Goal: Task Accomplishment & Management: Use online tool/utility

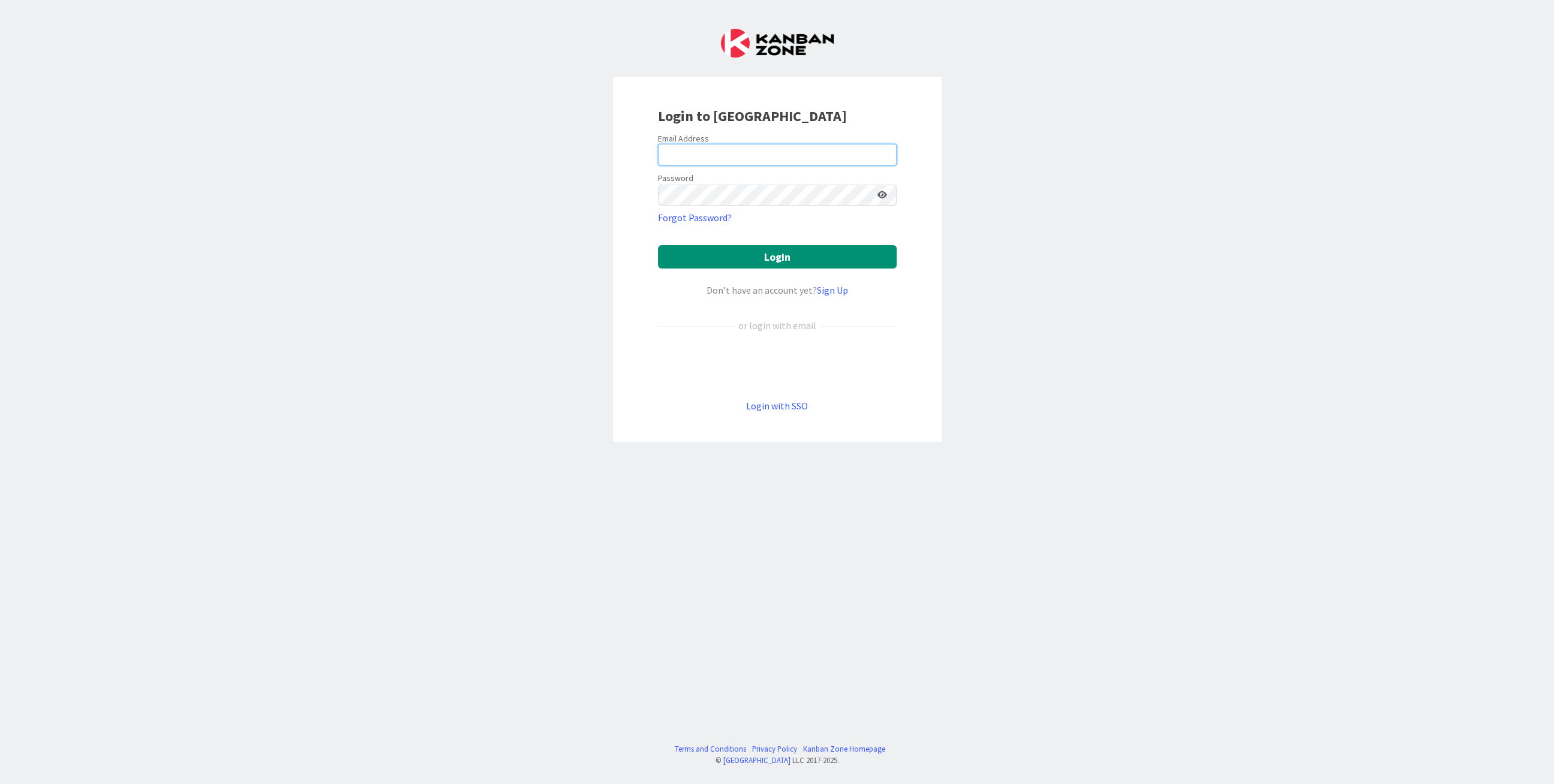
click at [760, 152] on input "email" at bounding box center [777, 154] width 239 height 22
type input "[PERSON_NAME][EMAIL_ADDRESS][DOMAIN_NAME]"
click at [765, 261] on button "Login" at bounding box center [777, 257] width 239 height 23
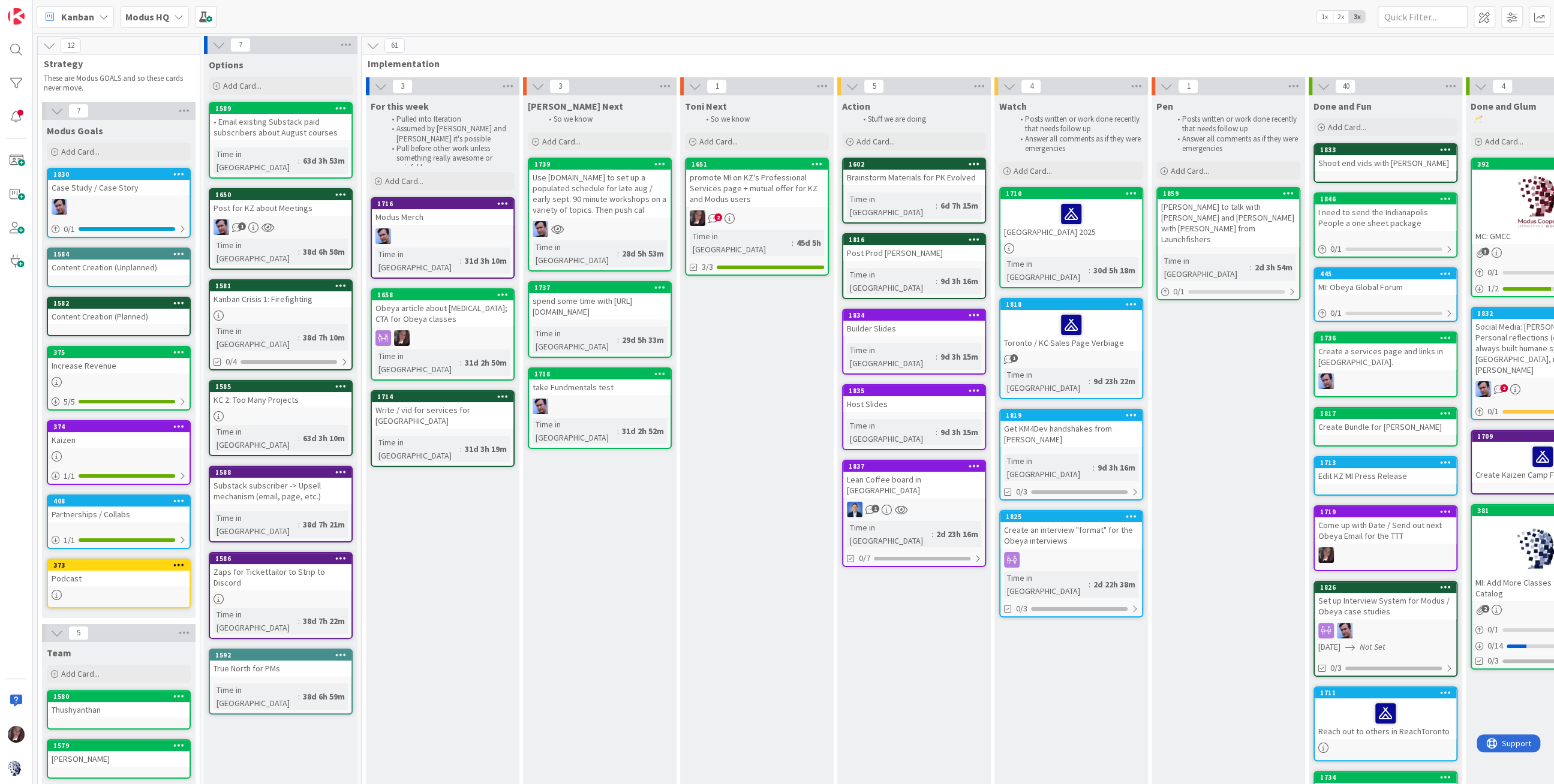
click at [149, 17] on b "Modus HQ" at bounding box center [147, 16] width 44 height 12
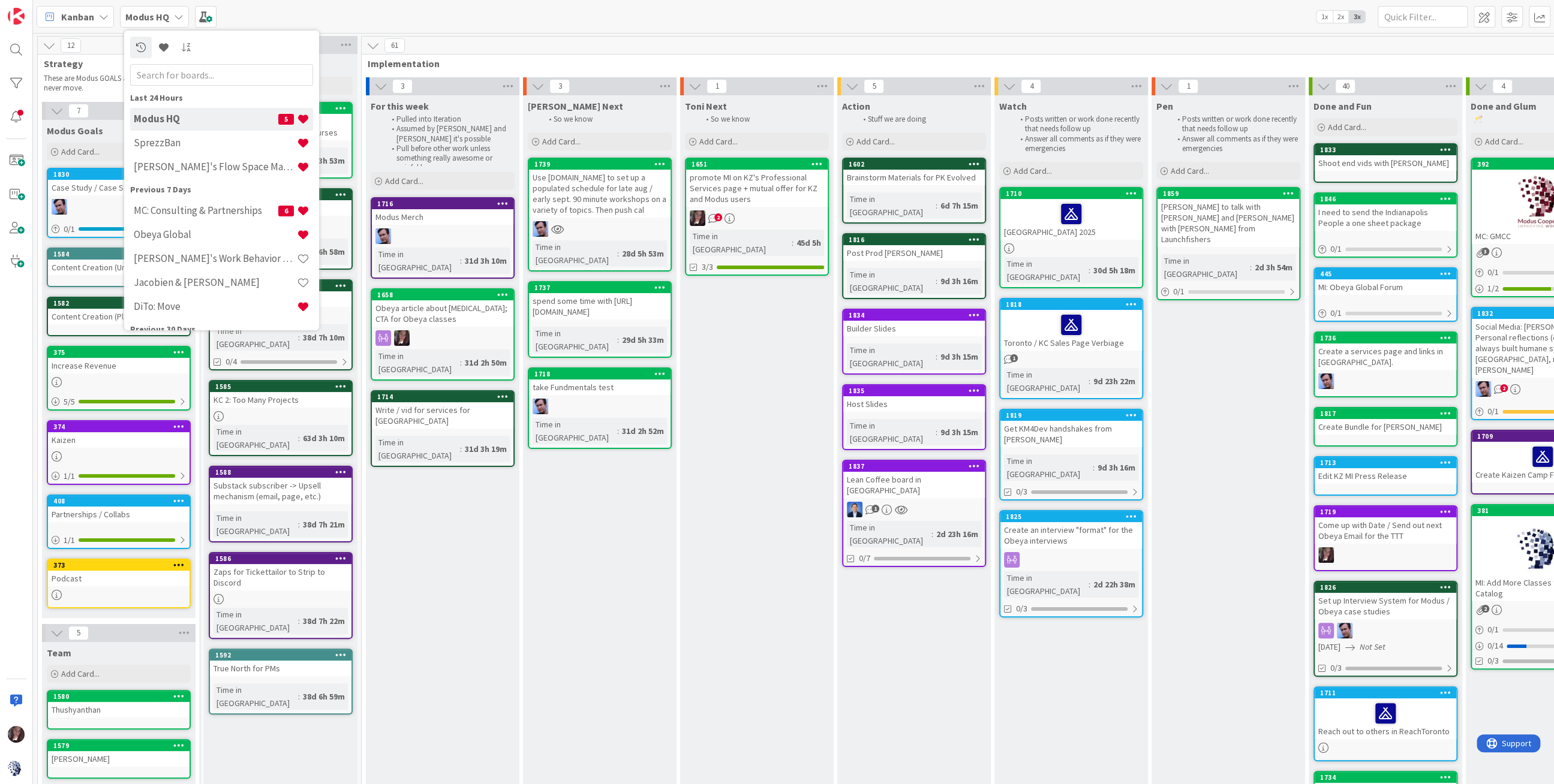
click at [163, 207] on h4 "MC: Consulting & Partnerships" at bounding box center [206, 210] width 145 height 12
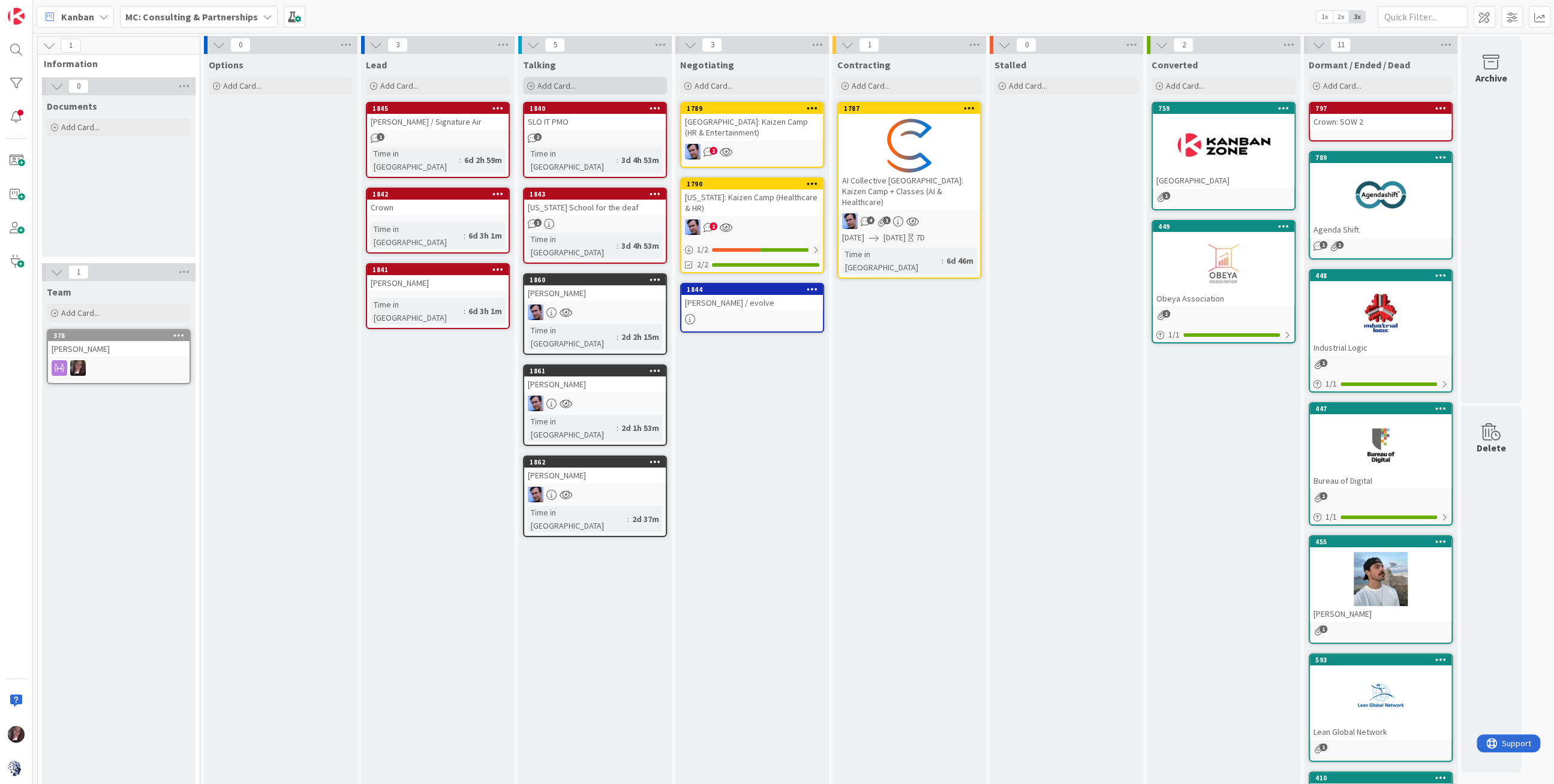
click at [570, 84] on span "Add Card..." at bounding box center [556, 86] width 38 height 10
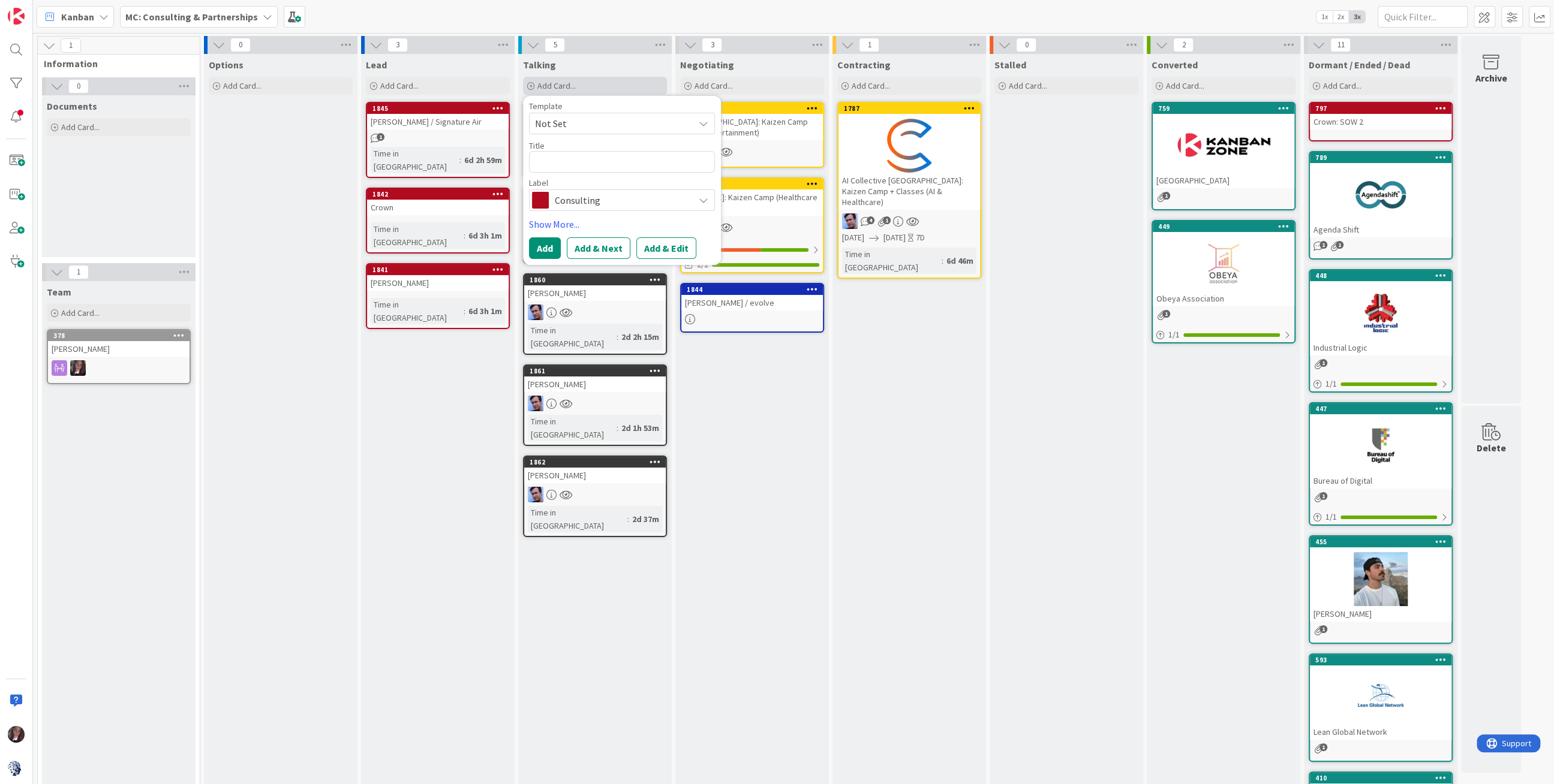
type textarea "x"
type textarea "T"
type textarea "x"
type textarea "Y"
type textarea "x"
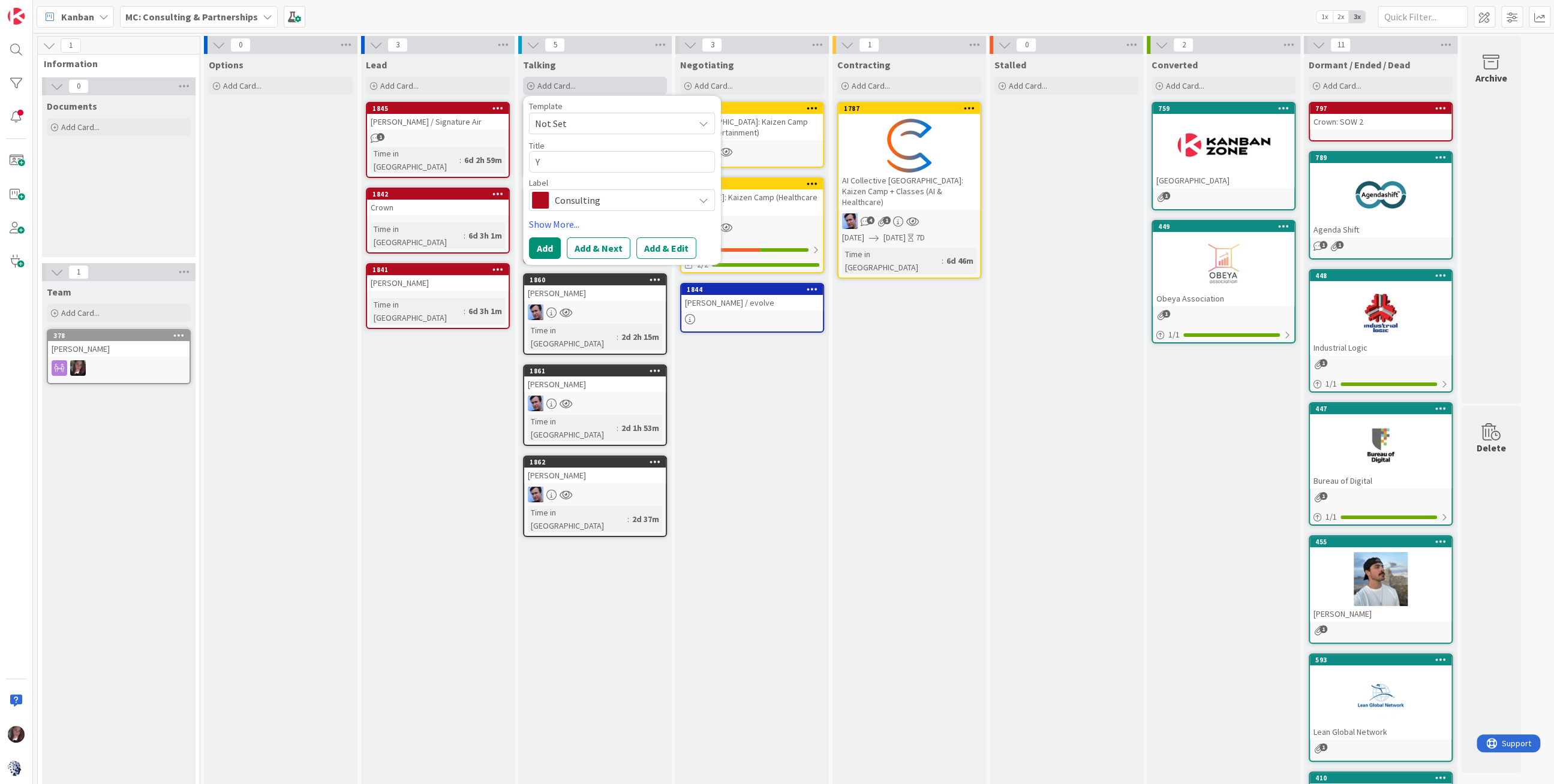
type textarea "Yu"
type textarea "x"
type textarea "Yuv"
type textarea "x"
type textarea "Yuva"
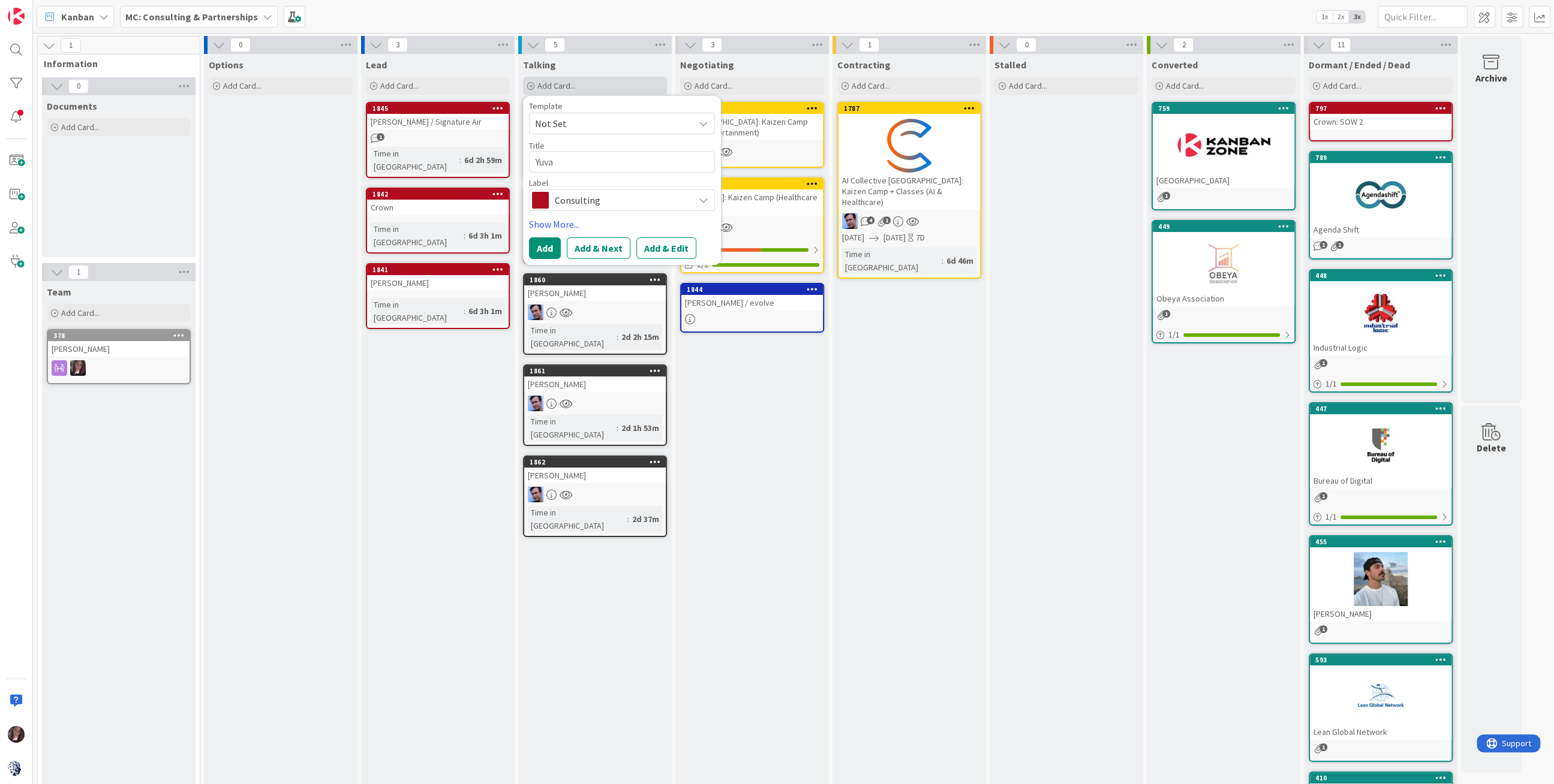
type textarea "x"
type textarea "Yuval"
click at [602, 198] on span "Consulting" at bounding box center [621, 200] width 133 height 16
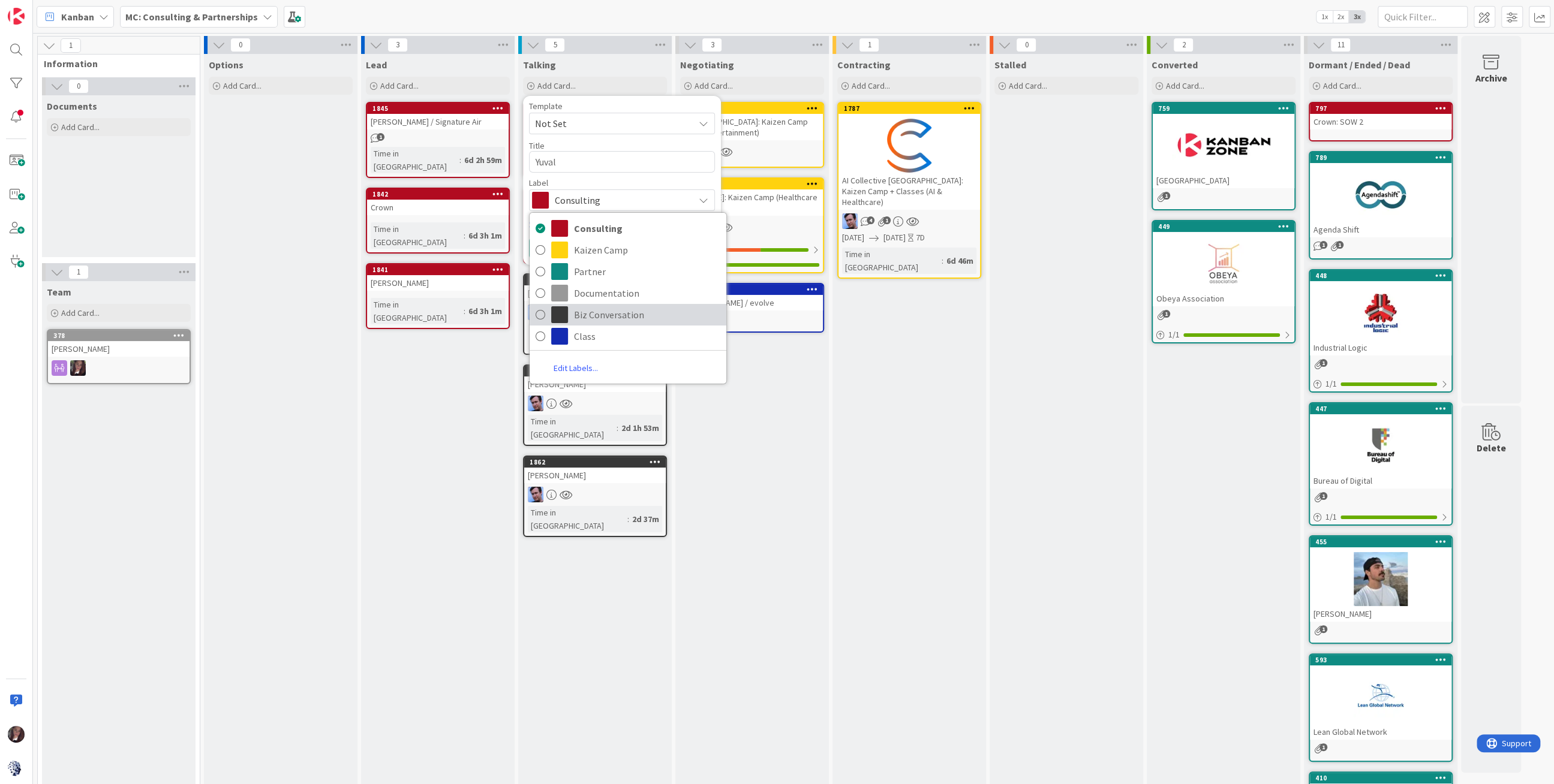
click at [538, 313] on icon at bounding box center [540, 315] width 10 height 18
type textarea "x"
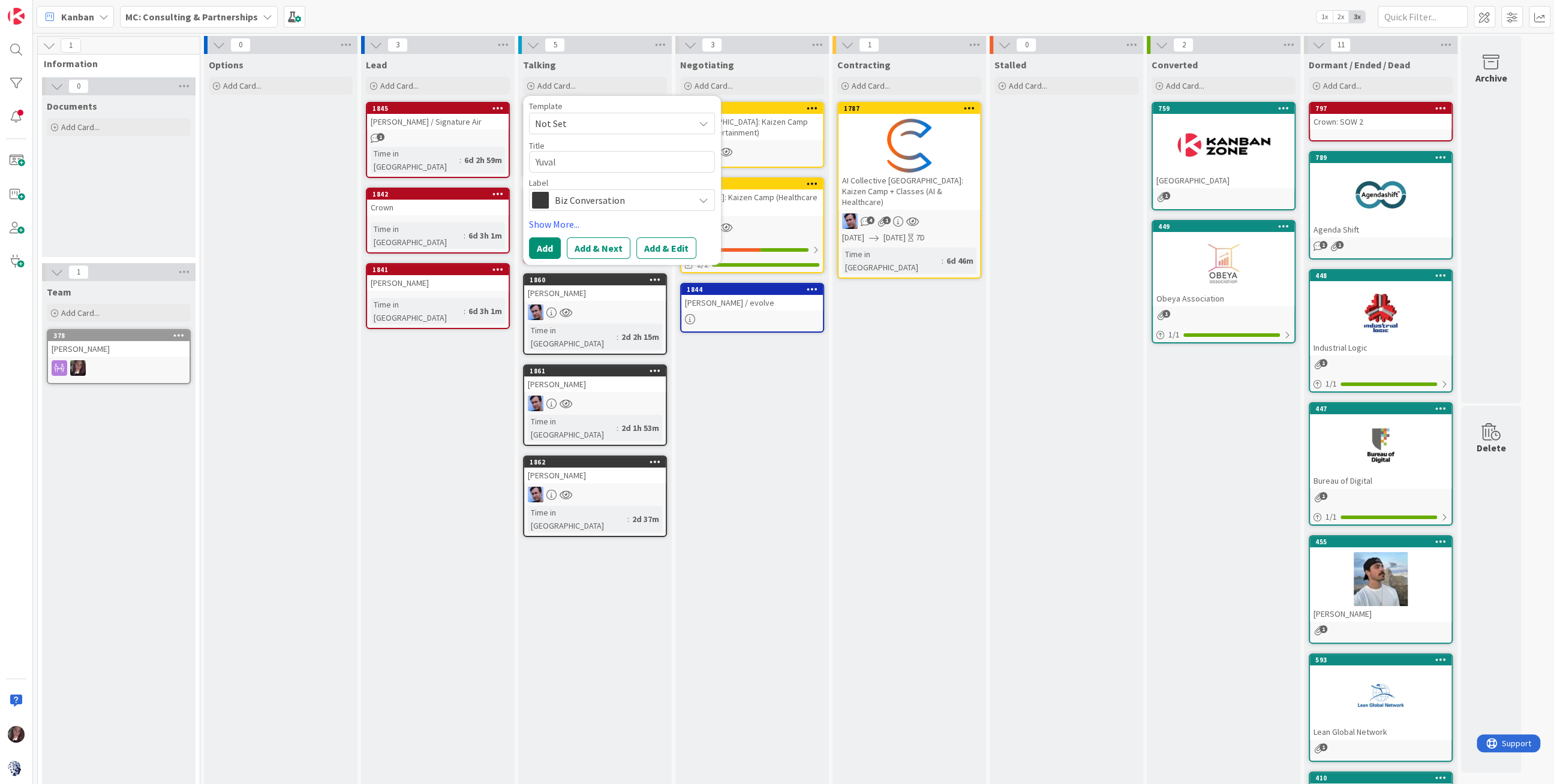
click at [655, 250] on button "Add & Edit" at bounding box center [666, 248] width 60 height 22
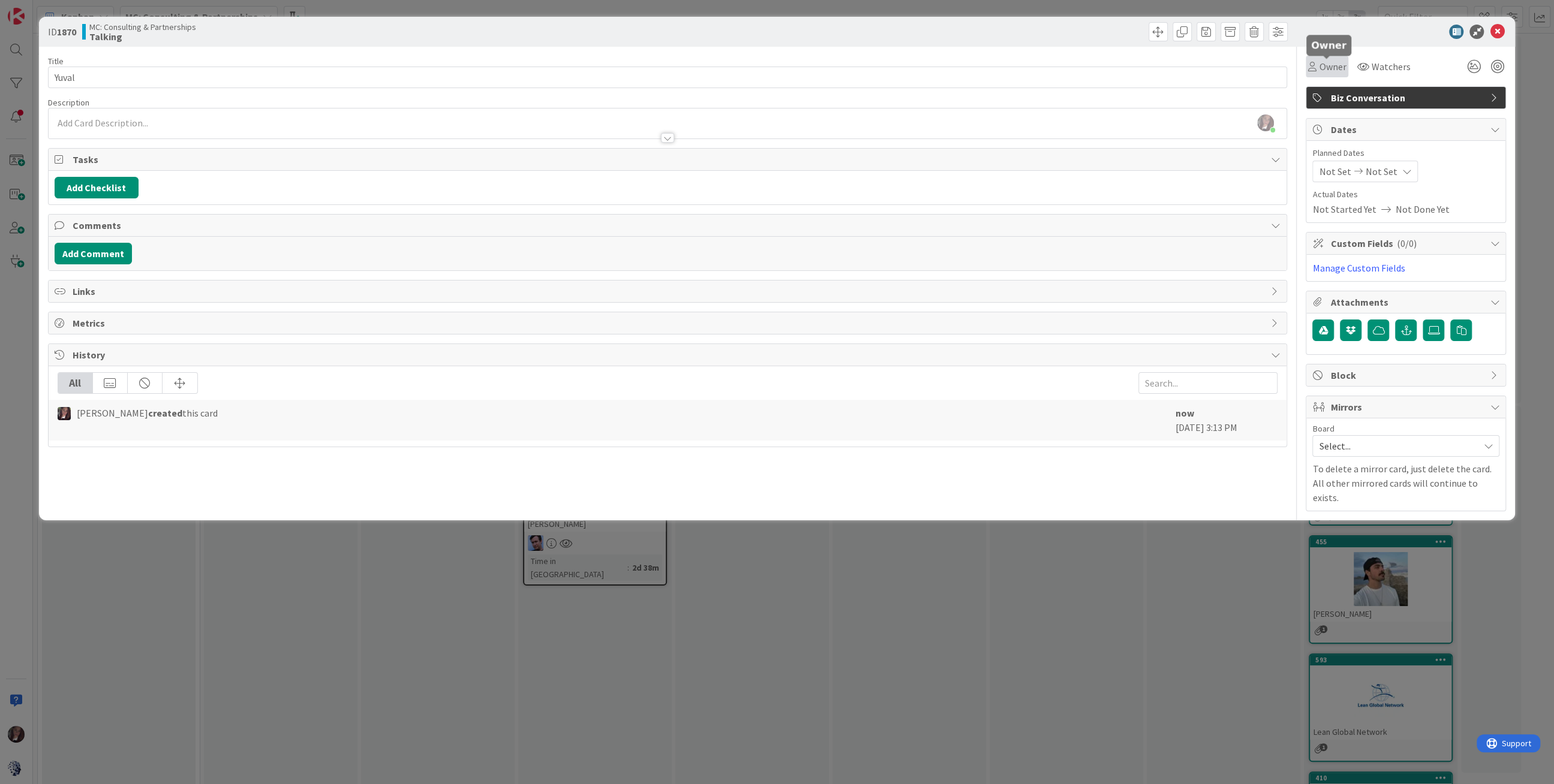
click at [1321, 68] on span "Owner" at bounding box center [1332, 66] width 27 height 14
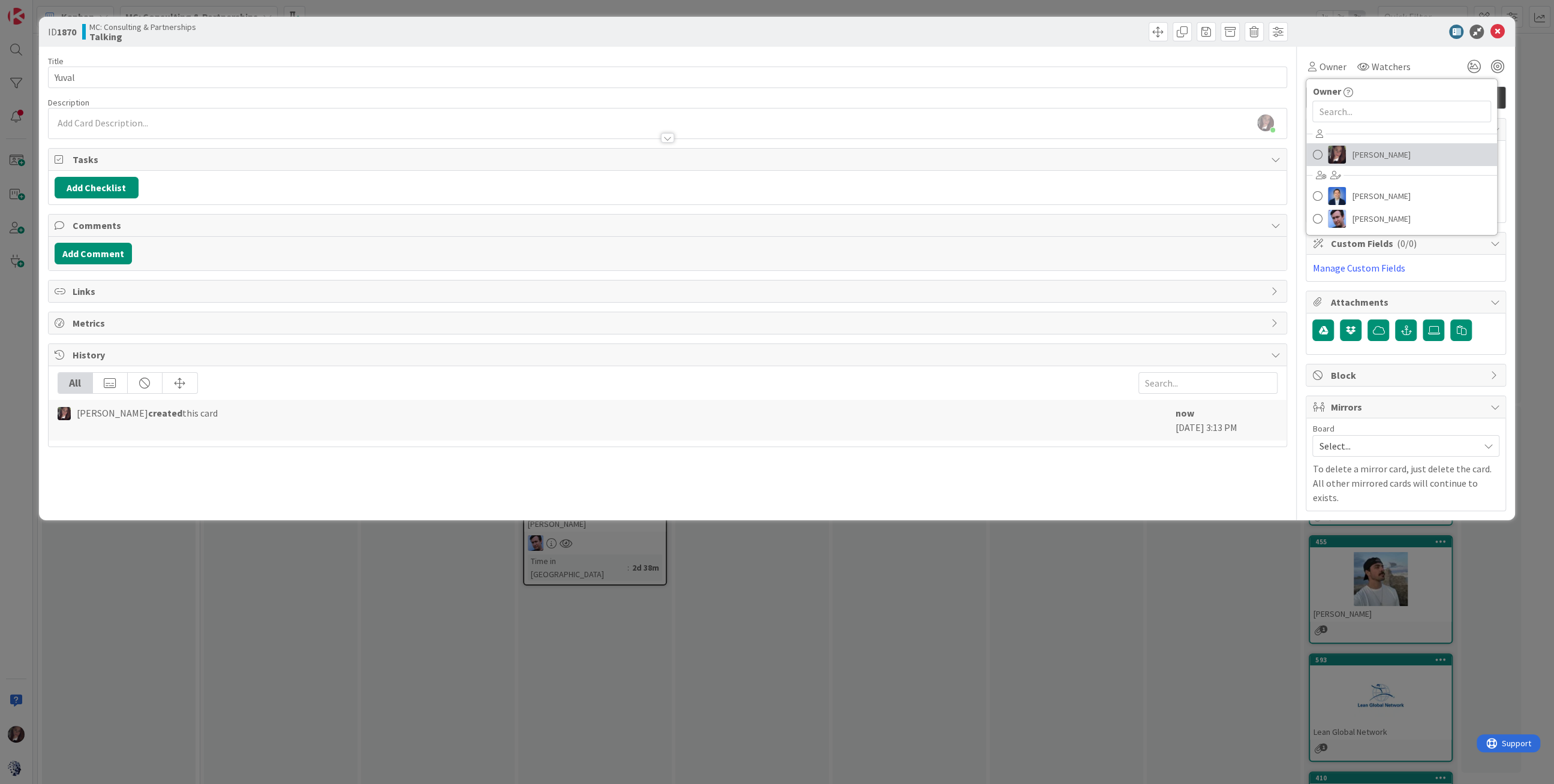
drag, startPoint x: 1318, startPoint y: 154, endPoint x: 1322, endPoint y: 175, distance: 21.4
click at [1318, 154] on span at bounding box center [1317, 154] width 10 height 18
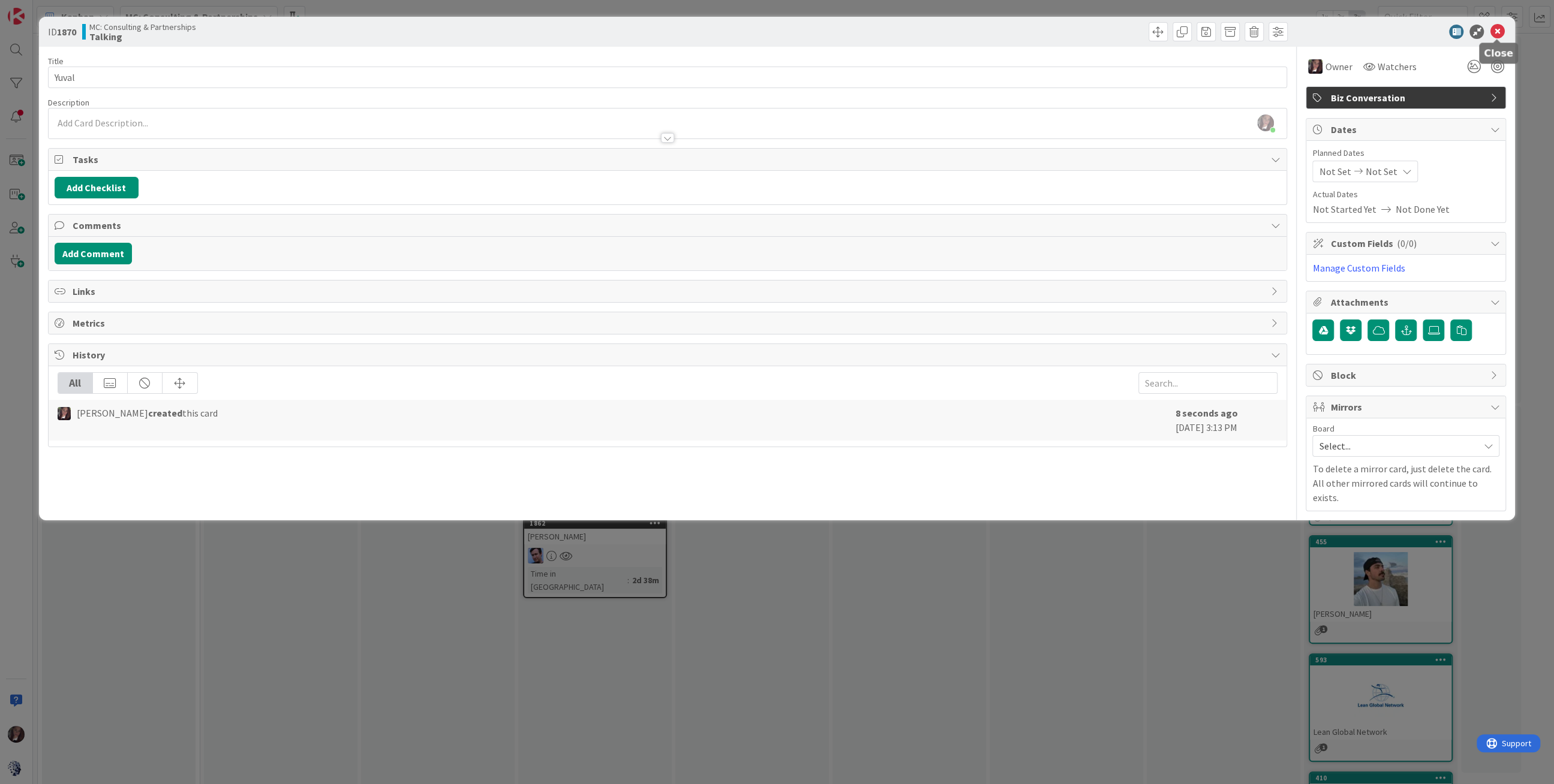
click at [1495, 32] on icon at bounding box center [1497, 31] width 14 height 14
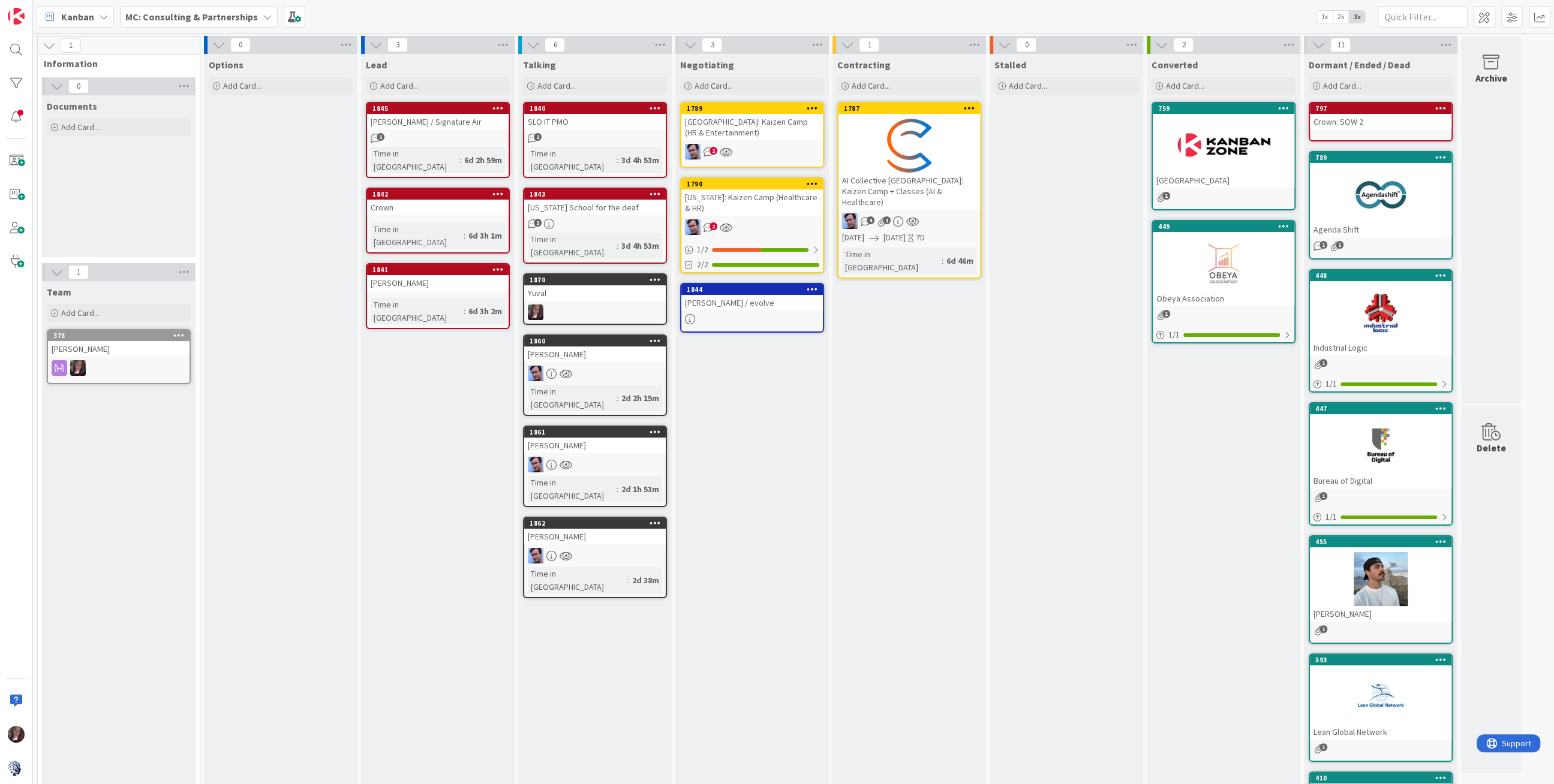
click at [722, 300] on div "[PERSON_NAME] / evolve" at bounding box center [752, 302] width 142 height 16
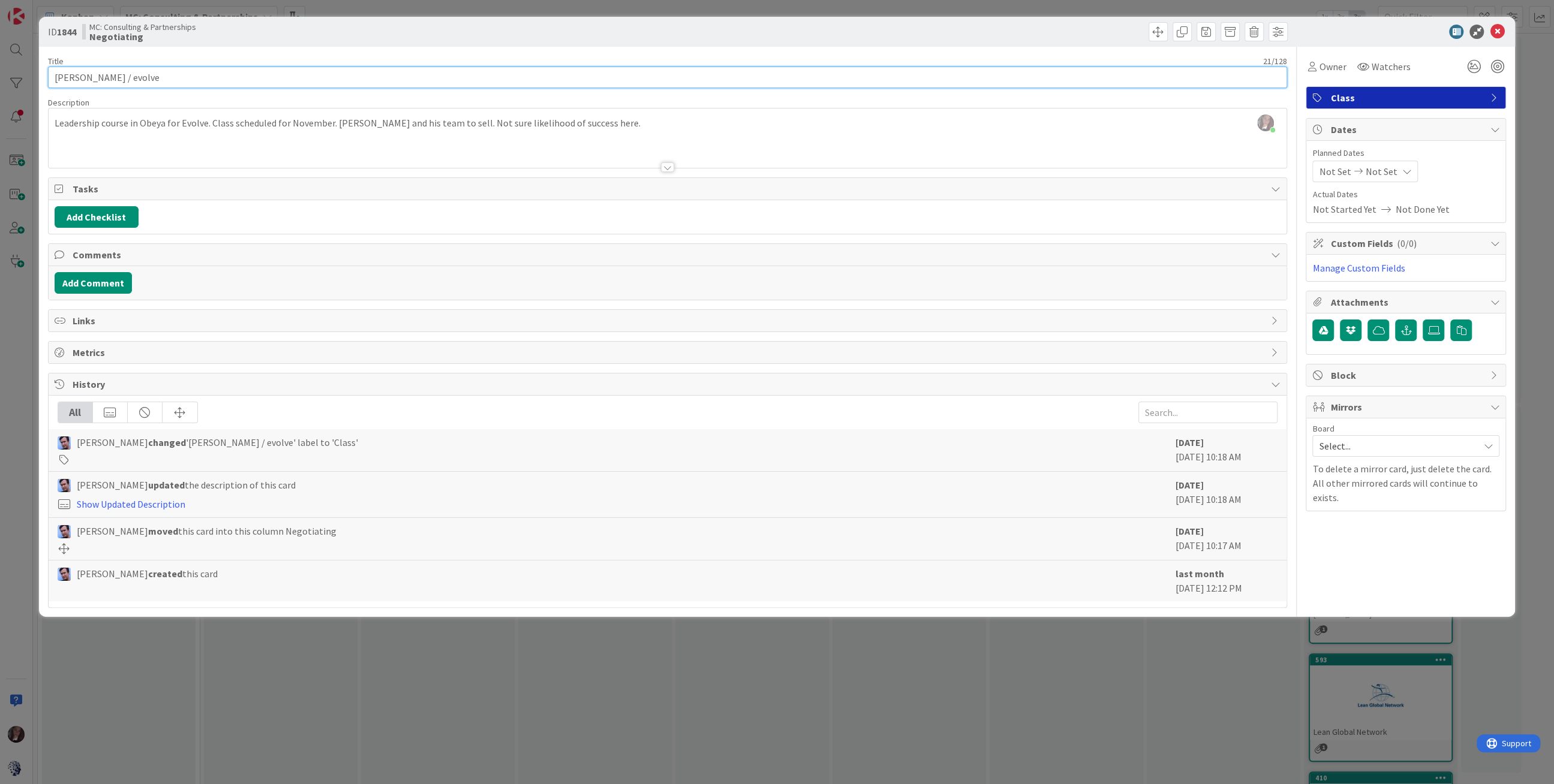
click at [122, 78] on input "[PERSON_NAME] / evolve" at bounding box center [667, 77] width 1239 height 22
click at [169, 77] on input "[PERSON_NAME] / PK Evolve" at bounding box center [667, 77] width 1239 height 22
click at [81, 83] on input "[PERSON_NAME] / PK Evolved" at bounding box center [667, 77] width 1239 height 22
type input "[PERSON_NAME] / PK Evolved"
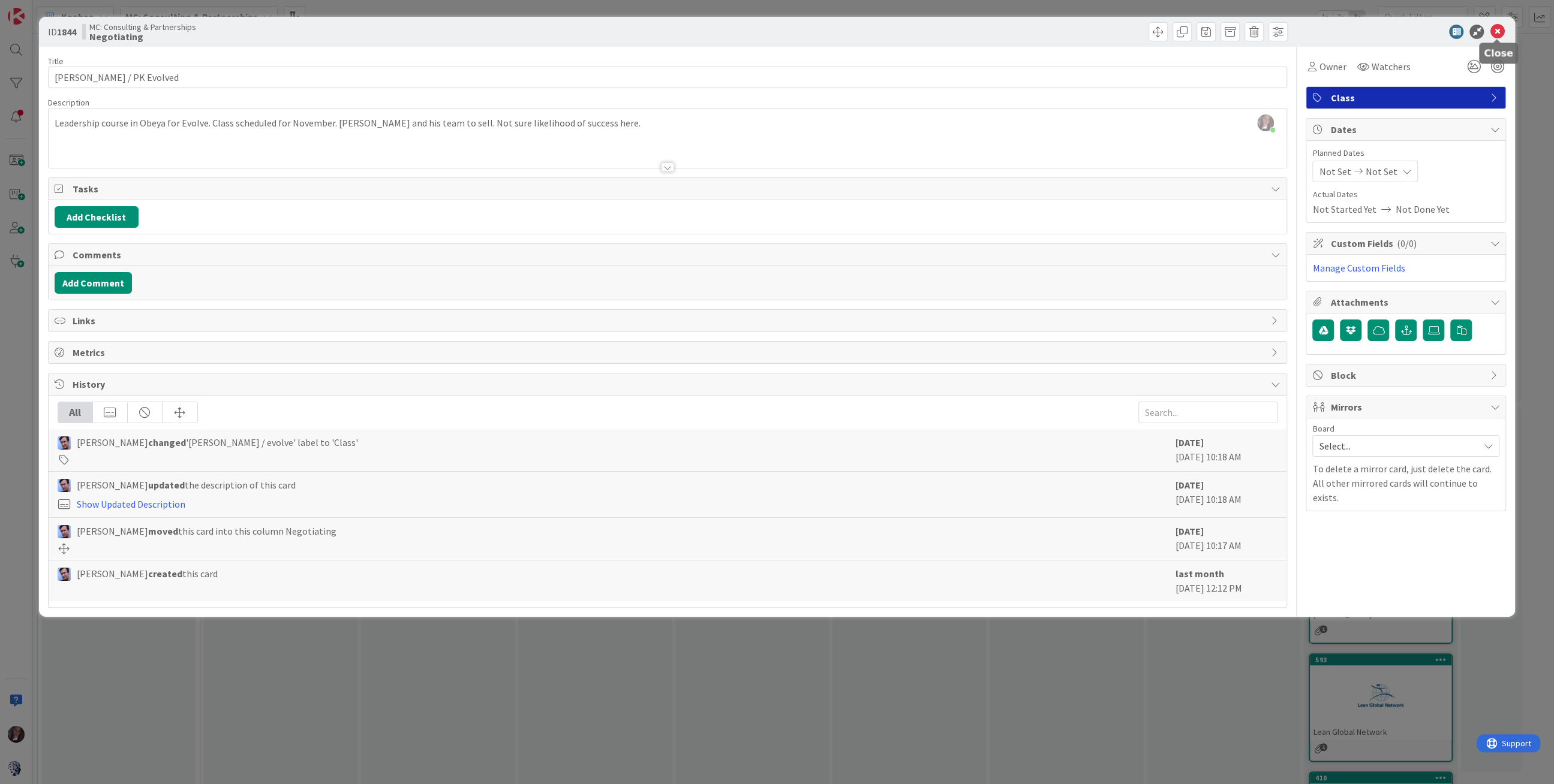
click at [1500, 31] on icon at bounding box center [1497, 31] width 14 height 14
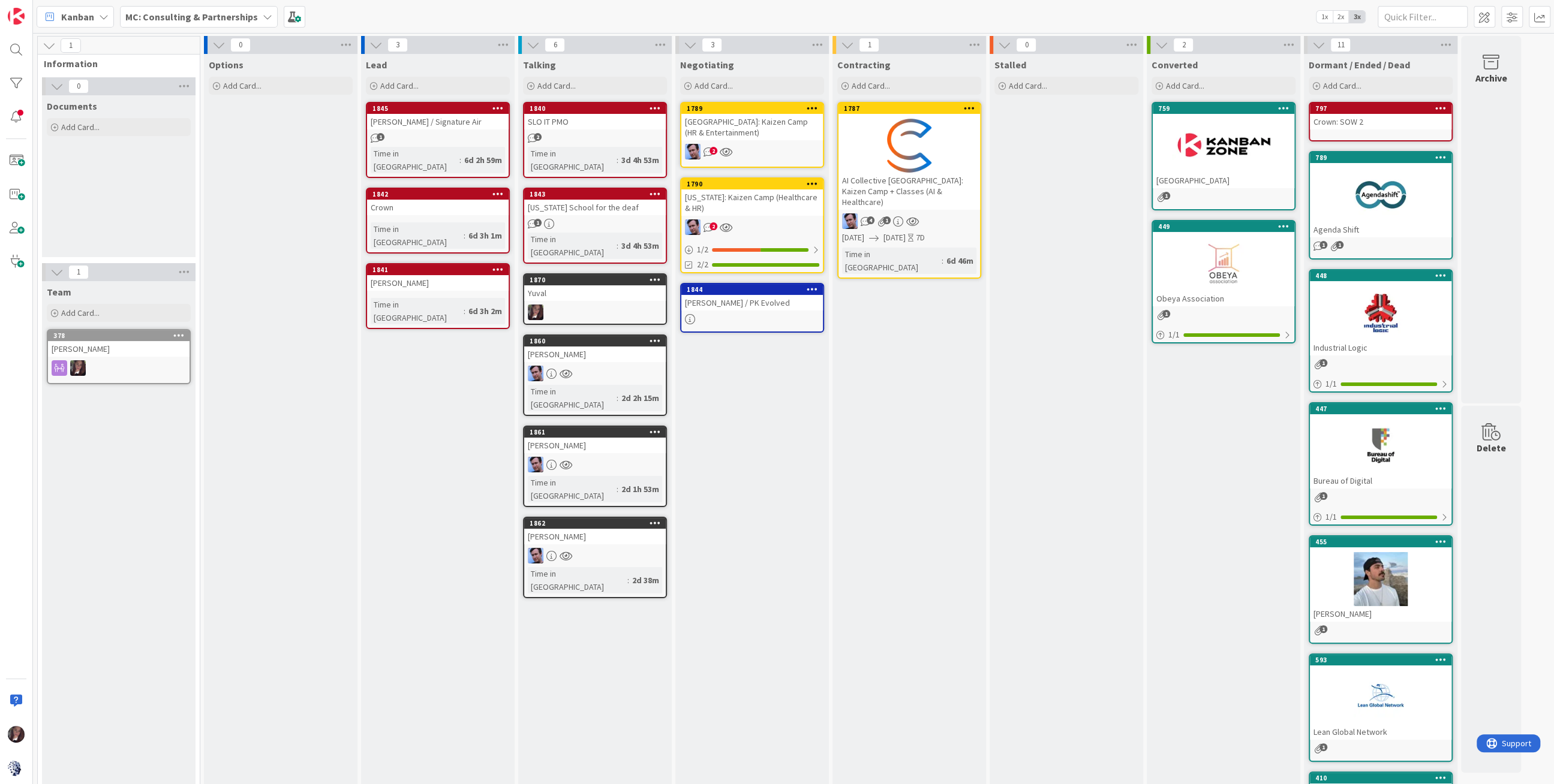
click at [225, 16] on b "MC: Consulting & Partnerships" at bounding box center [192, 16] width 133 height 12
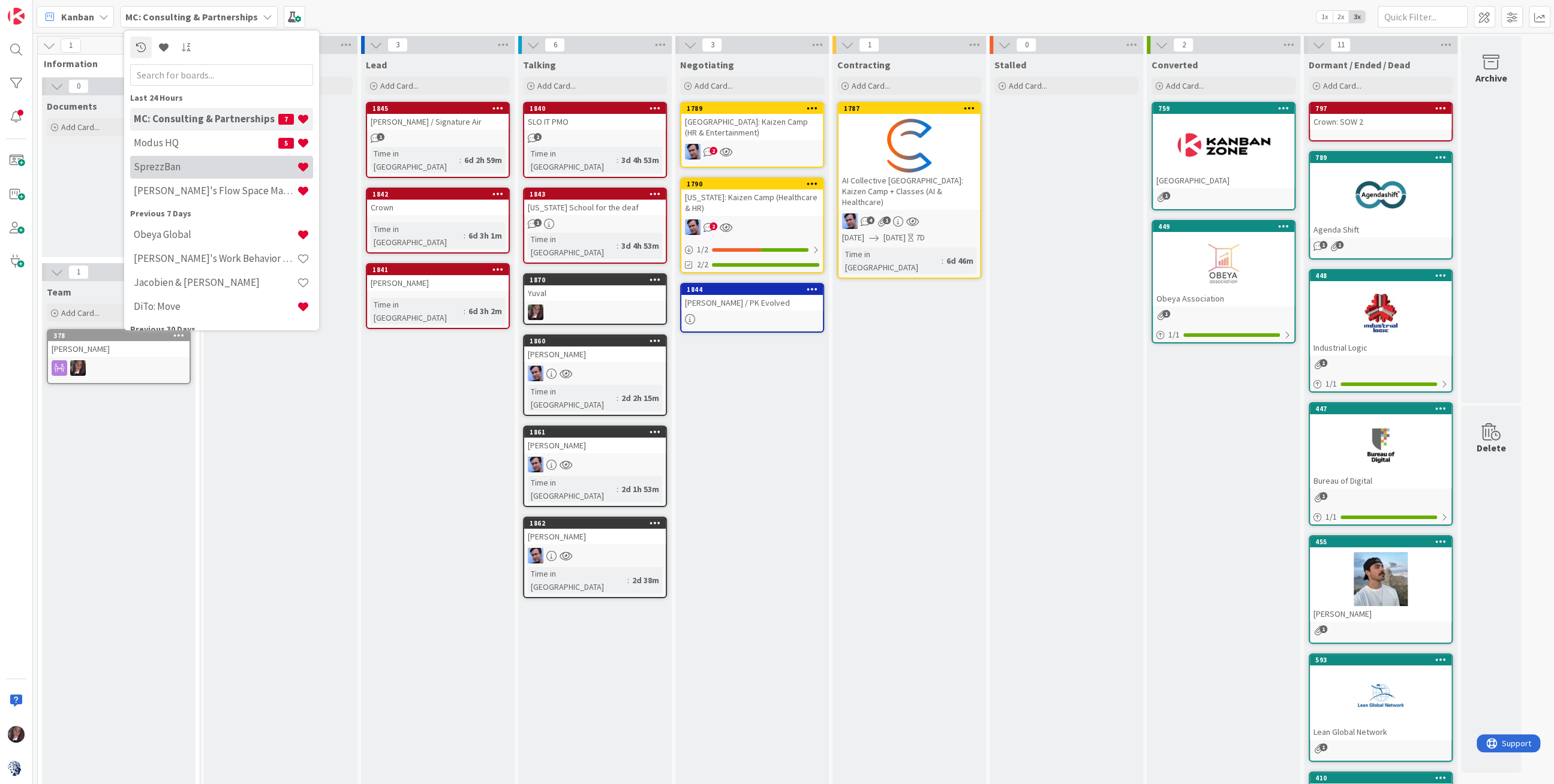
click at [175, 160] on h4 "SprezzBan" at bounding box center [215, 166] width 163 height 12
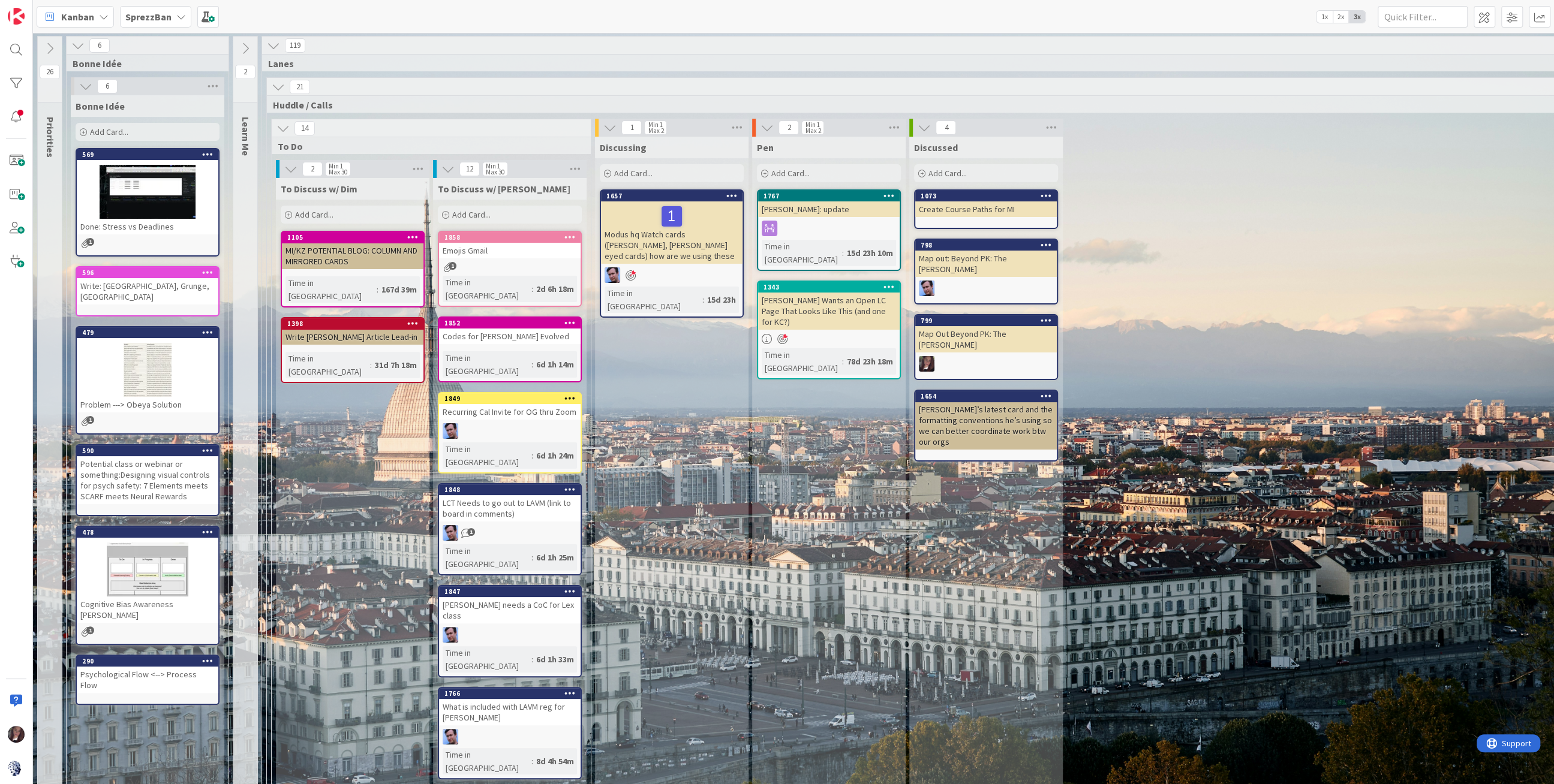
click at [805, 169] on span "Add Card..." at bounding box center [790, 173] width 38 height 10
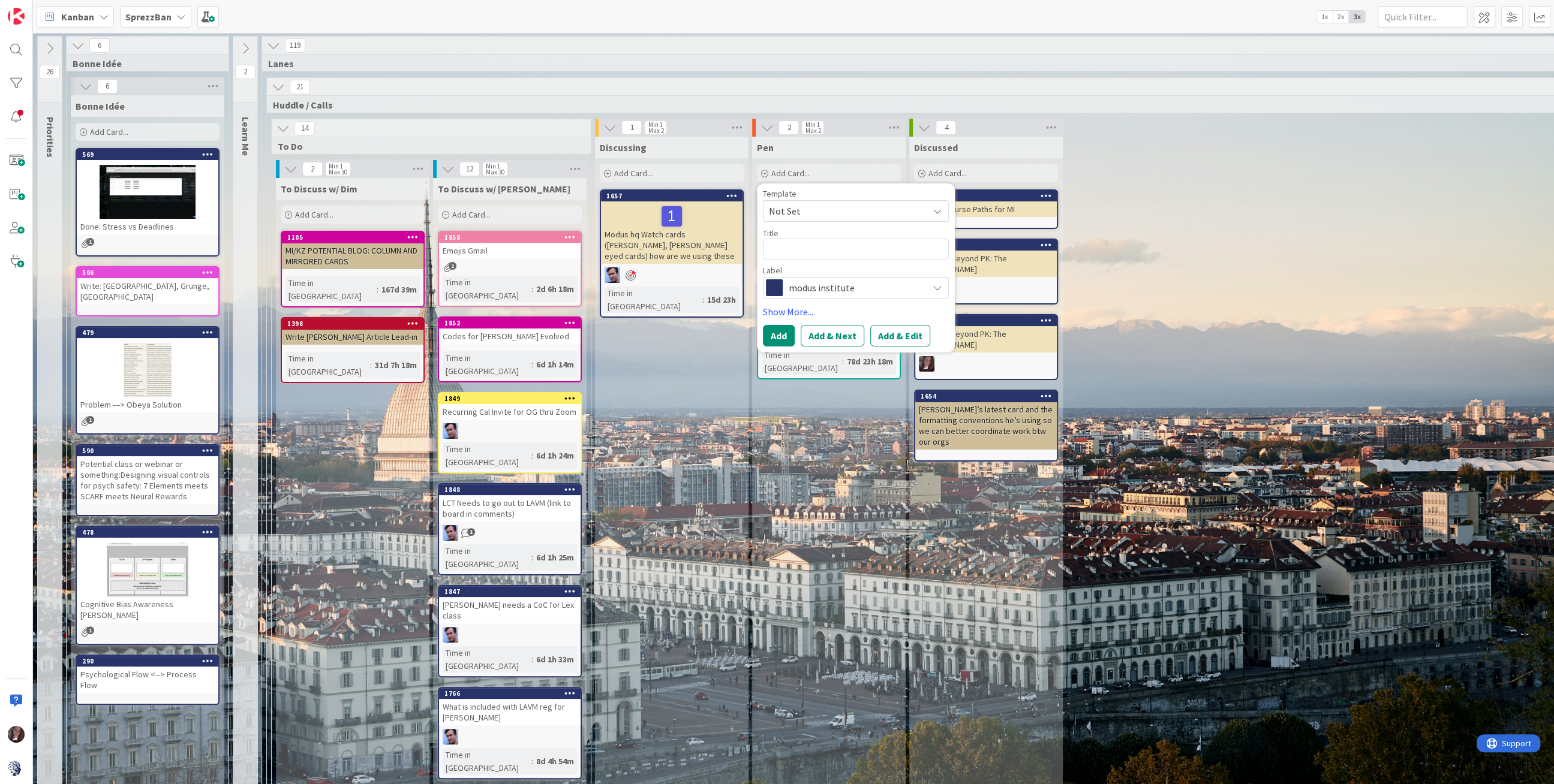
type textarea "x"
type textarea "S"
type textarea "x"
type textarea "Sr"
type textarea "x"
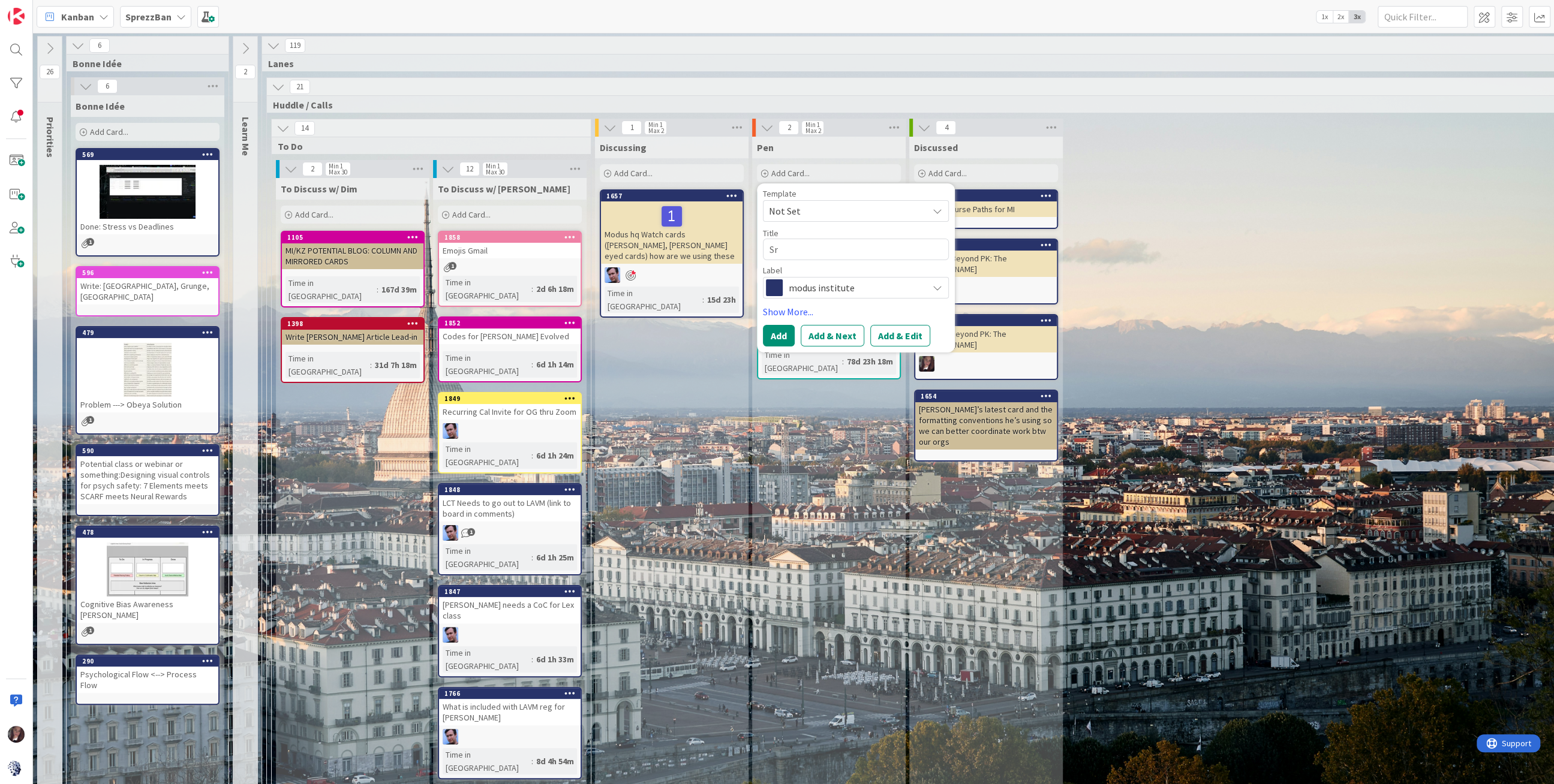
type textarea "Sri"
type textarea "x"
type textarea "Srib"
type textarea "x"
type textarea "Sribd"
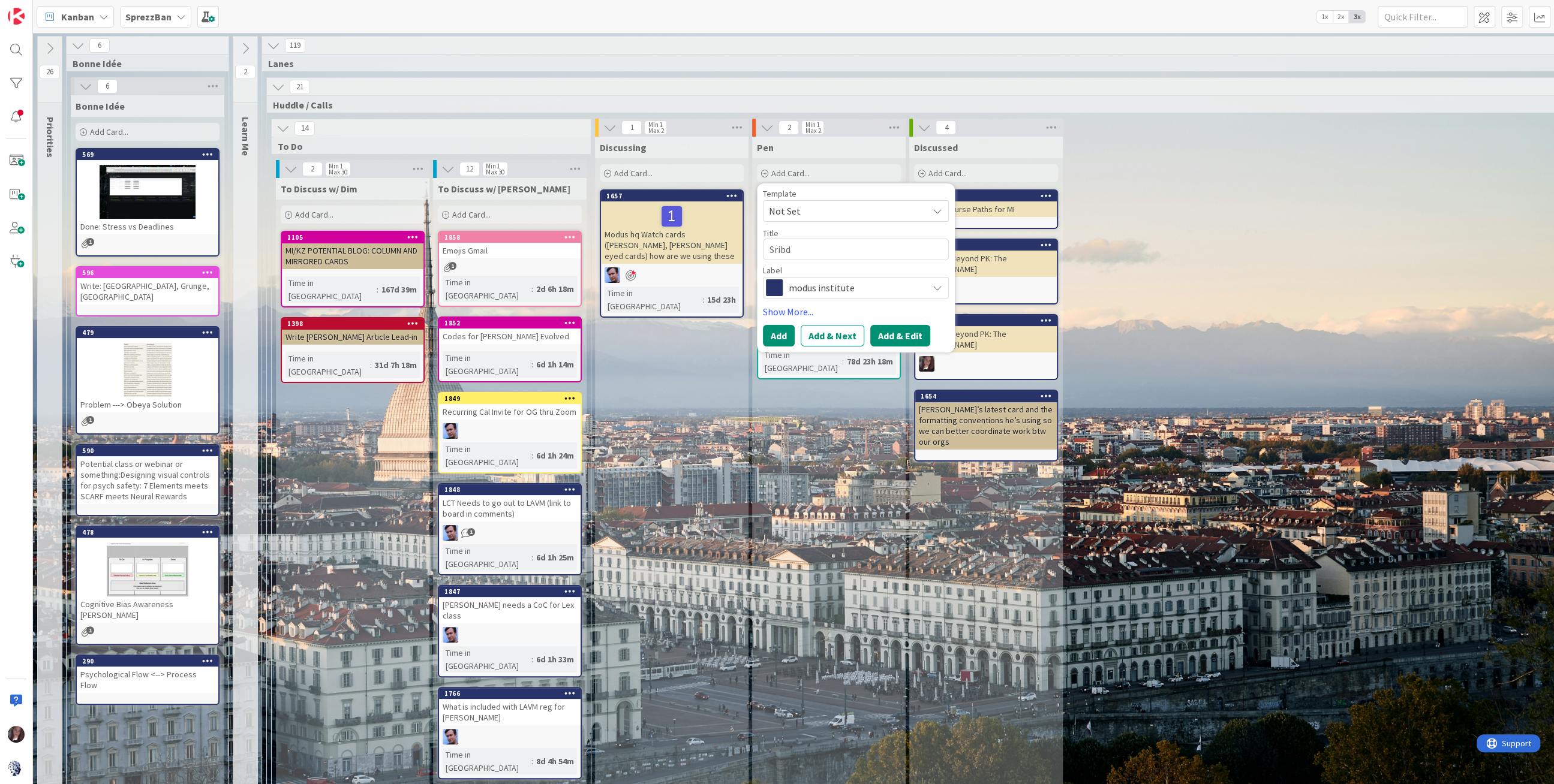
click at [886, 332] on button "Add & Edit" at bounding box center [900, 335] width 60 height 22
type textarea "x"
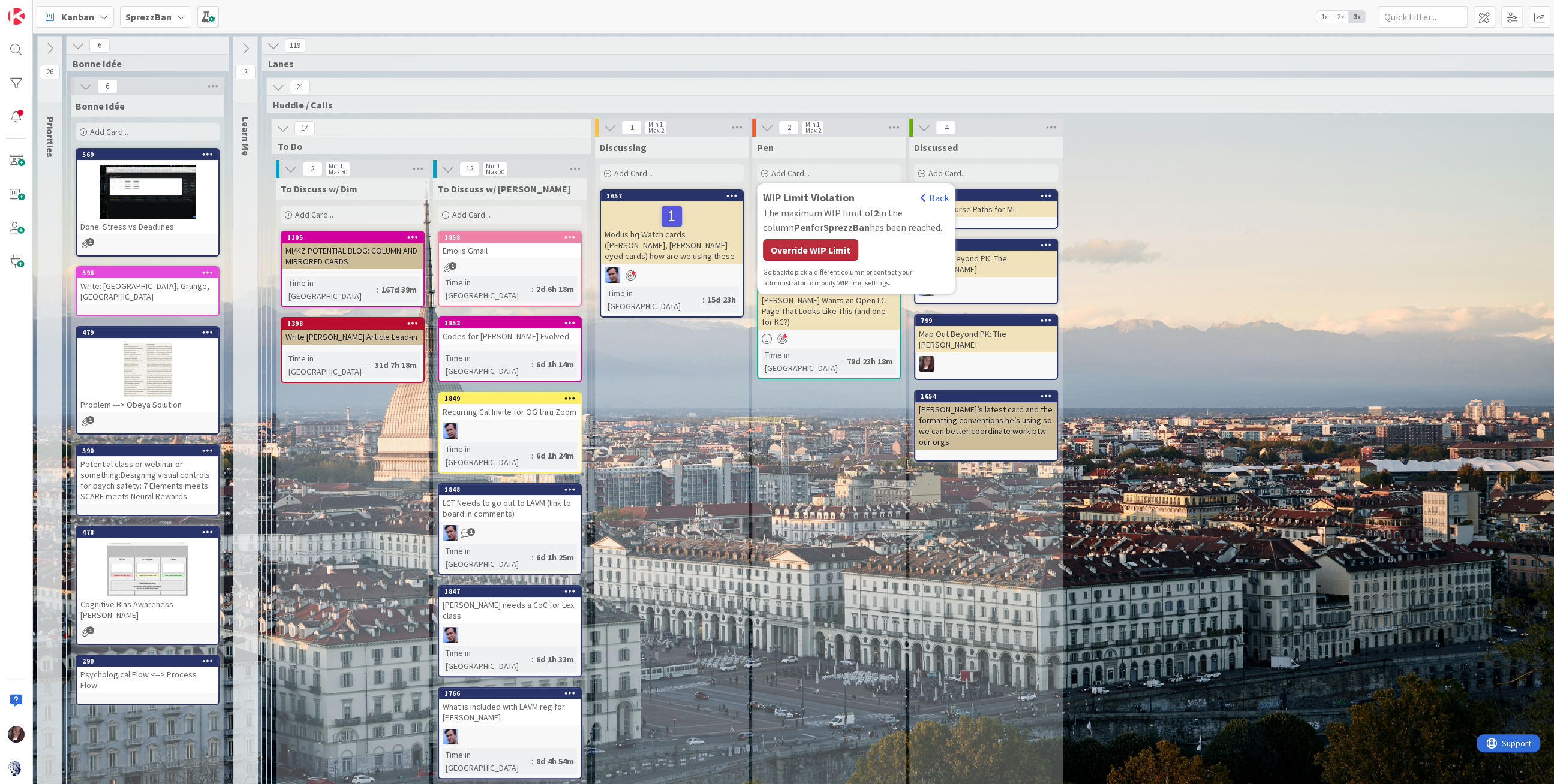
click at [830, 249] on div "Override WIP Limit" at bounding box center [811, 250] width 96 height 22
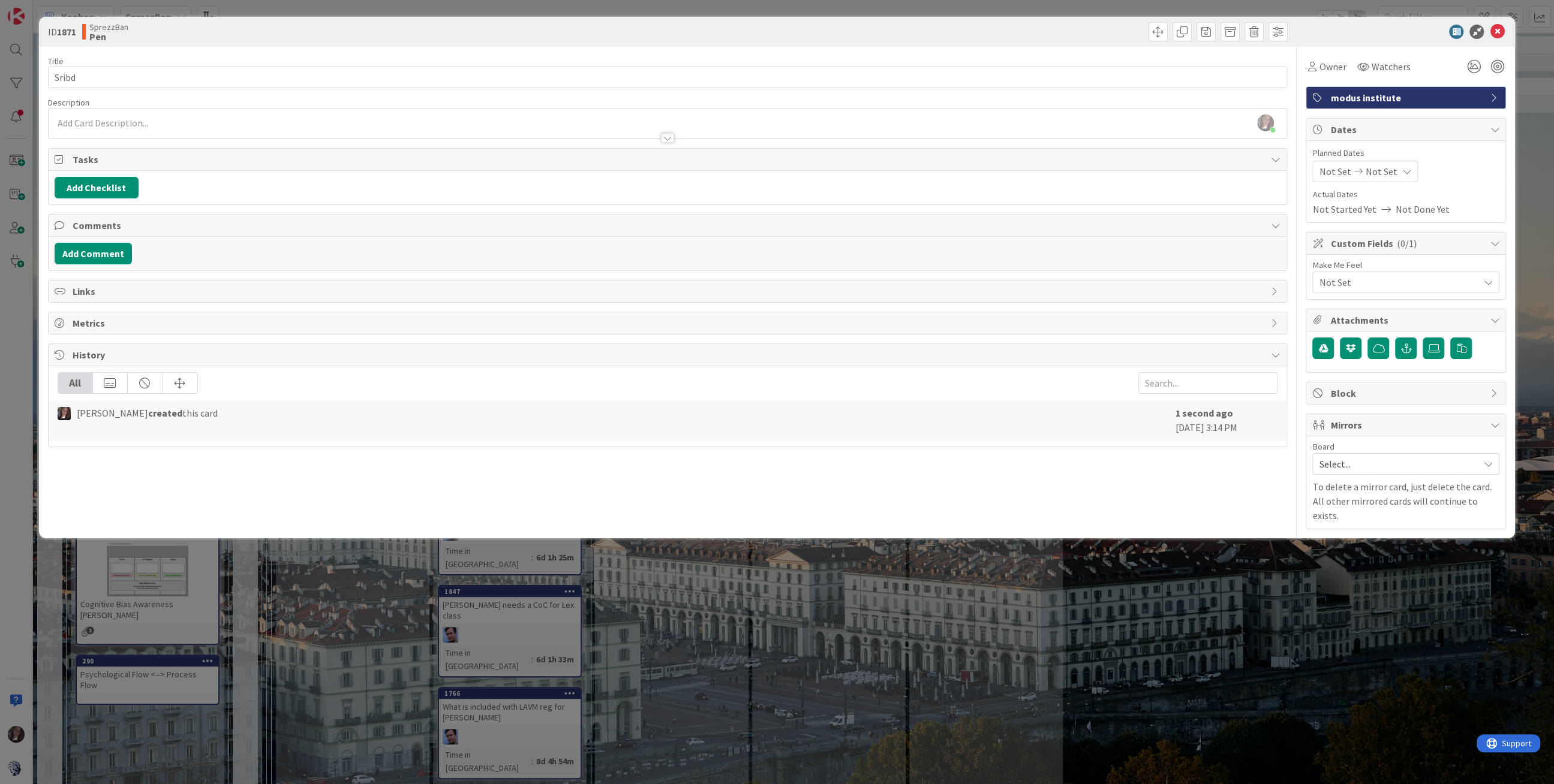
click at [84, 118] on div "[PERSON_NAME] just joined" at bounding box center [667, 123] width 1238 height 30
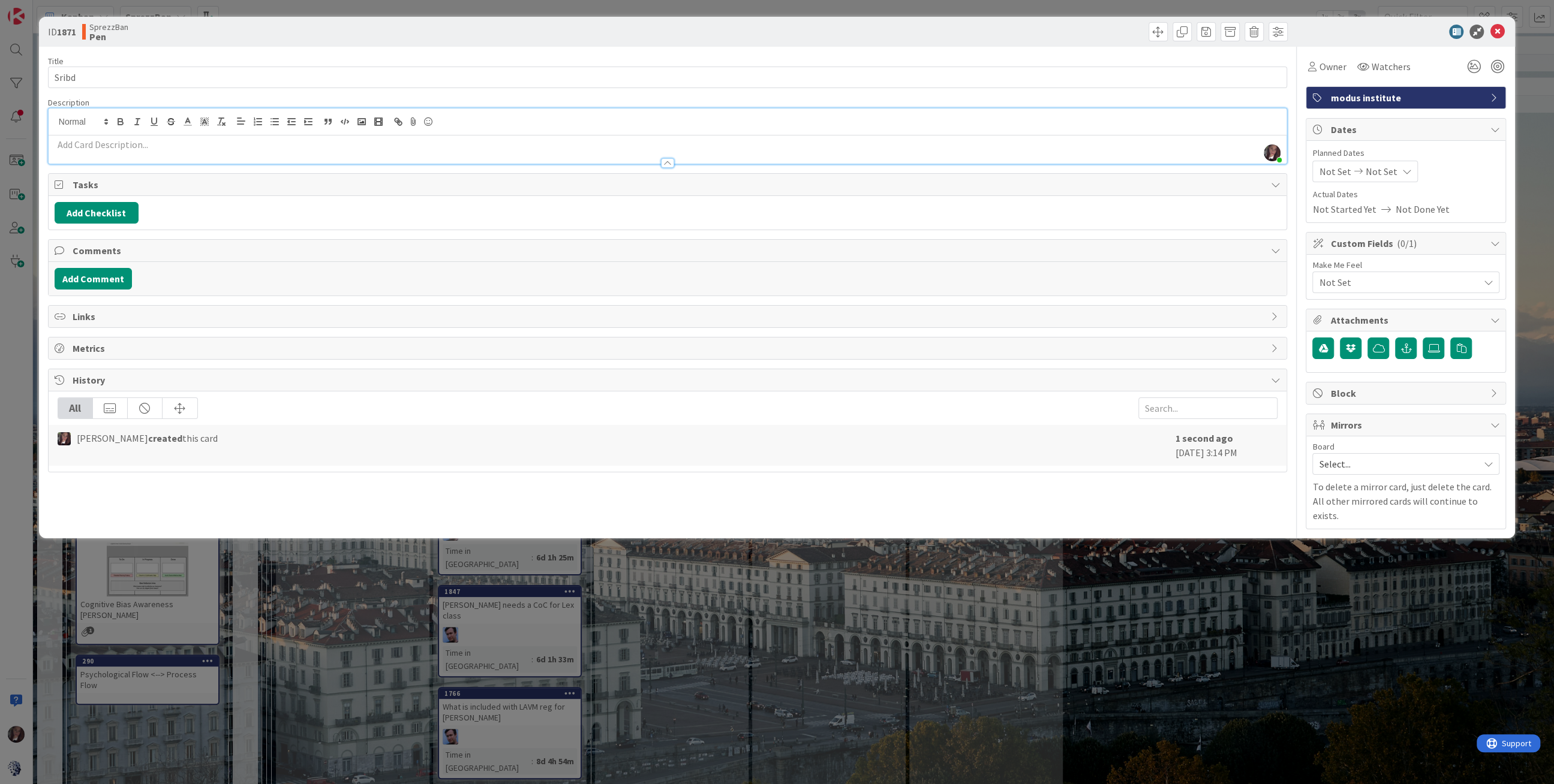
paste div
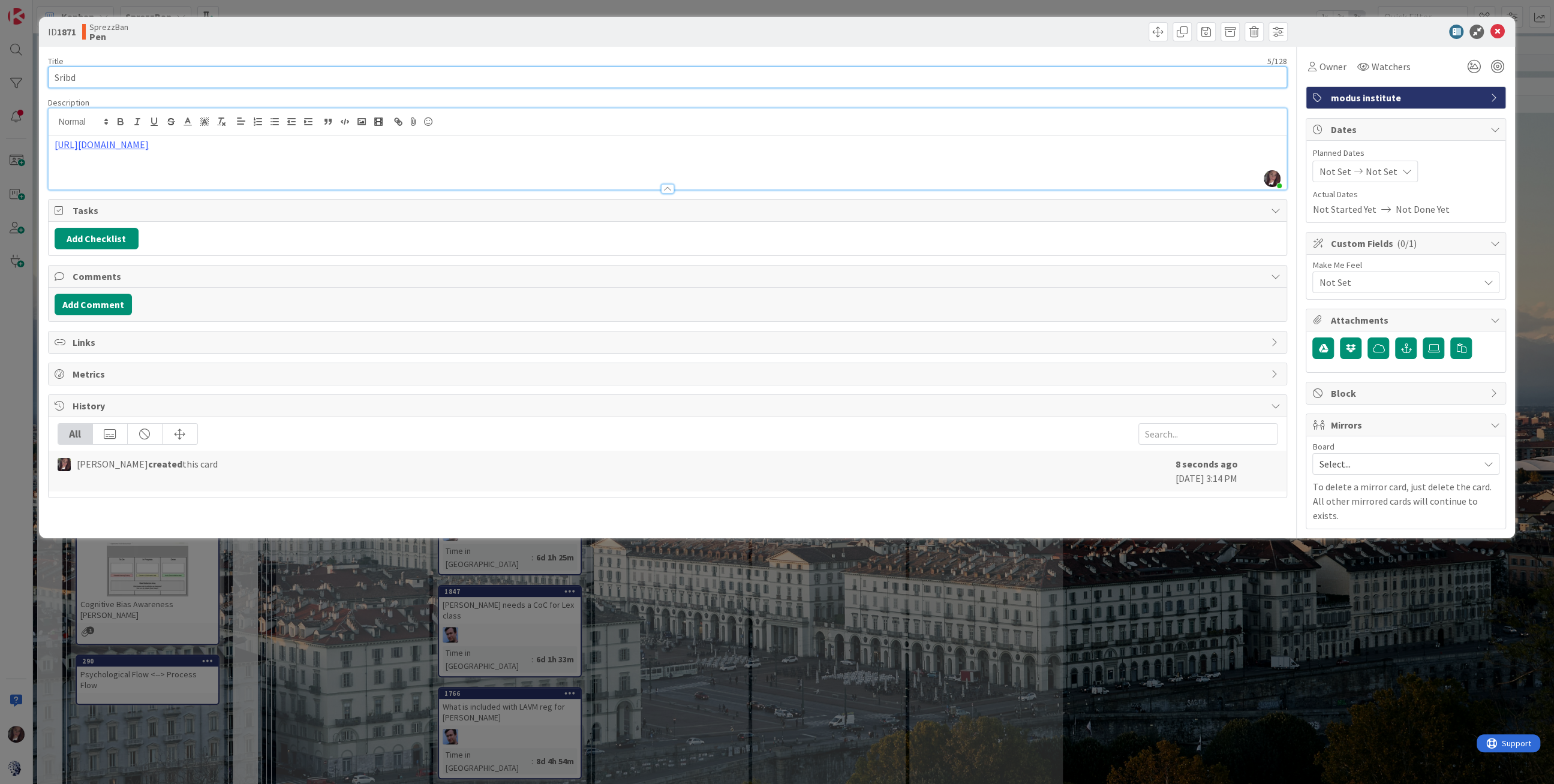
click at [86, 75] on input "Sribd" at bounding box center [667, 77] width 1239 height 22
type input "Sribd: PK PDF Claim"
click at [1332, 178] on div "Not Set Not Set" at bounding box center [1364, 171] width 105 height 22
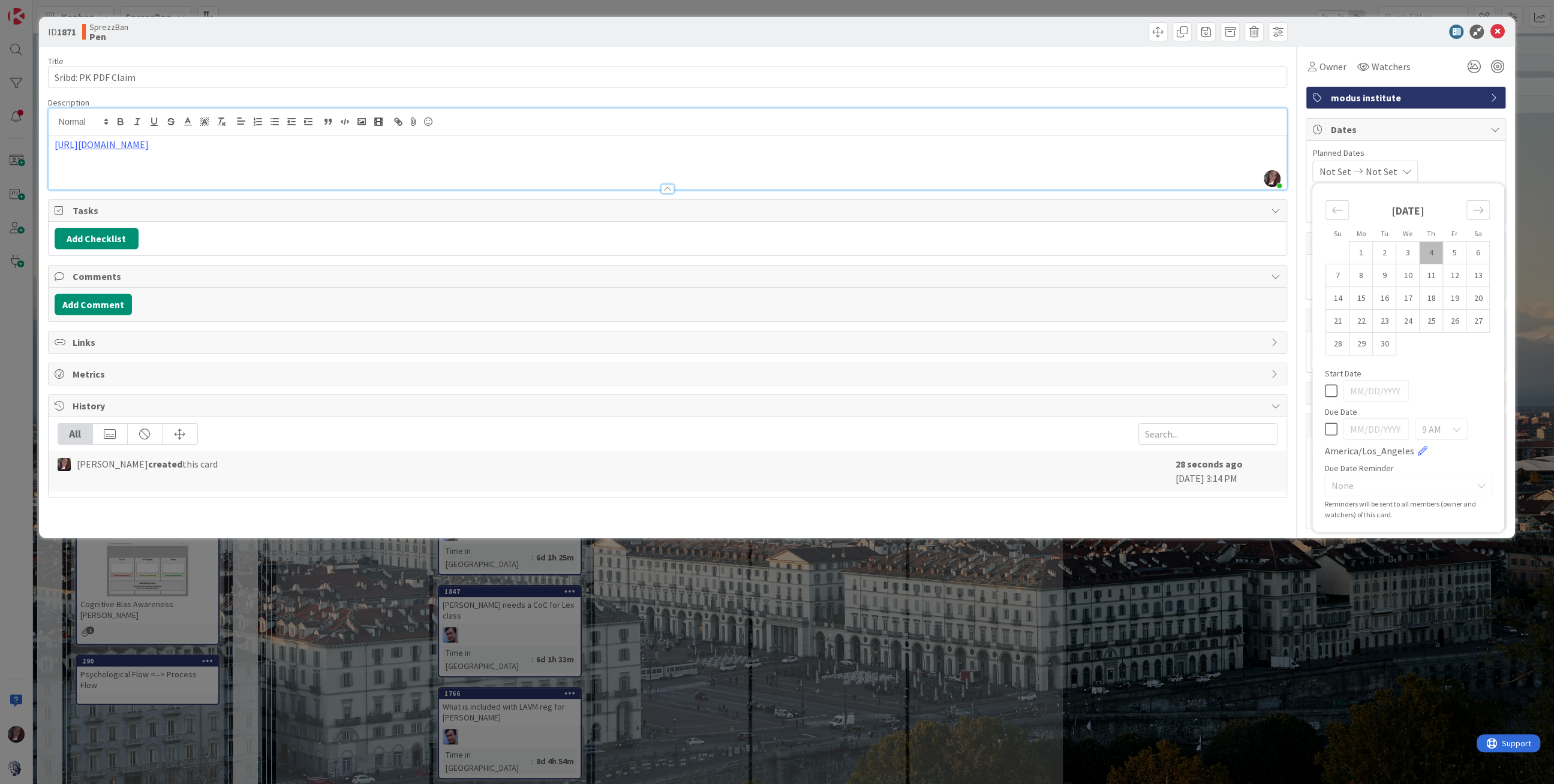
click at [1429, 248] on td "4" at bounding box center [1431, 253] width 23 height 23
type input "[DATE]"
click at [1394, 167] on span "Not Set" at bounding box center [1378, 171] width 32 height 14
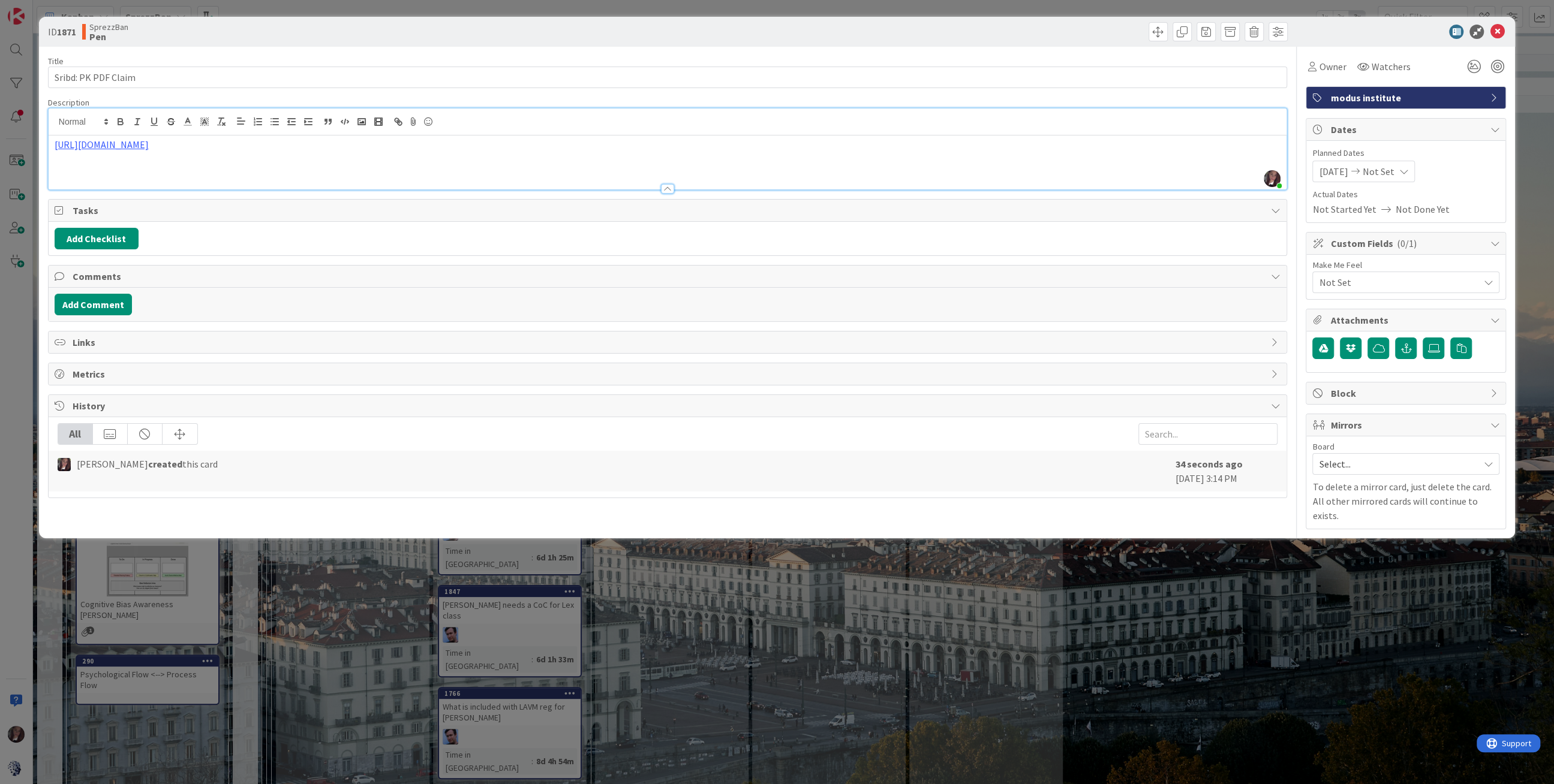
click at [1394, 174] on span "Not Set" at bounding box center [1378, 171] width 32 height 14
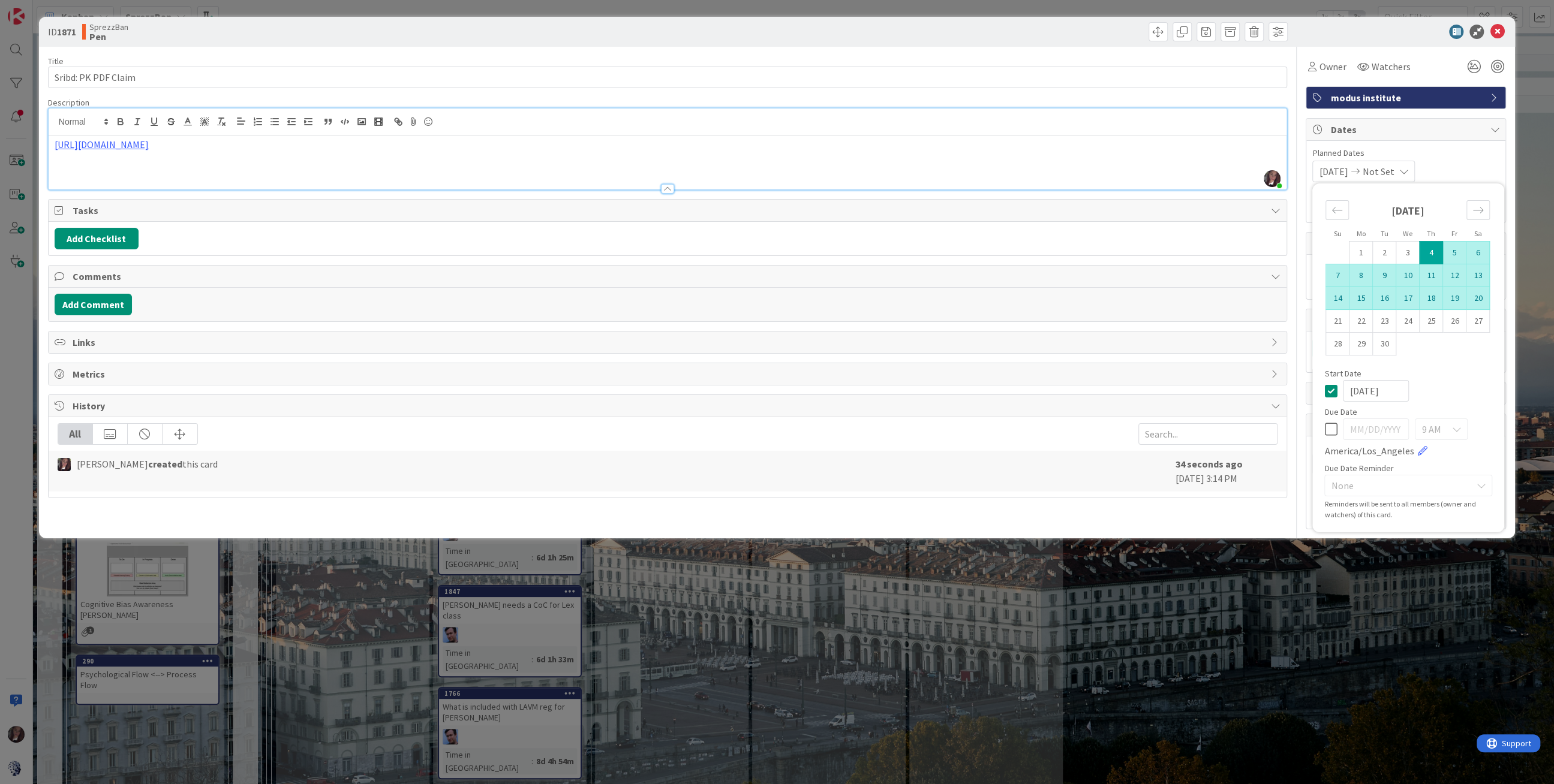
click at [1479, 294] on td "20" at bounding box center [1478, 298] width 23 height 23
type input "[DATE]"
click at [1429, 96] on span "modus institute" at bounding box center [1407, 97] width 154 height 14
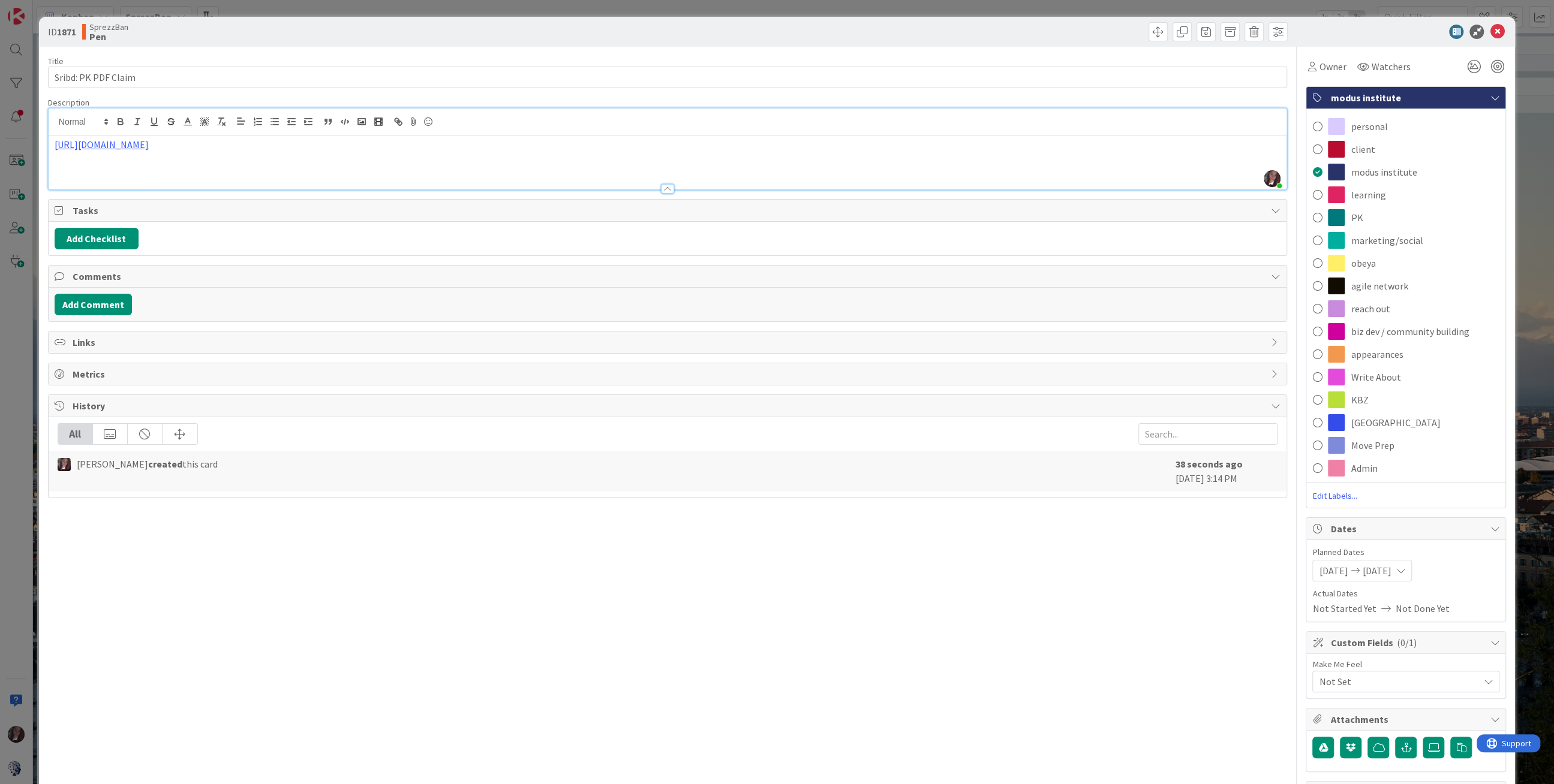
click at [1318, 215] on span at bounding box center [1317, 218] width 10 height 18
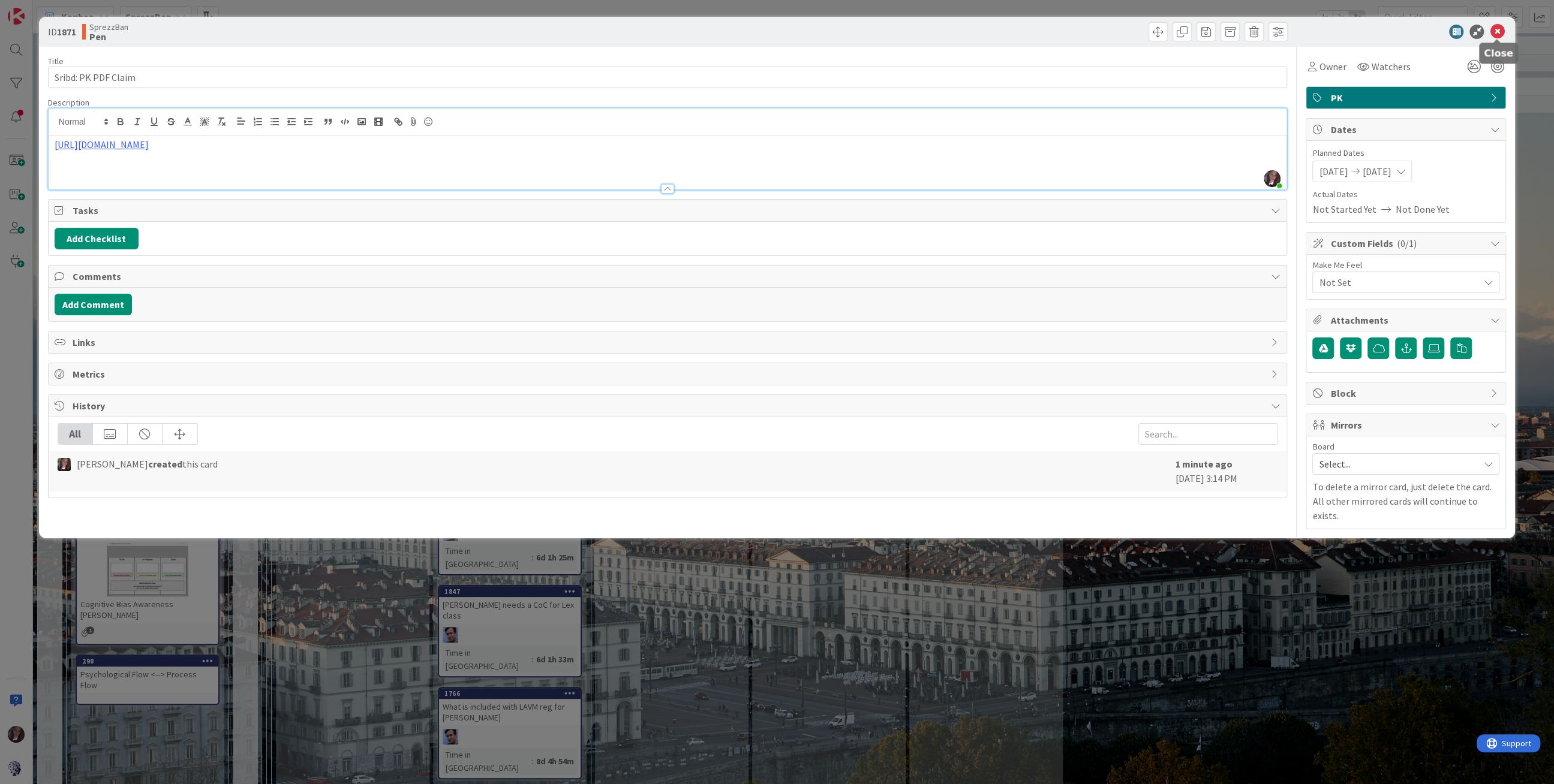
click at [1500, 33] on icon at bounding box center [1497, 31] width 14 height 14
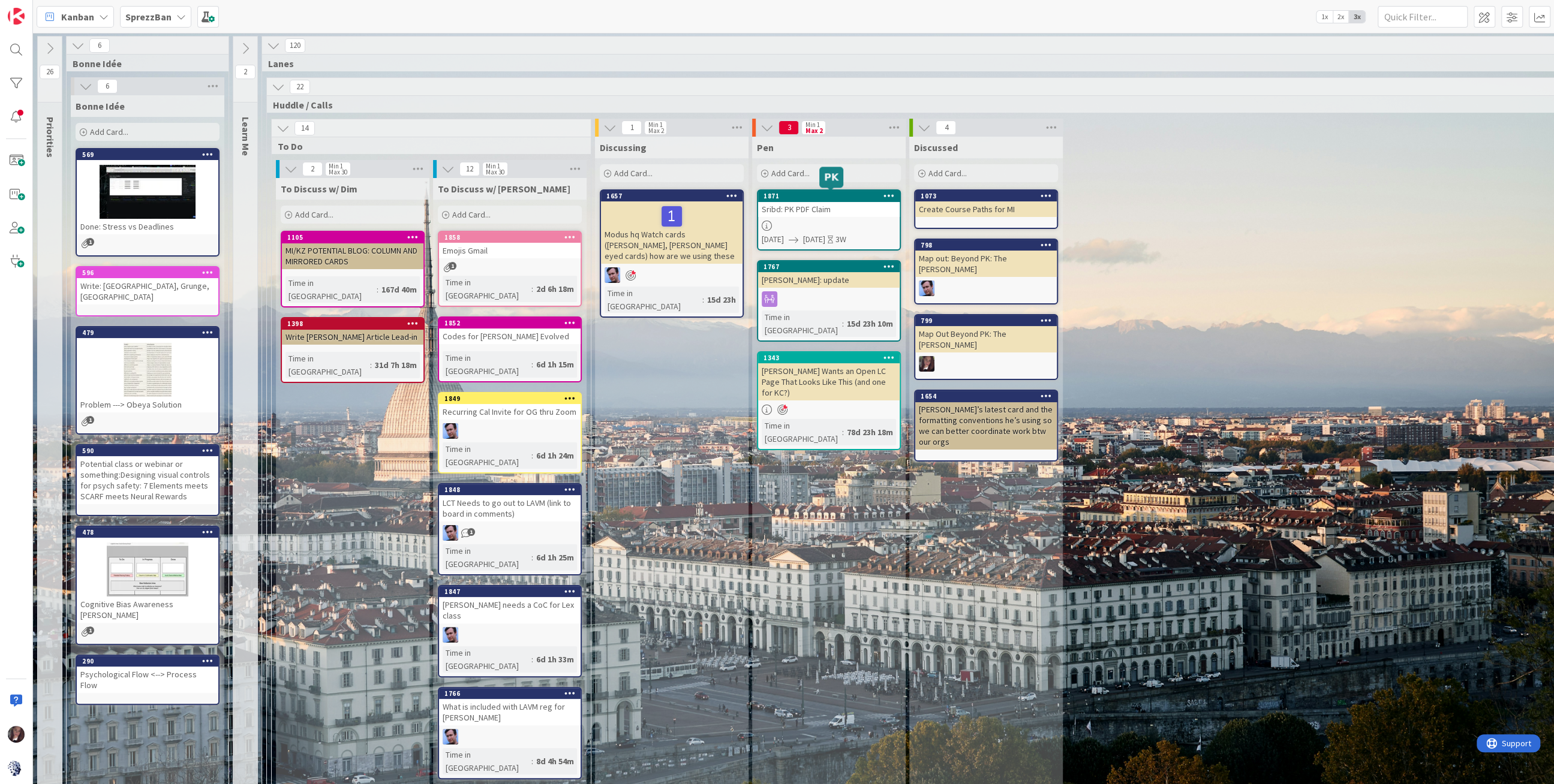
click at [807, 197] on div "1871" at bounding box center [831, 195] width 136 height 8
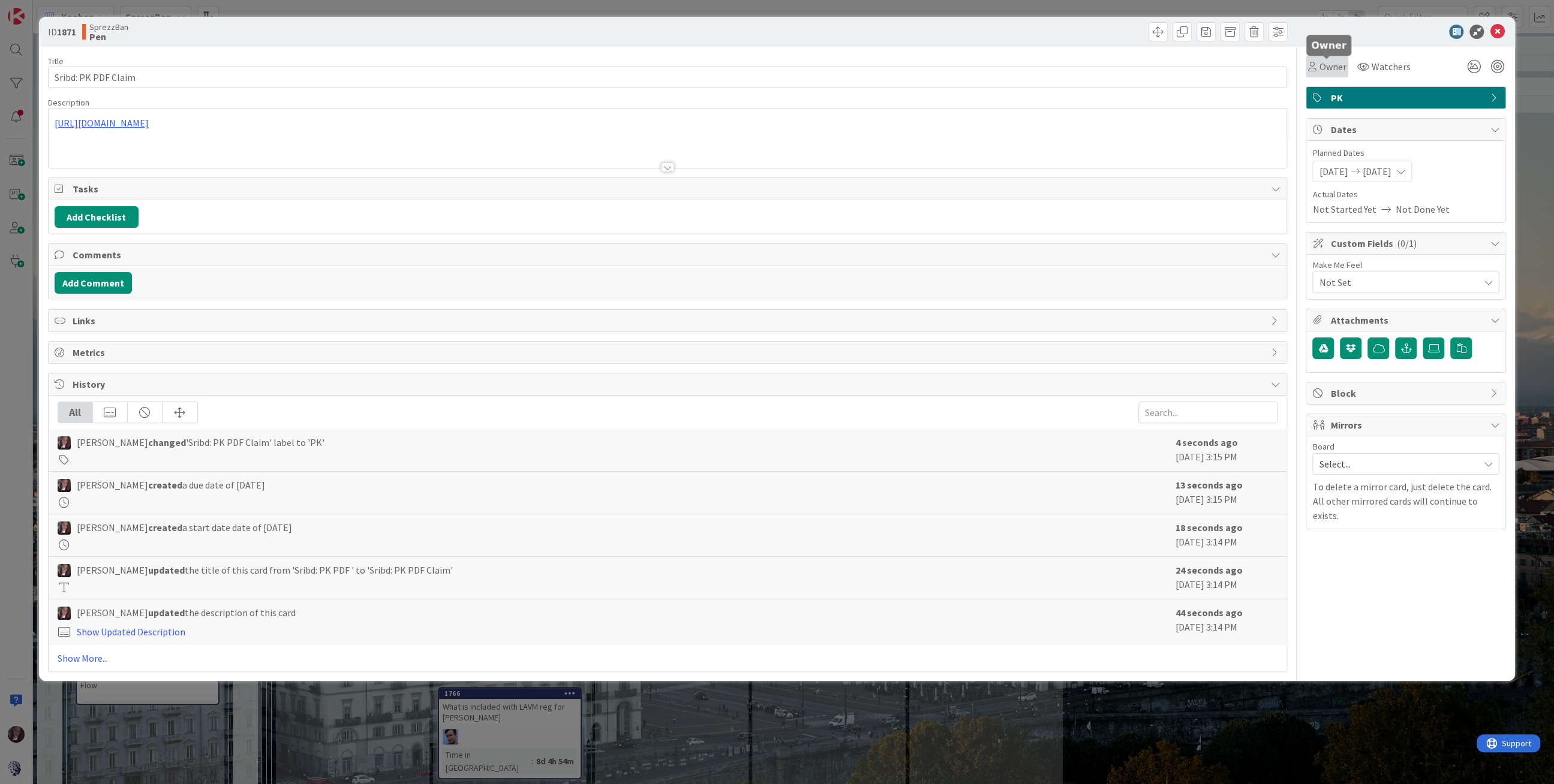
click at [1320, 66] on span "Owner" at bounding box center [1332, 66] width 27 height 14
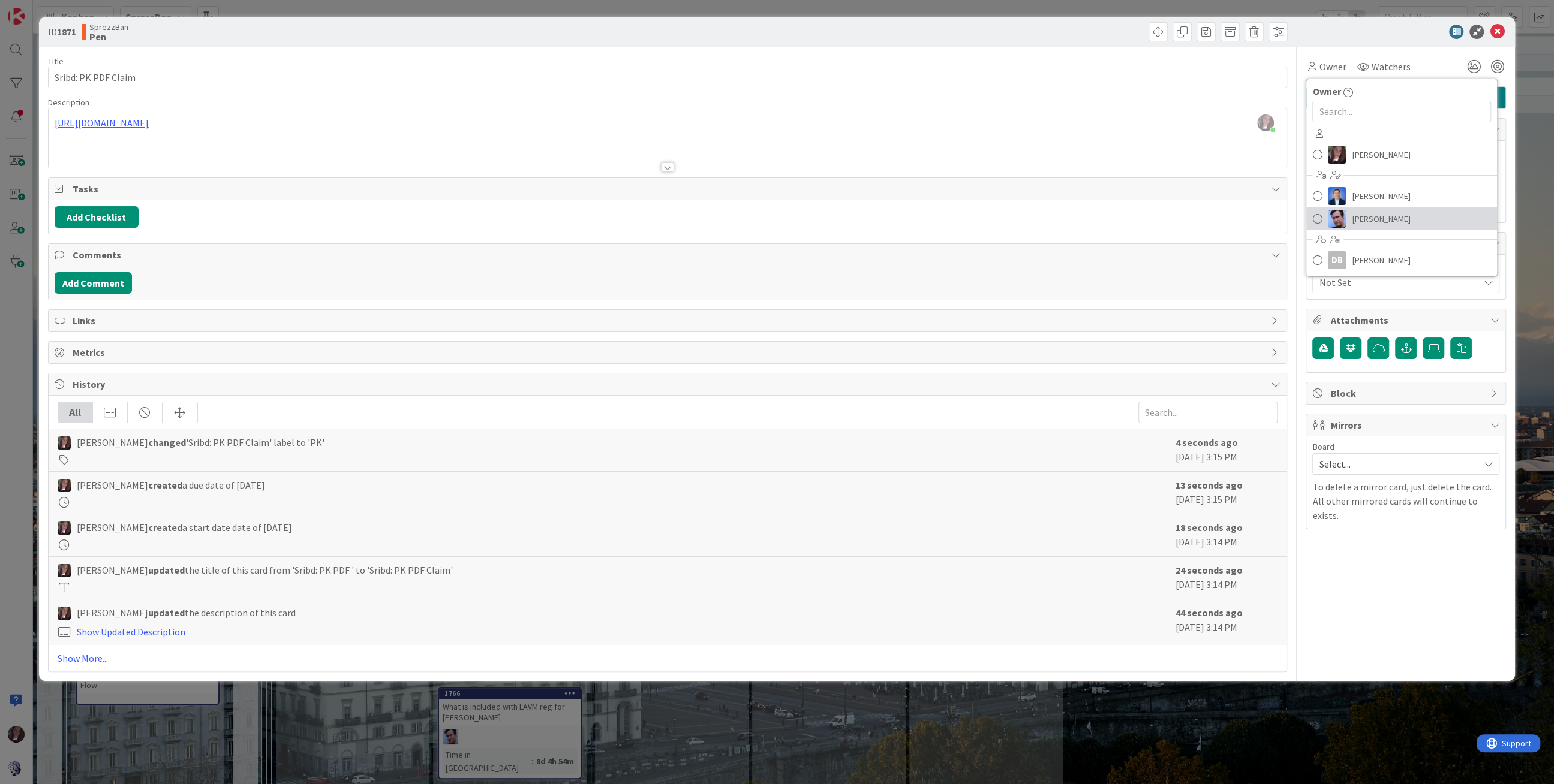
click at [1316, 218] on span at bounding box center [1317, 219] width 10 height 18
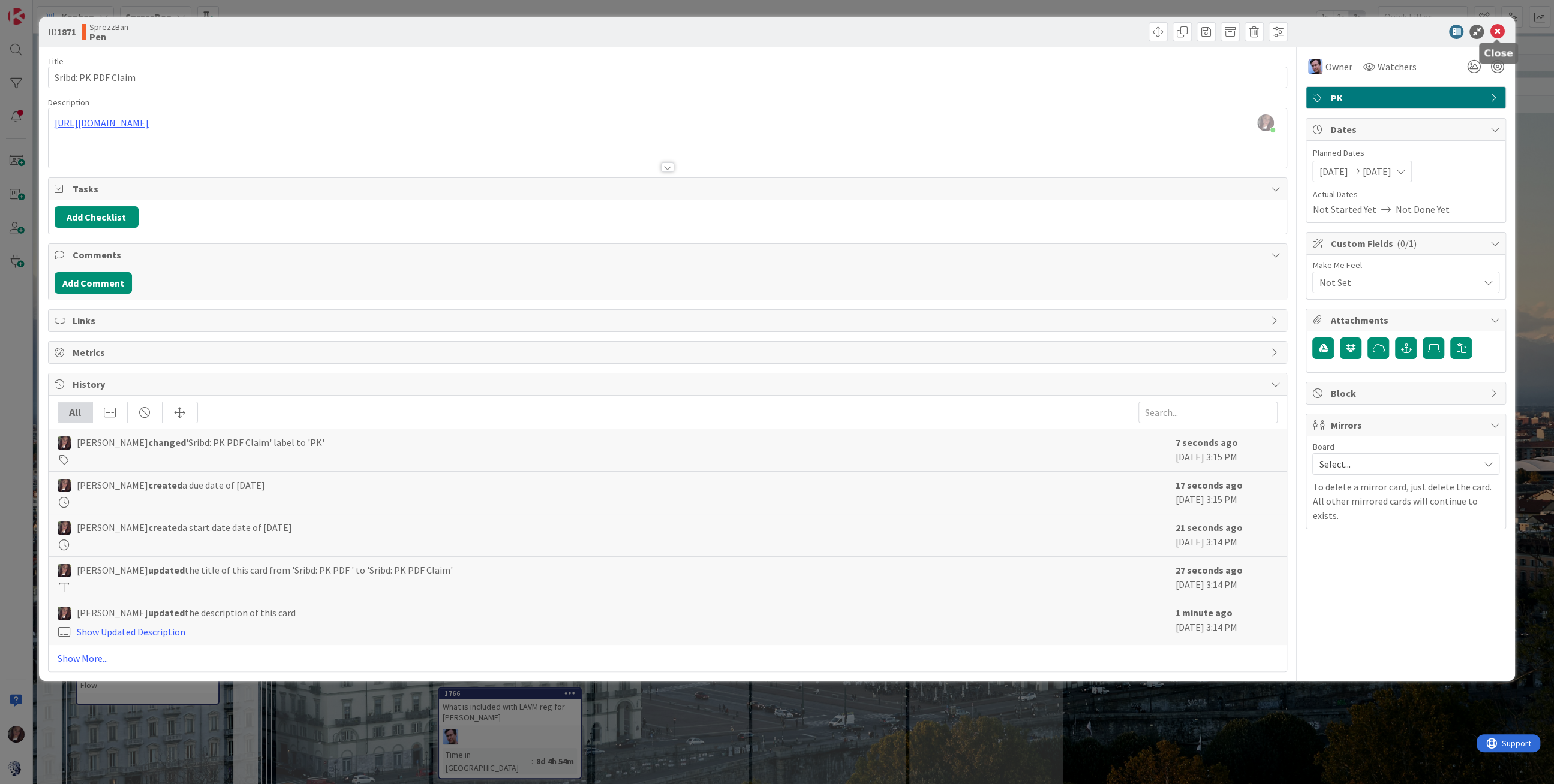
click at [1492, 29] on icon at bounding box center [1497, 31] width 14 height 14
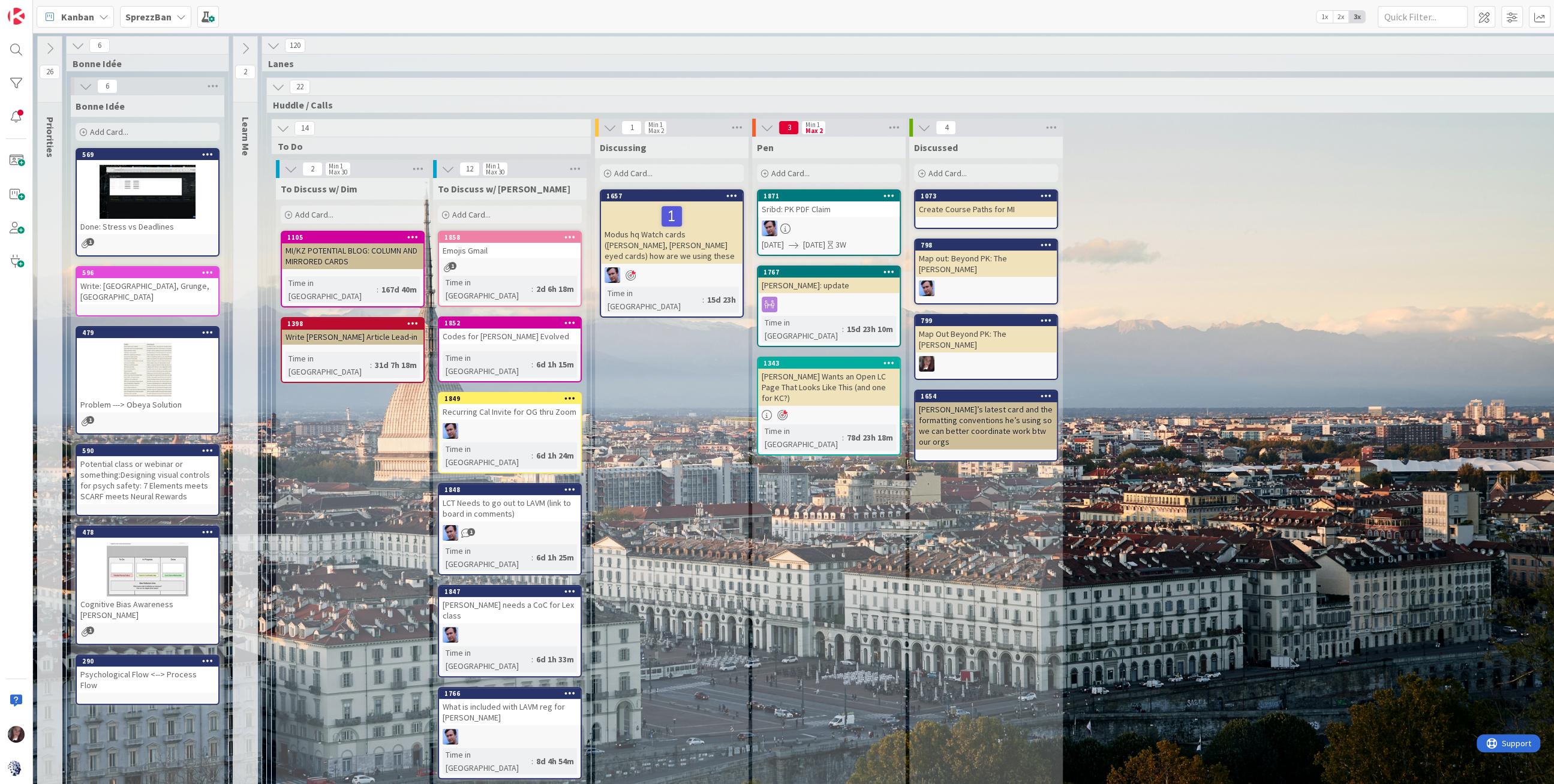
click at [805, 369] on div "[PERSON_NAME] Wants an Open LC Page That Looks Like This (and one for KC?)" at bounding box center [829, 387] width 142 height 37
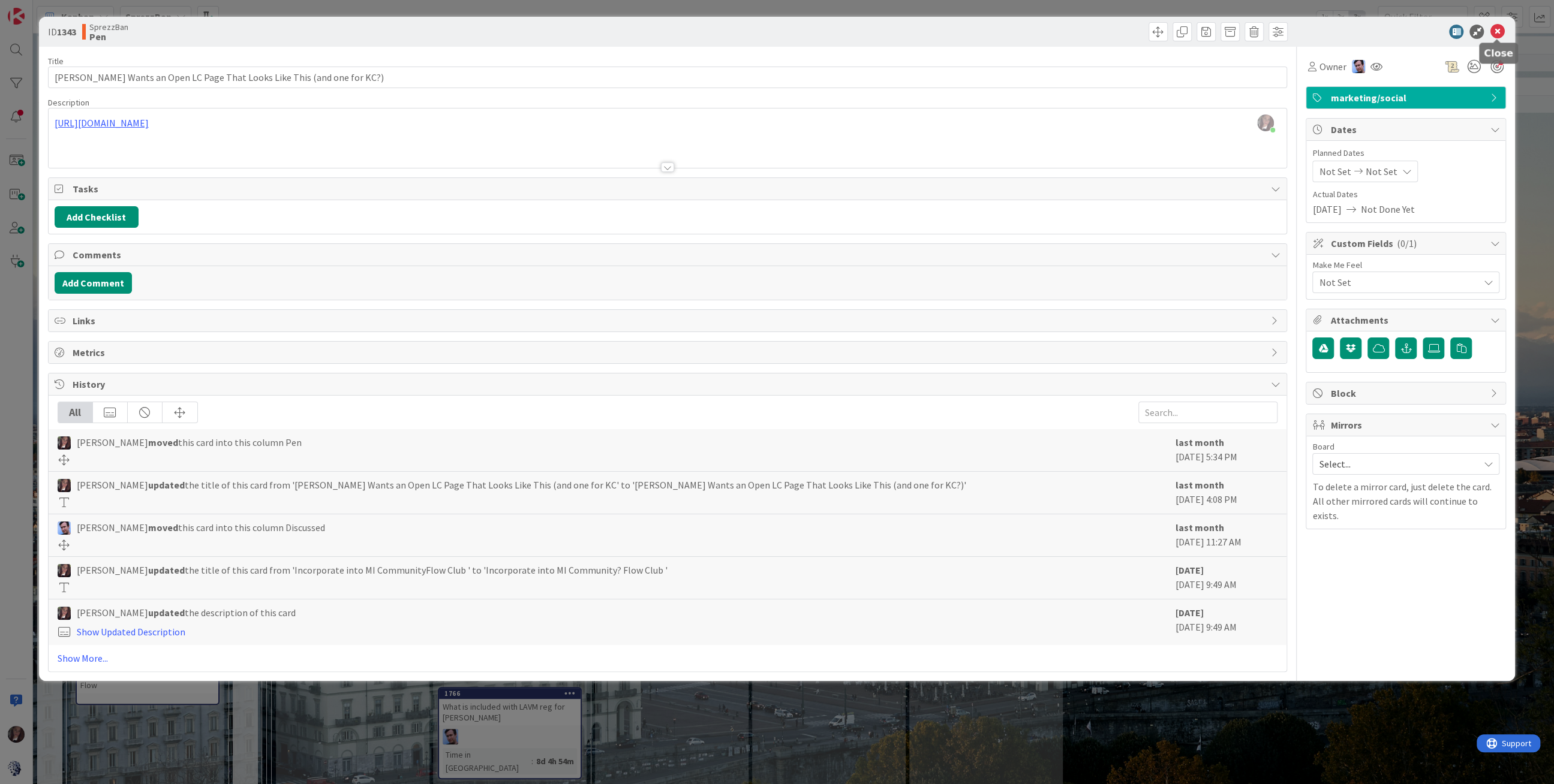
click at [1499, 31] on icon at bounding box center [1497, 31] width 14 height 14
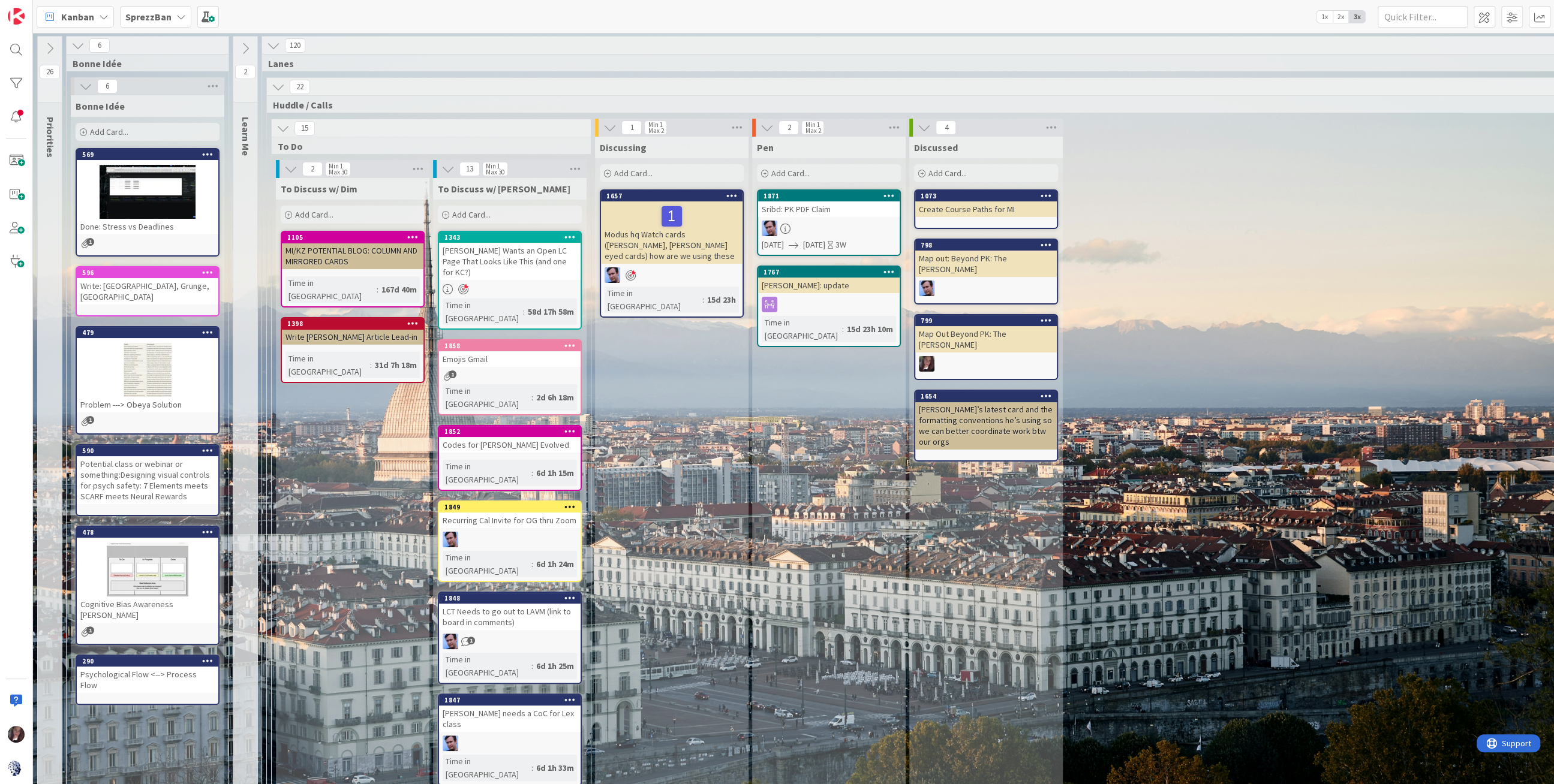
click at [692, 233] on div "Modus hq Watch cards ([PERSON_NAME], [PERSON_NAME] eyed cards) how are we using…" at bounding box center [672, 233] width 142 height 63
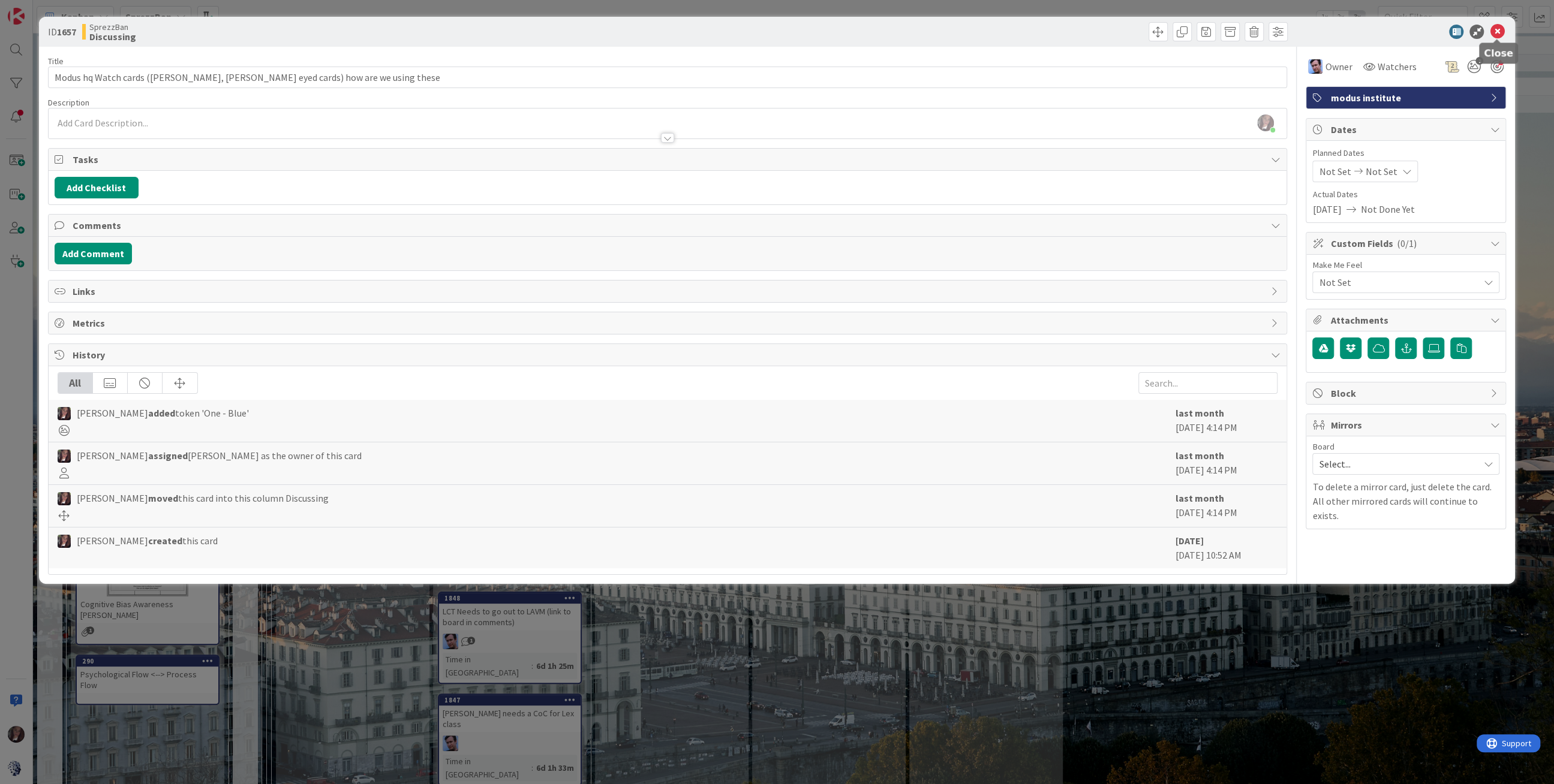
click at [1500, 29] on icon at bounding box center [1497, 31] width 14 height 14
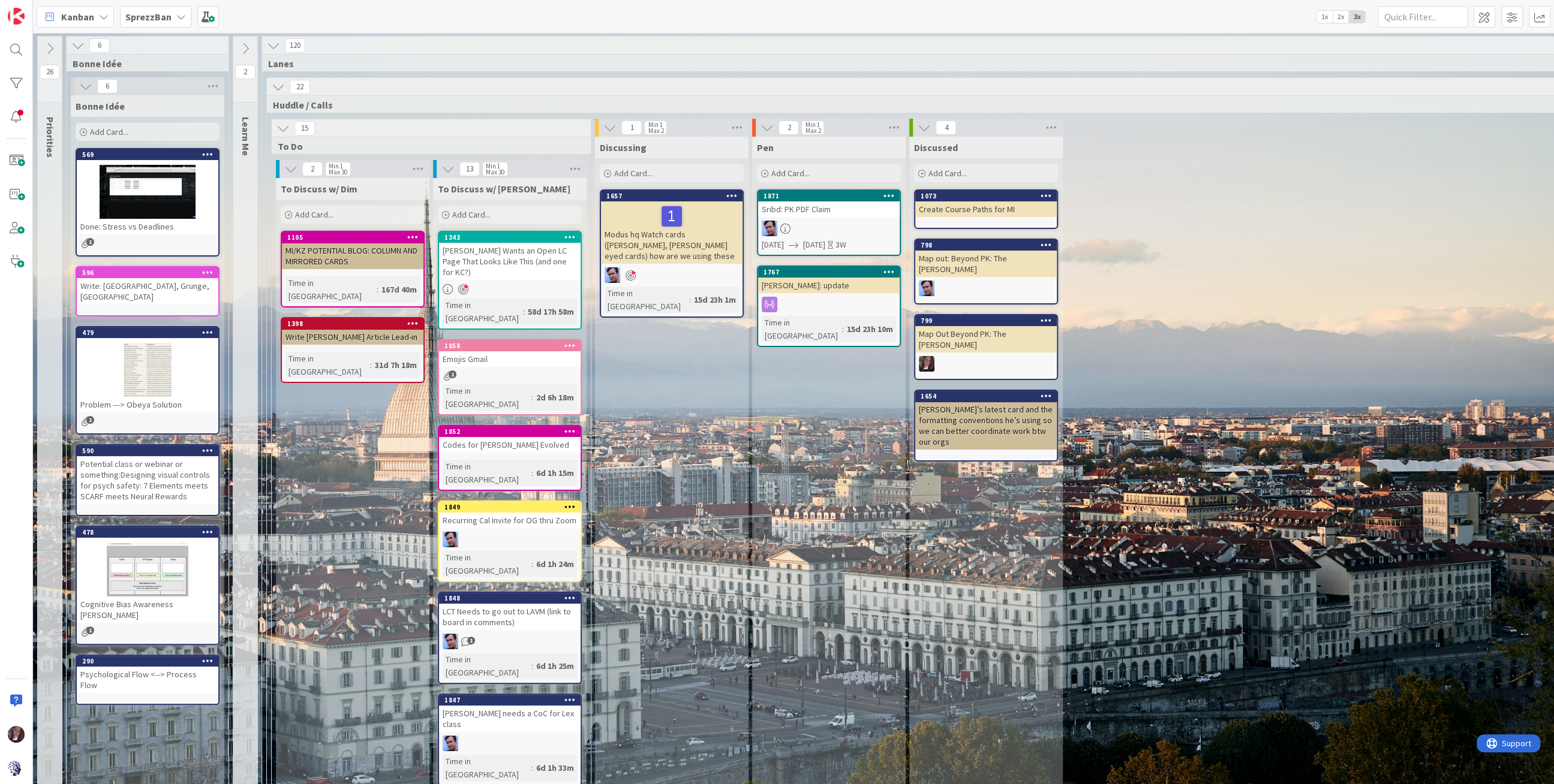
click at [656, 251] on div "Modus hq Watch cards ([PERSON_NAME], [PERSON_NAME] eyed cards) how are we using…" at bounding box center [672, 233] width 142 height 63
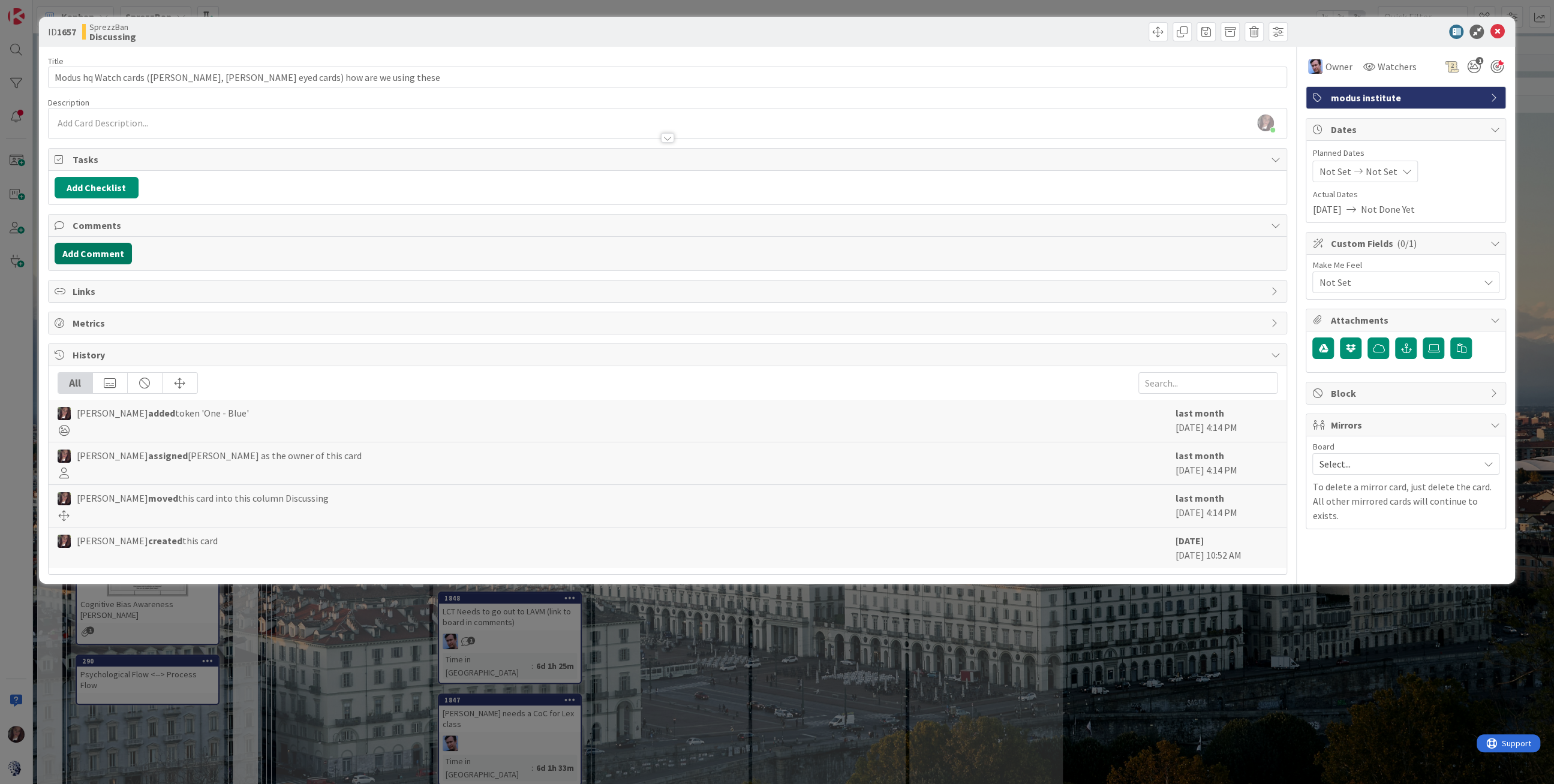
click at [81, 255] on button "Add Comment" at bounding box center [93, 253] width 78 height 22
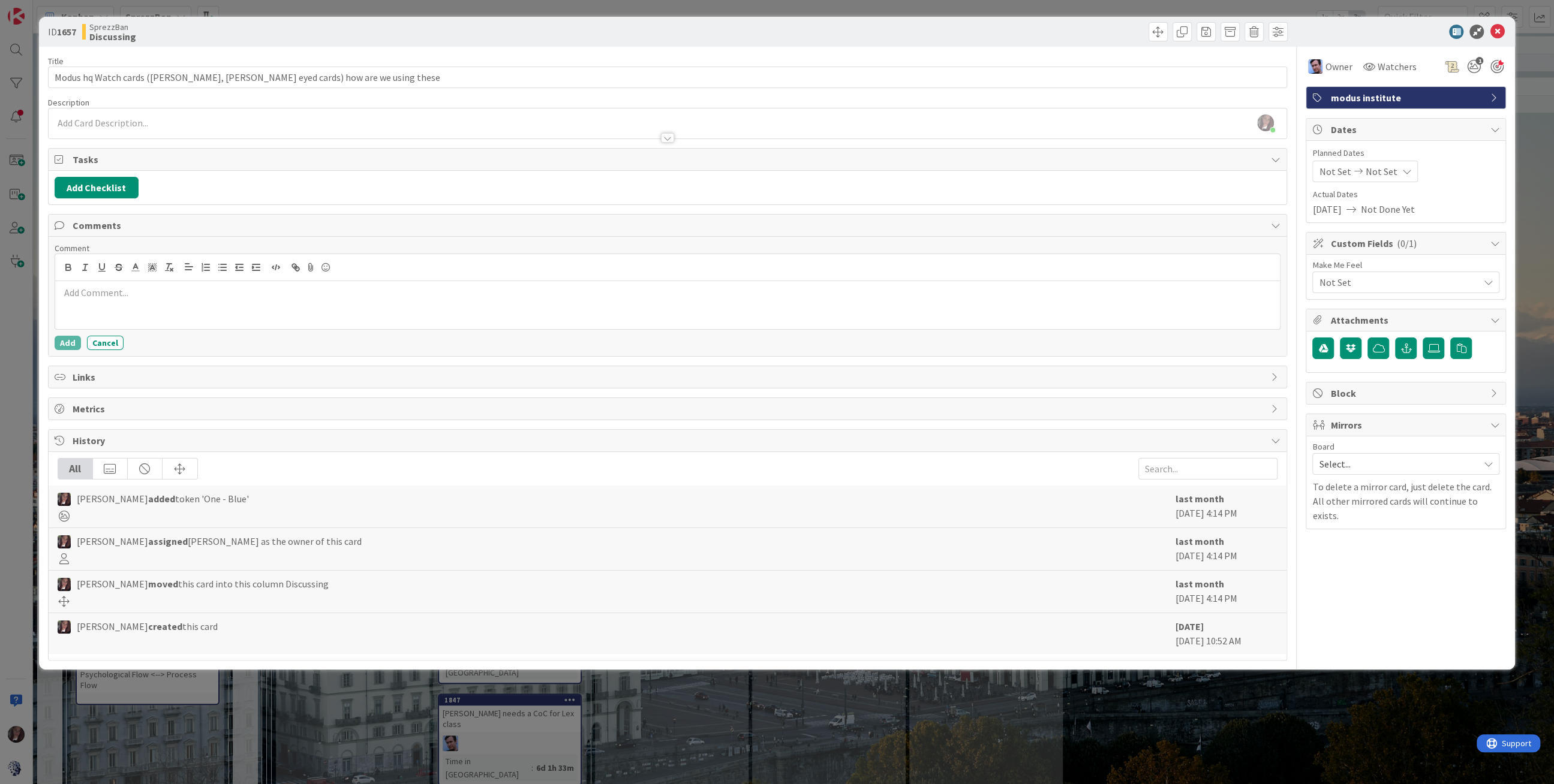
click at [95, 292] on p at bounding box center [667, 292] width 1215 height 13
click at [122, 400] on li "[PERSON_NAME]" at bounding box center [156, 407] width 191 height 23
click at [63, 343] on button "Add" at bounding box center [67, 342] width 26 height 14
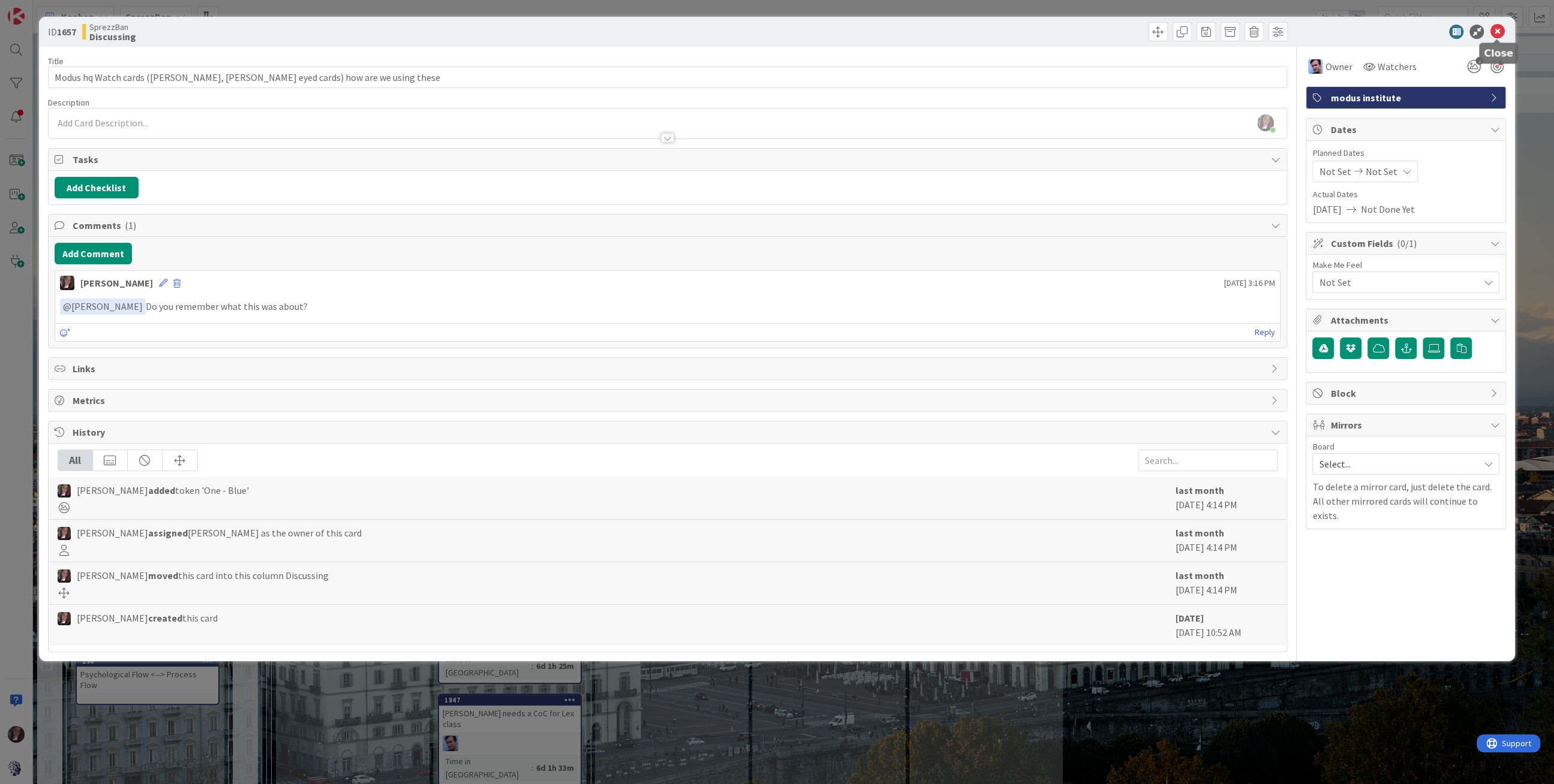
click at [1490, 34] on icon at bounding box center [1497, 31] width 14 height 14
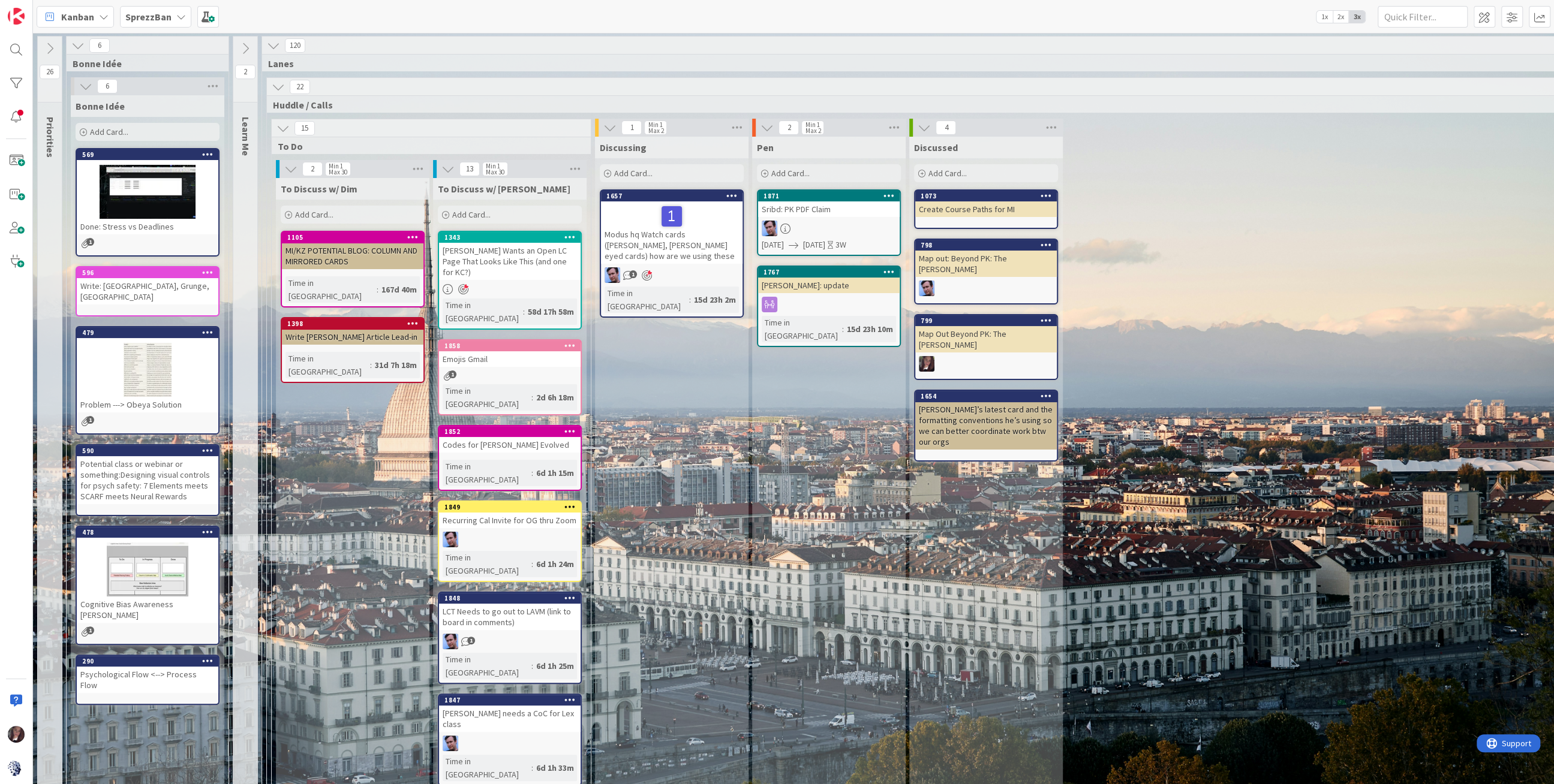
click at [503, 502] on div "1849" at bounding box center [510, 507] width 142 height 10
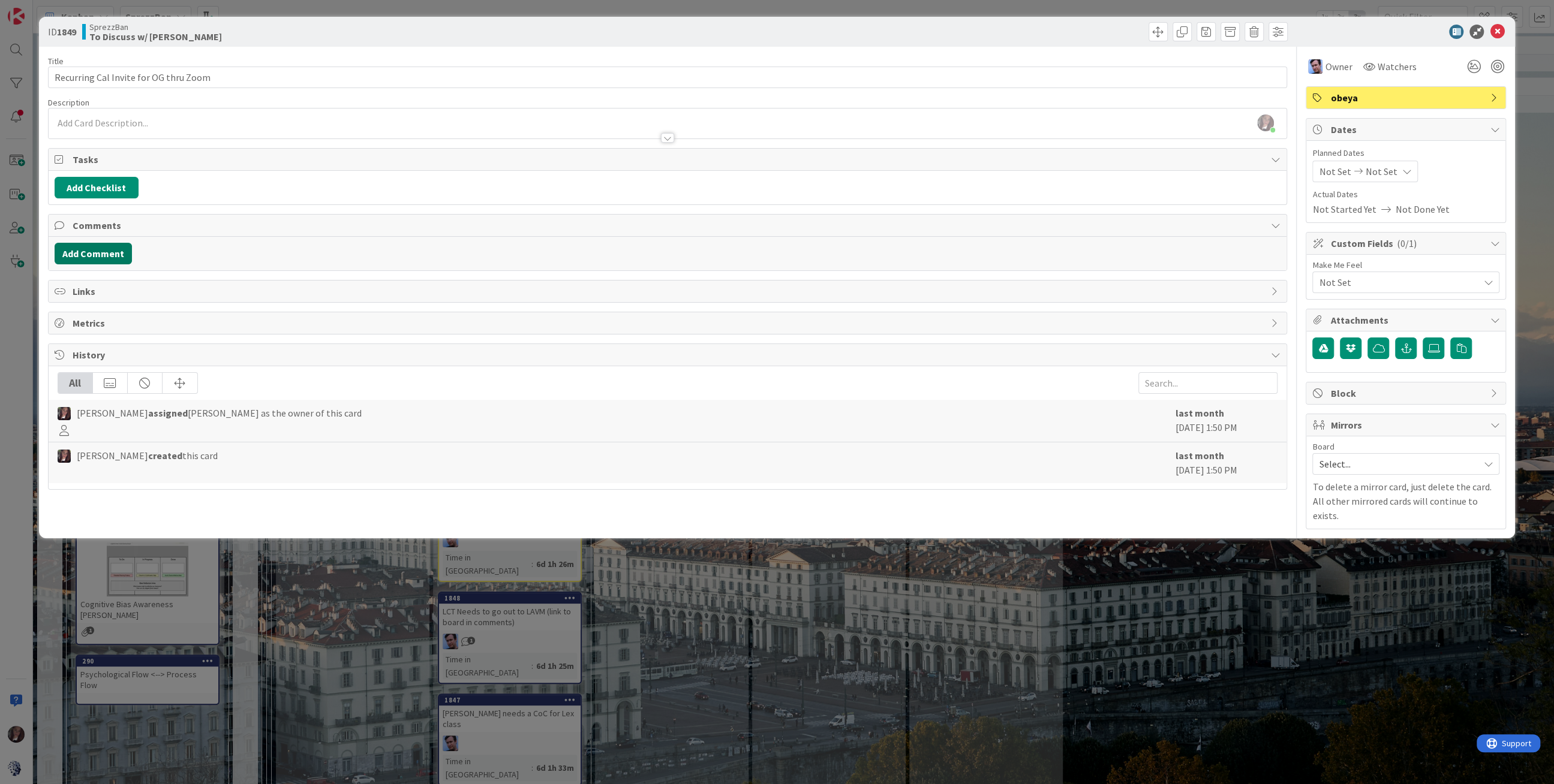
click at [98, 251] on button "Add Comment" at bounding box center [93, 253] width 78 height 22
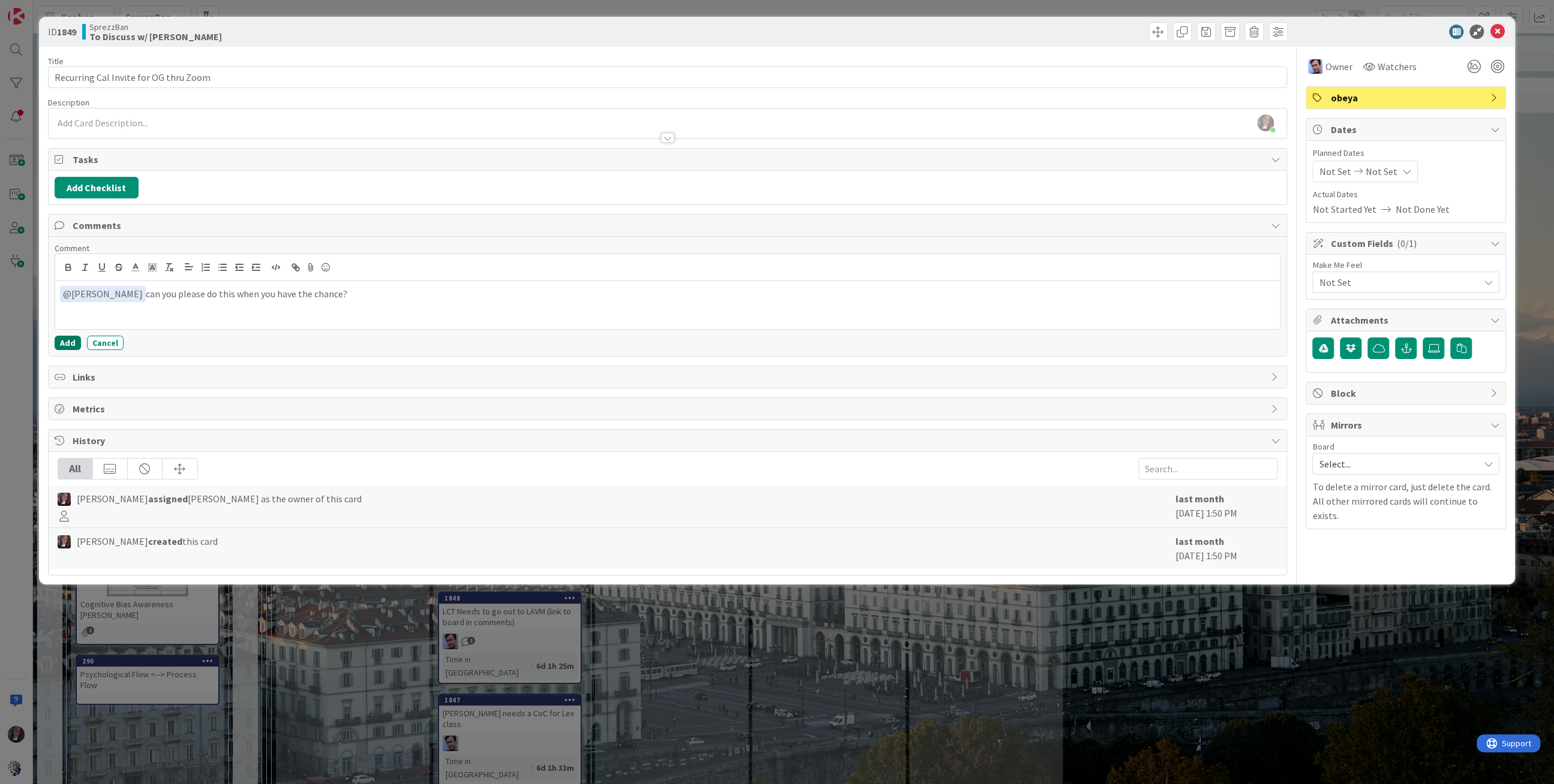
click at [63, 336] on button "Add" at bounding box center [67, 342] width 26 height 14
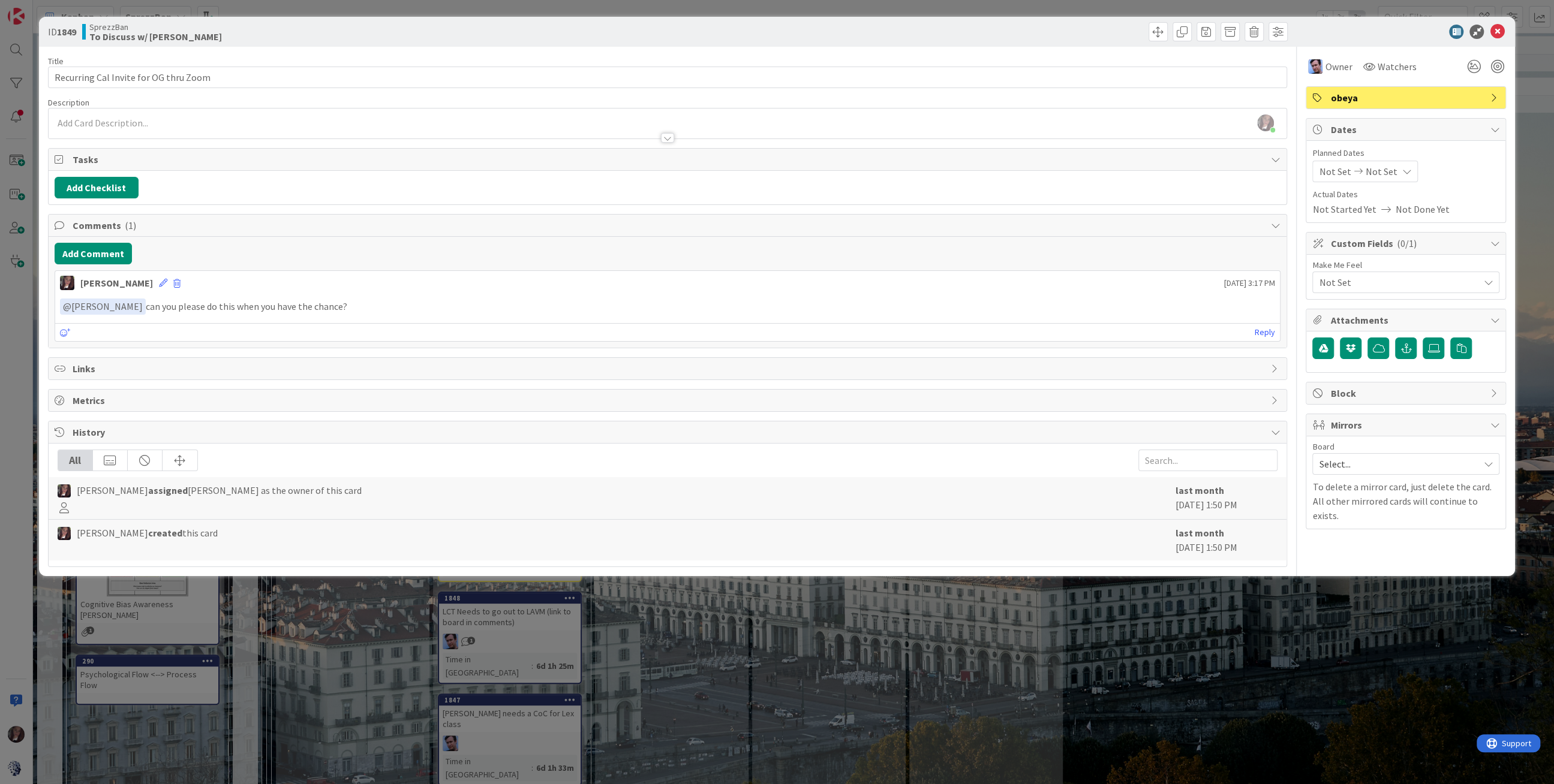
click at [1394, 171] on div "Not Set Not Set" at bounding box center [1364, 171] width 105 height 22
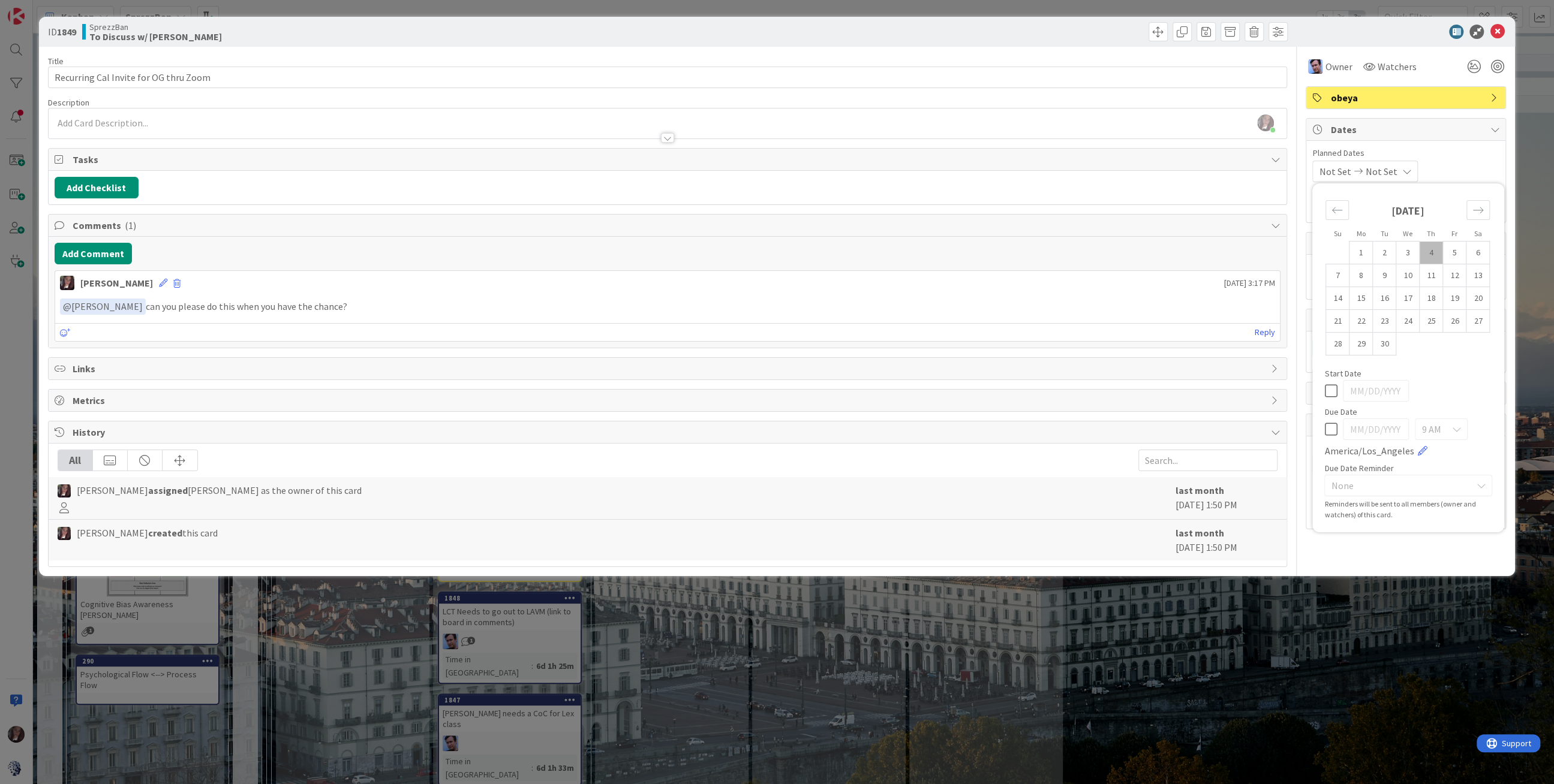
click at [1431, 249] on td "4" at bounding box center [1431, 253] width 23 height 23
type input "[DATE]"
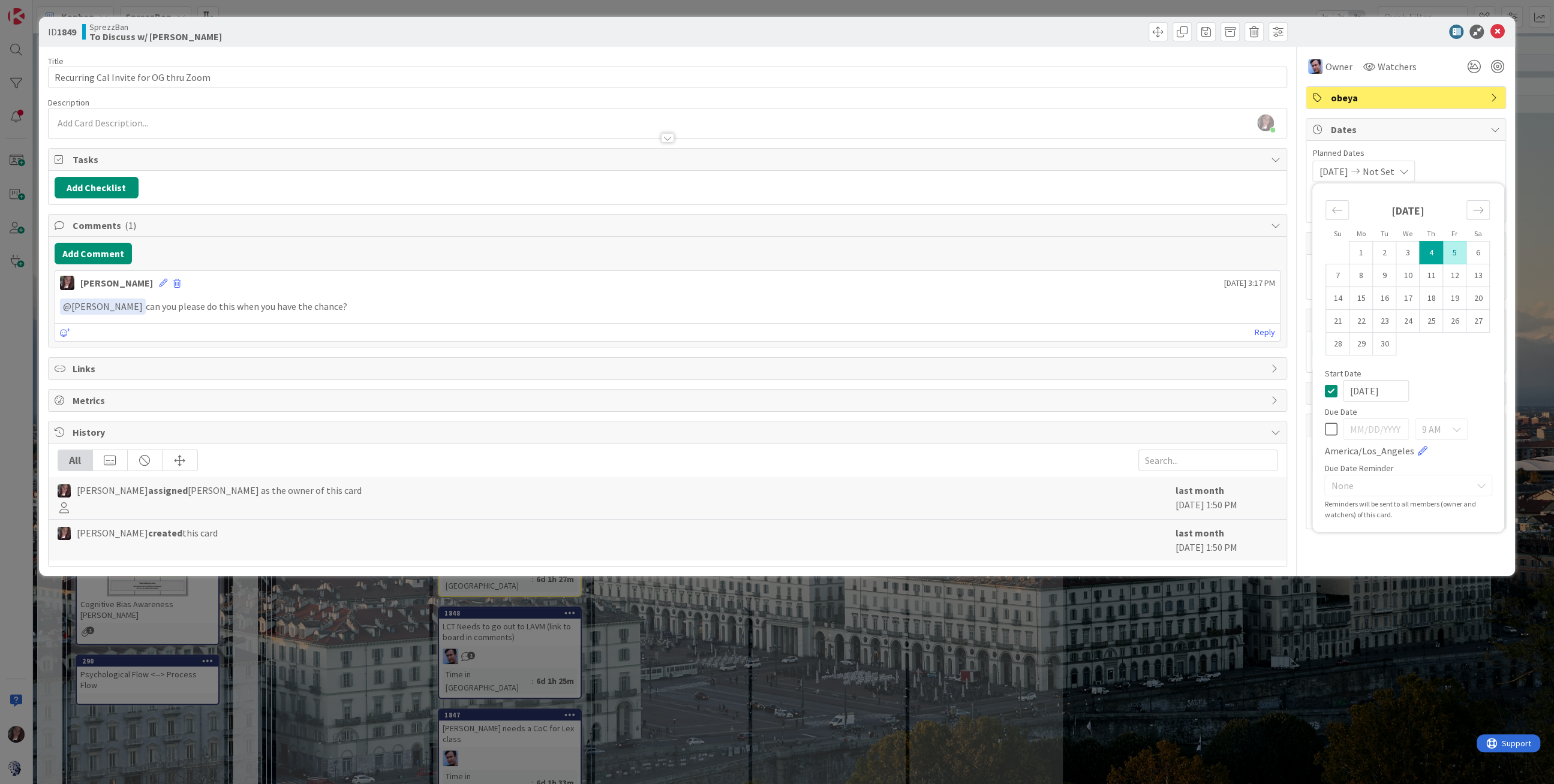
click at [1453, 249] on td "5" at bounding box center [1454, 253] width 23 height 23
type input "[DATE]"
click at [1498, 29] on icon at bounding box center [1497, 31] width 14 height 14
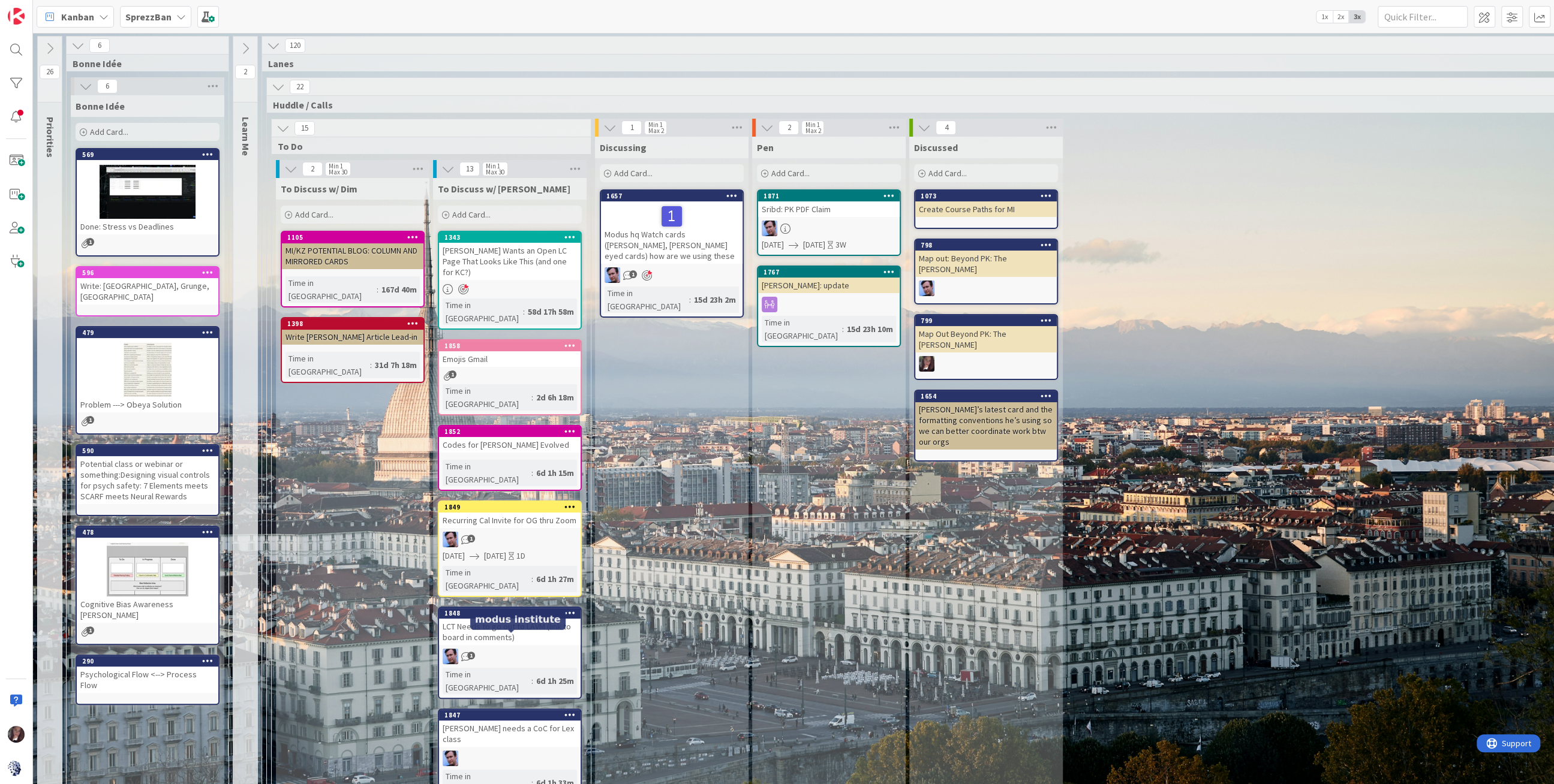
click at [510, 711] on div "1847" at bounding box center [512, 715] width 136 height 8
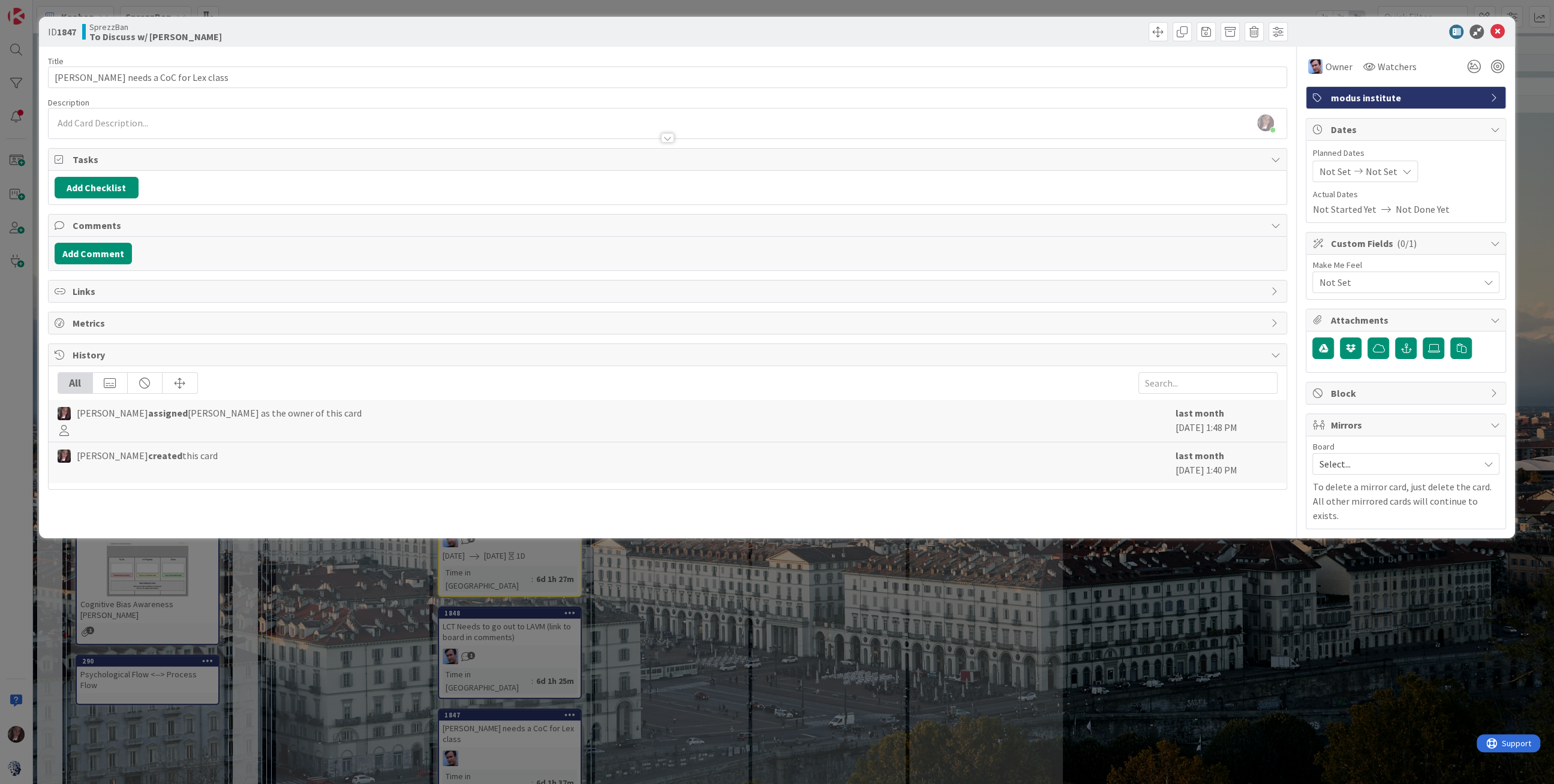
click at [1402, 175] on icon at bounding box center [1406, 171] width 10 height 10
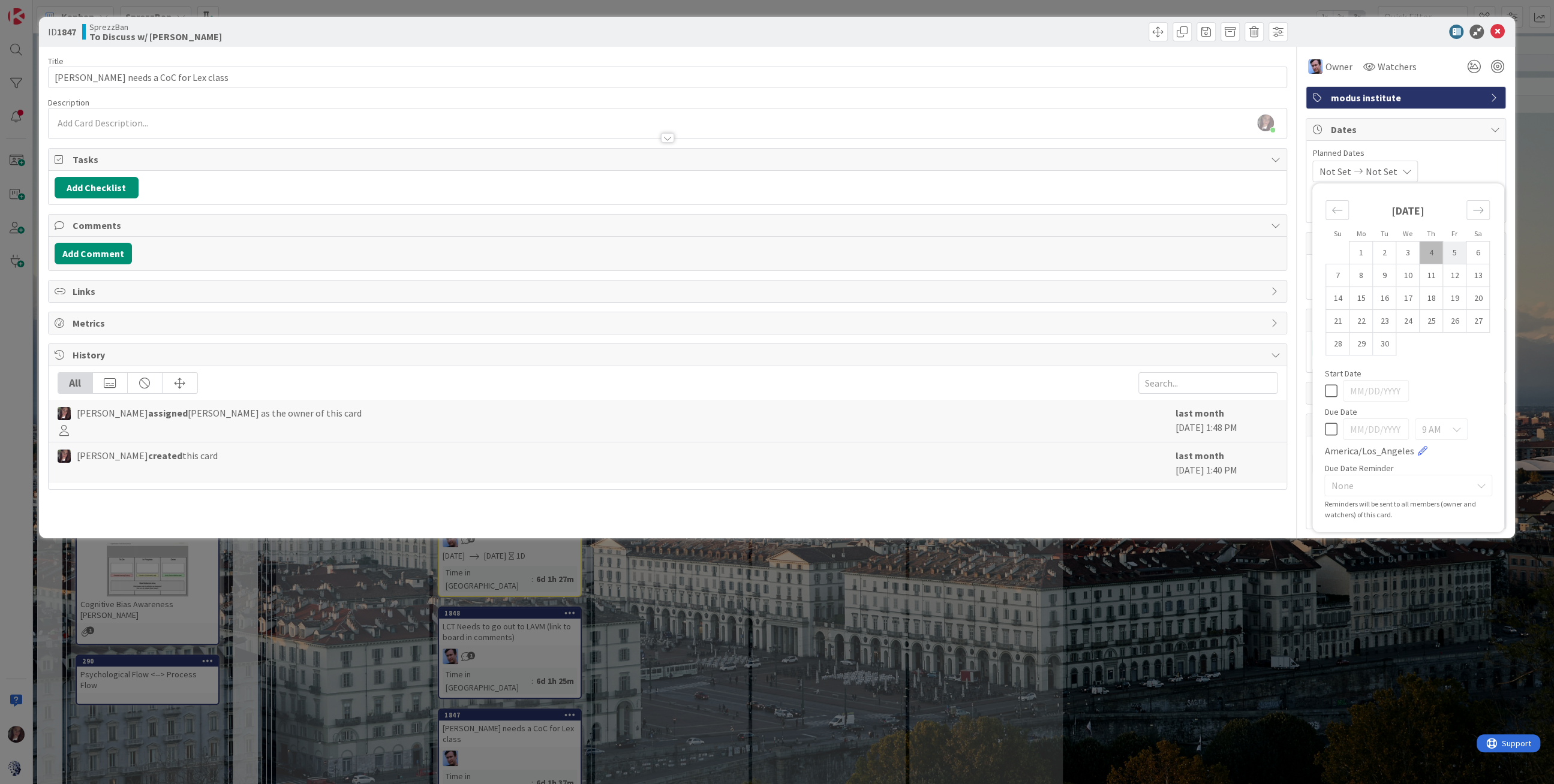
click at [1457, 251] on td "5" at bounding box center [1454, 253] width 23 height 23
type input "[DATE]"
click at [105, 248] on button "Add Comment" at bounding box center [93, 253] width 78 height 22
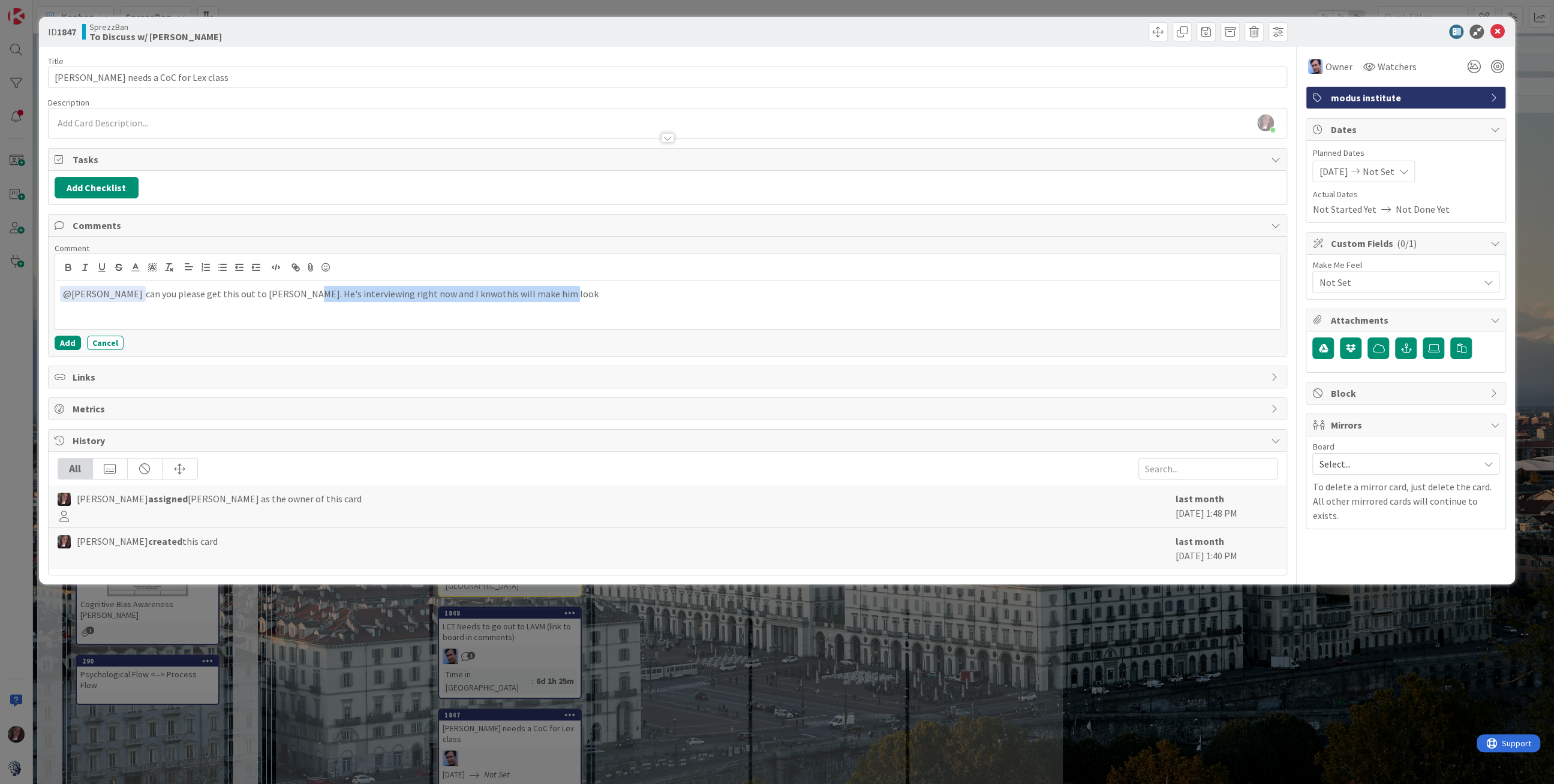
drag, startPoint x: 526, startPoint y: 290, endPoint x: 271, endPoint y: 295, distance: 255.0
click at [273, 295] on p "﻿ @ [PERSON_NAME] ﻿ can you please get this out to [PERSON_NAME]. He's intervie…" at bounding box center [667, 294] width 1215 height 16
click at [64, 337] on button "Add" at bounding box center [67, 342] width 26 height 14
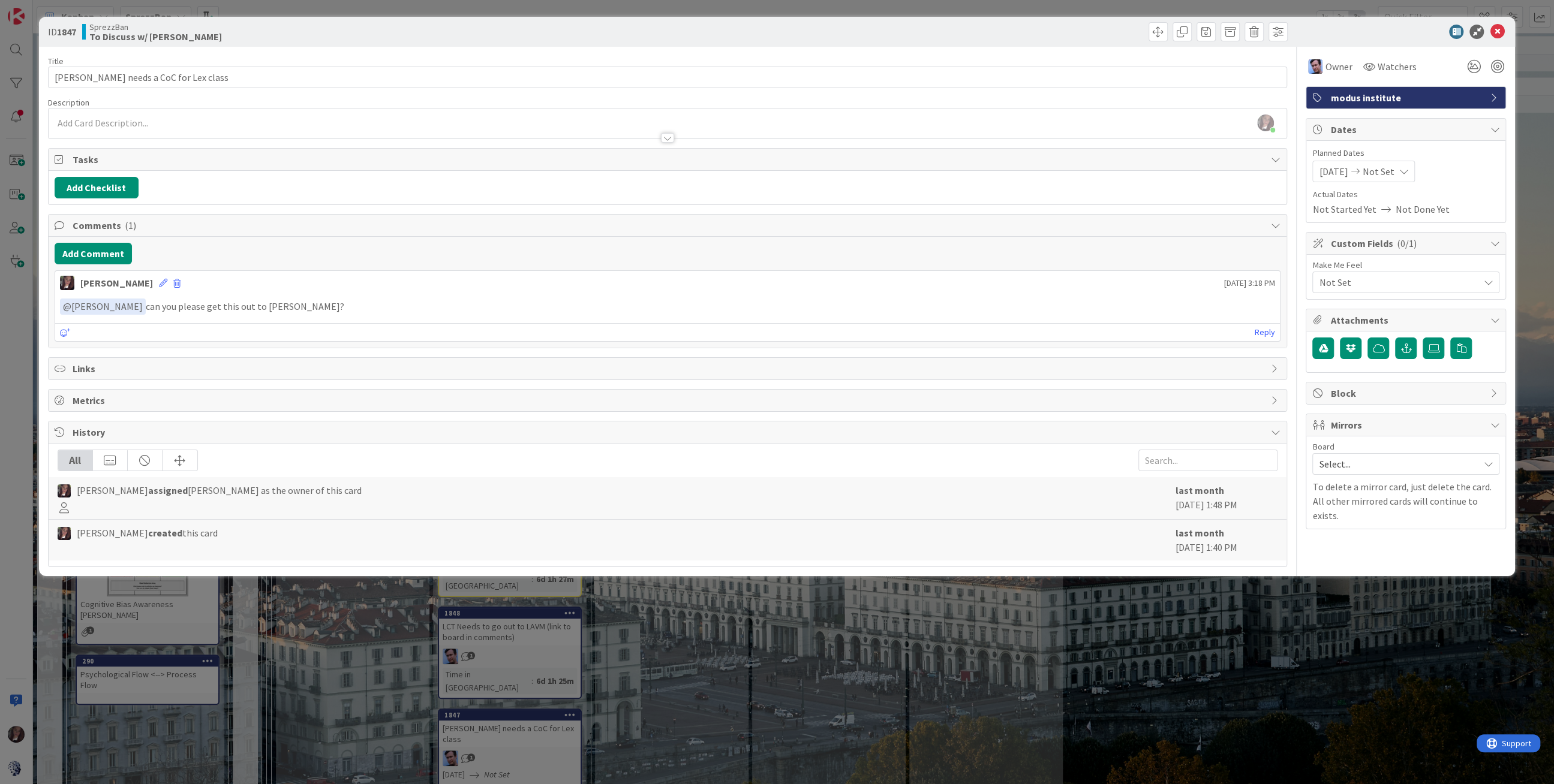
click at [1387, 163] on div "[DATE] Not Set" at bounding box center [1363, 171] width 102 height 22
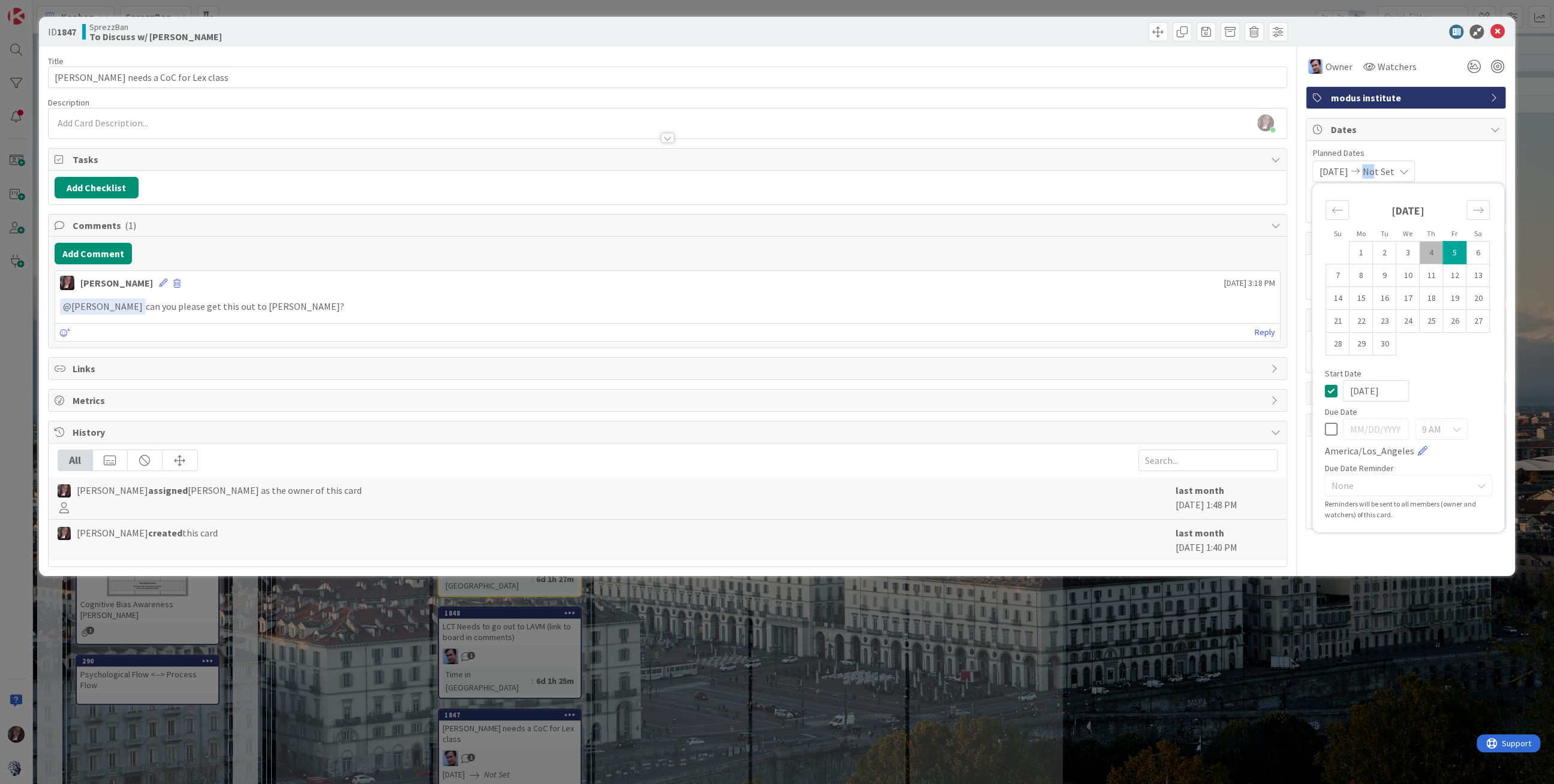
click at [1459, 251] on td "5" at bounding box center [1454, 253] width 23 height 23
type input "[DATE]"
click at [1496, 25] on icon at bounding box center [1497, 31] width 14 height 14
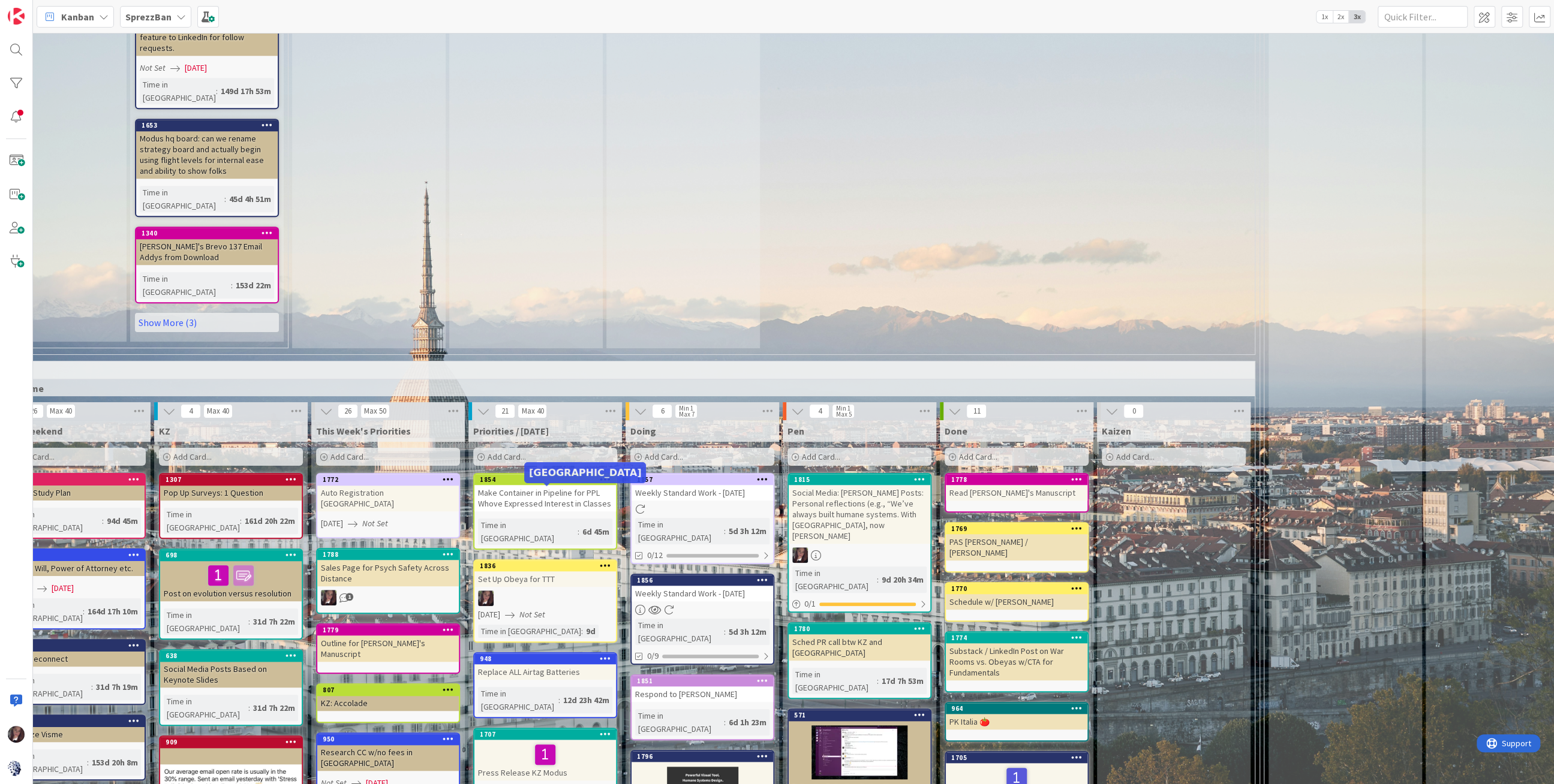
scroll to position [921, 344]
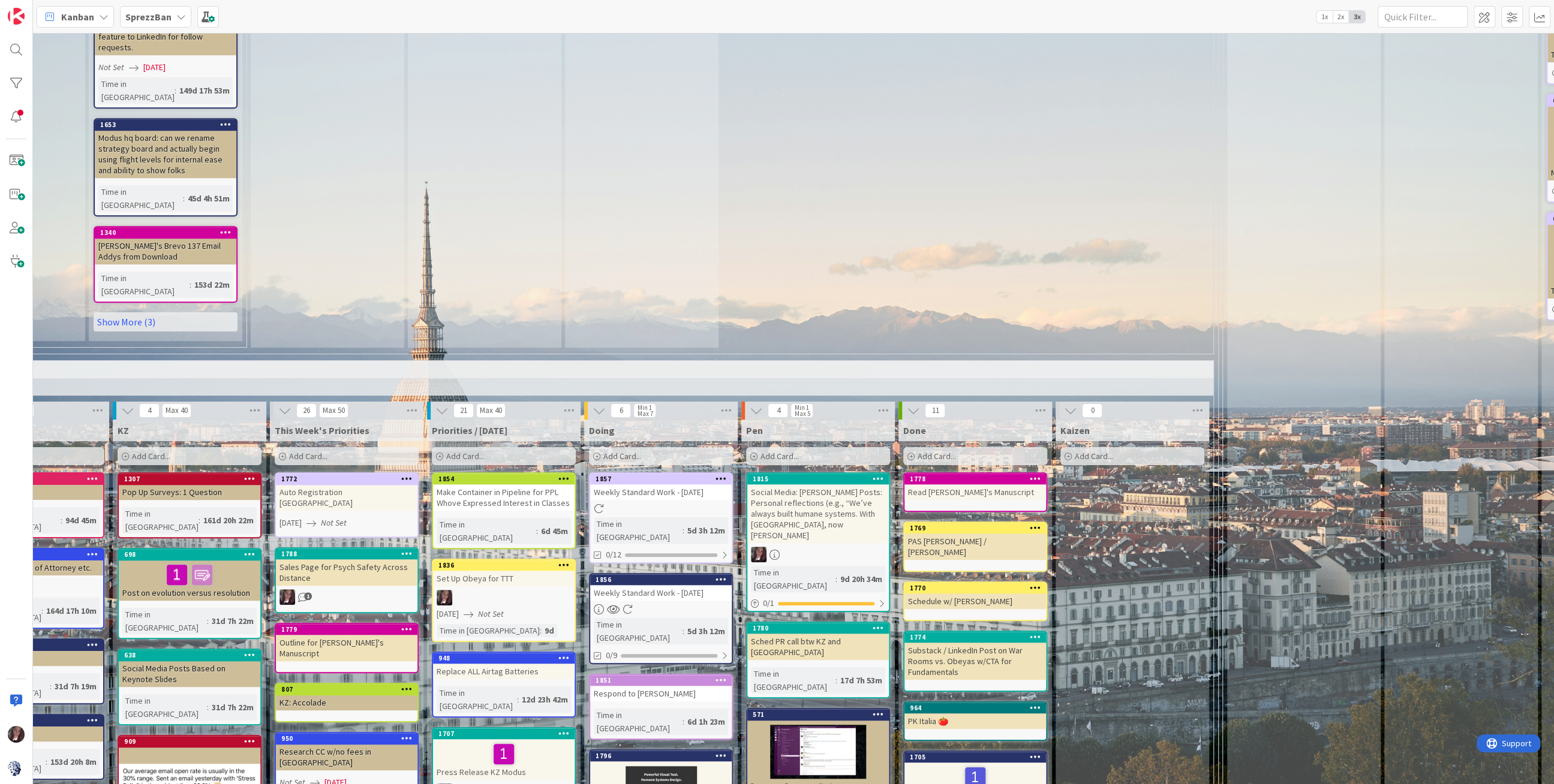
click at [770, 451] on span "Add Card..." at bounding box center [779, 456] width 38 height 10
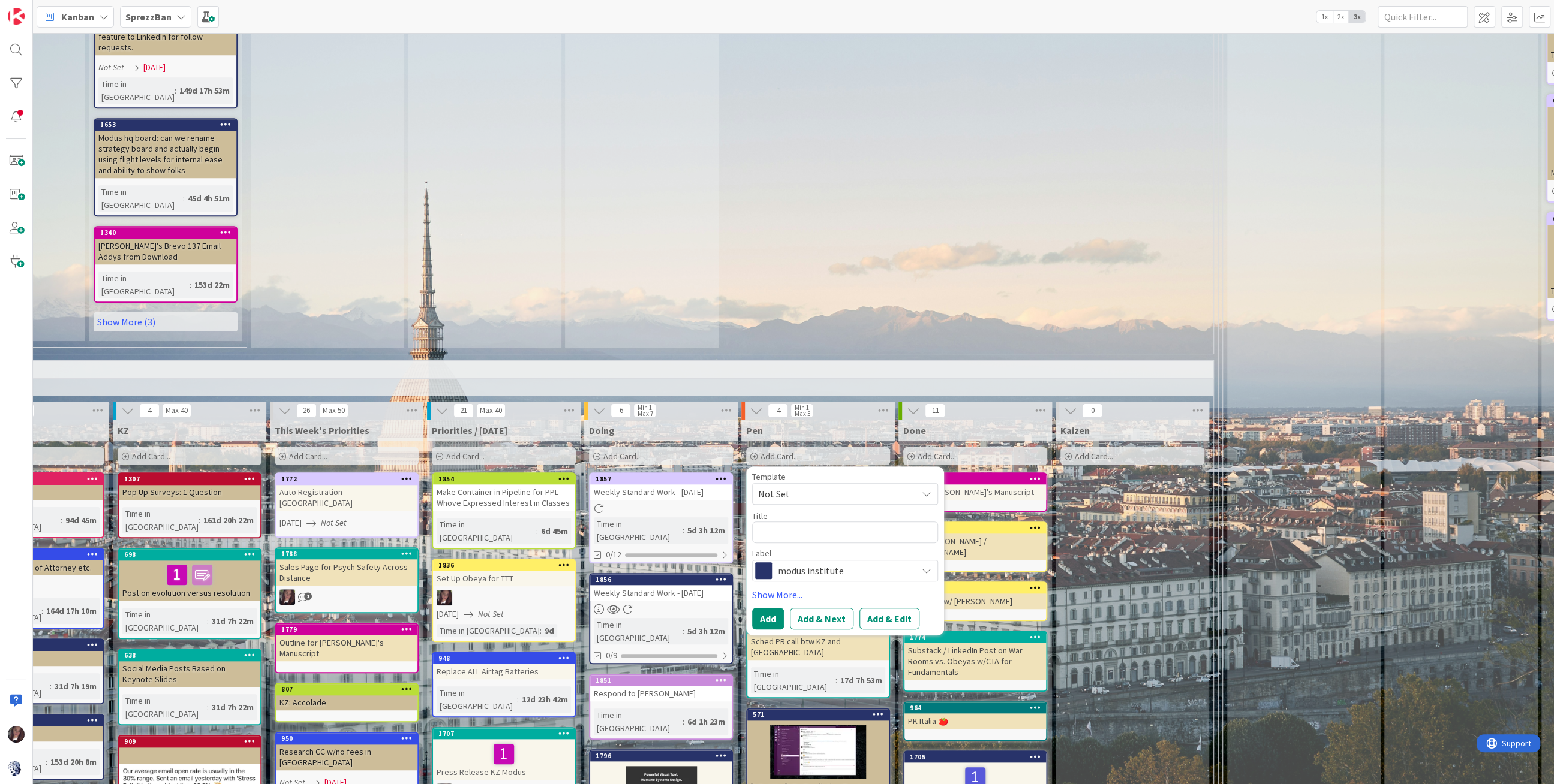
type textarea "x"
type textarea "S"
type textarea "x"
type textarea "Sc"
type textarea "x"
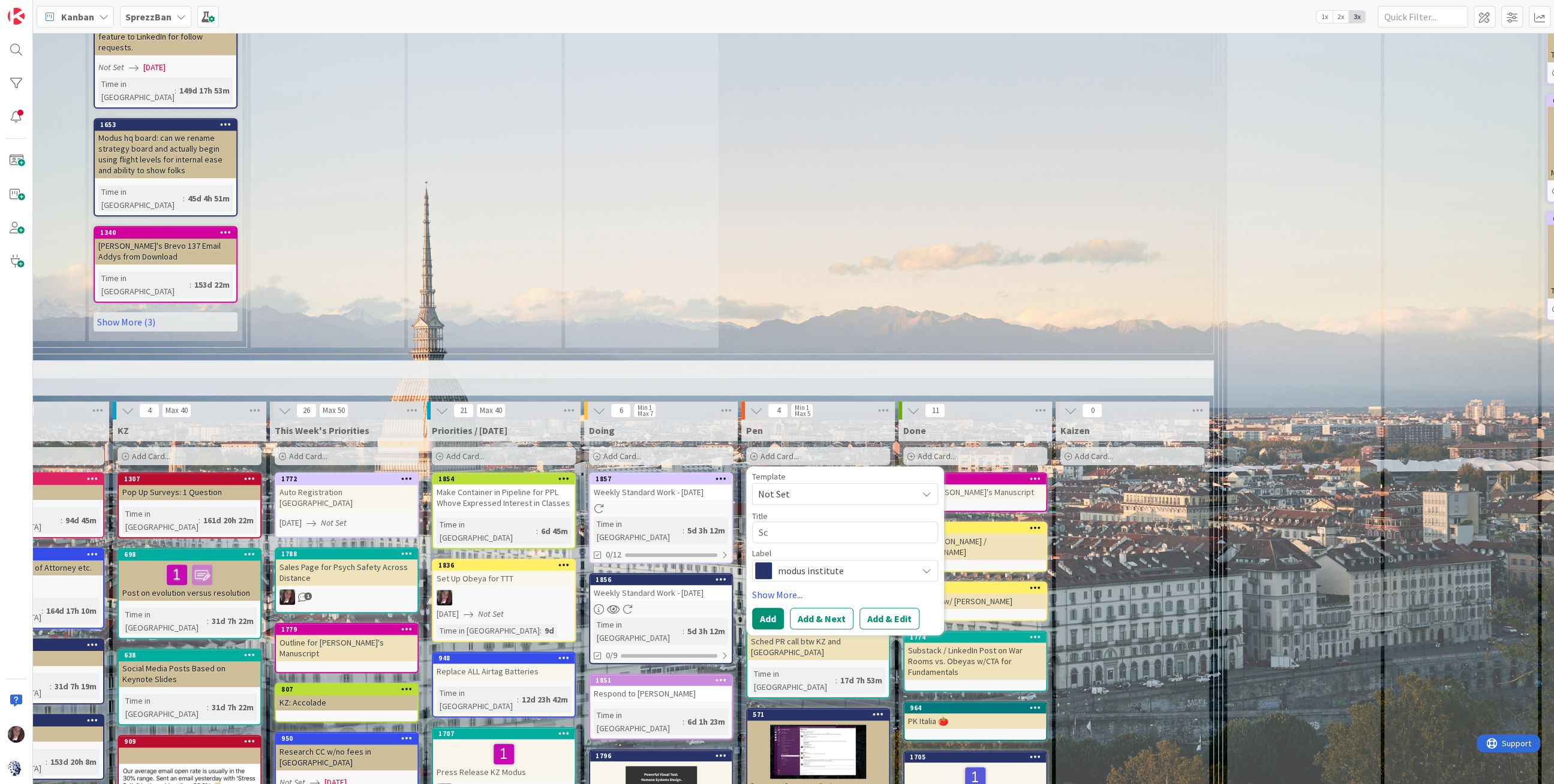
type textarea "S"
type textarea "x"
type textarea "Sc"
type textarea "x"
type textarea "Scr"
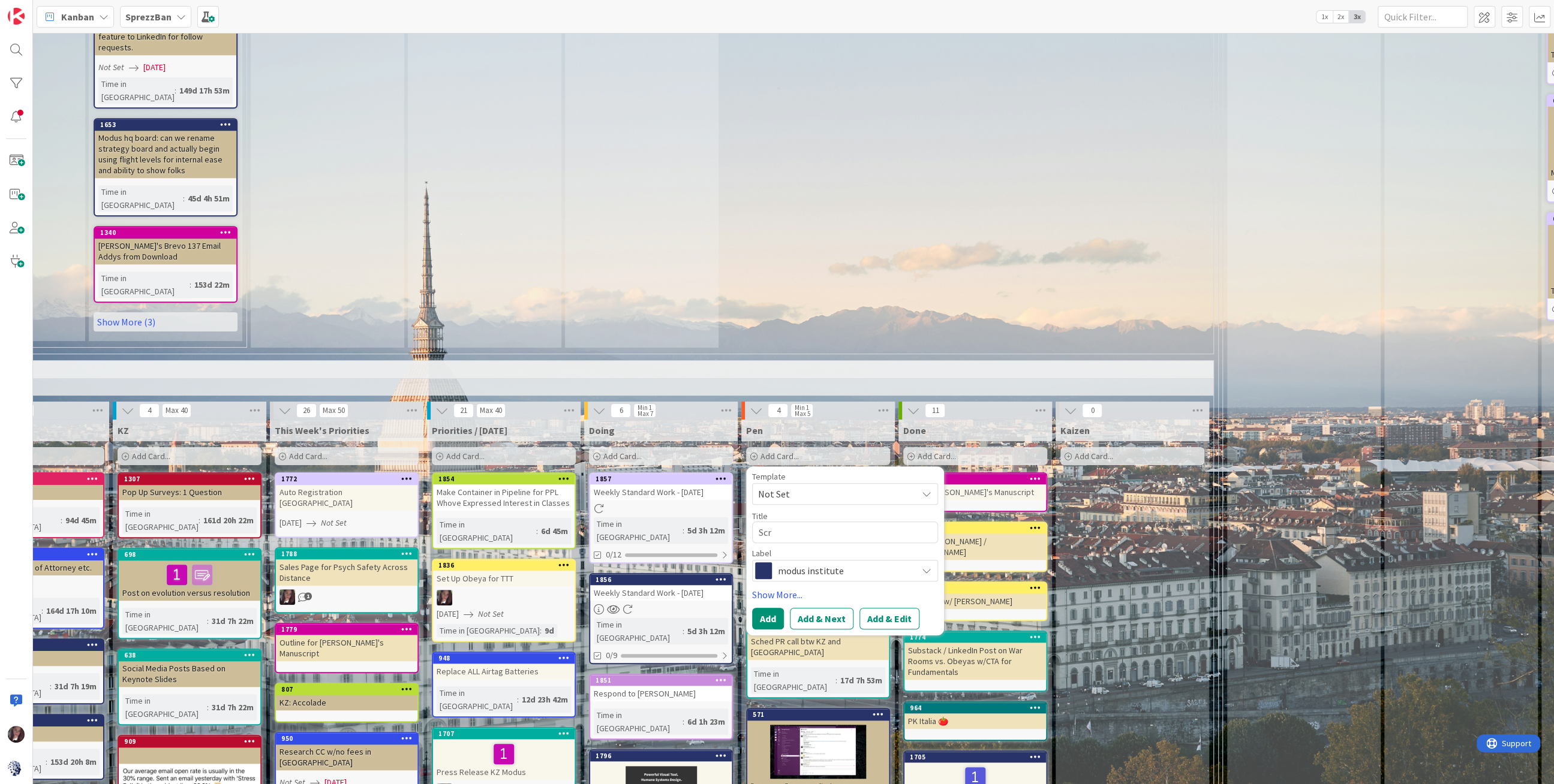
type textarea "x"
type textarea "Scri"
type textarea "x"
type textarea "Scrib"
type textarea "x"
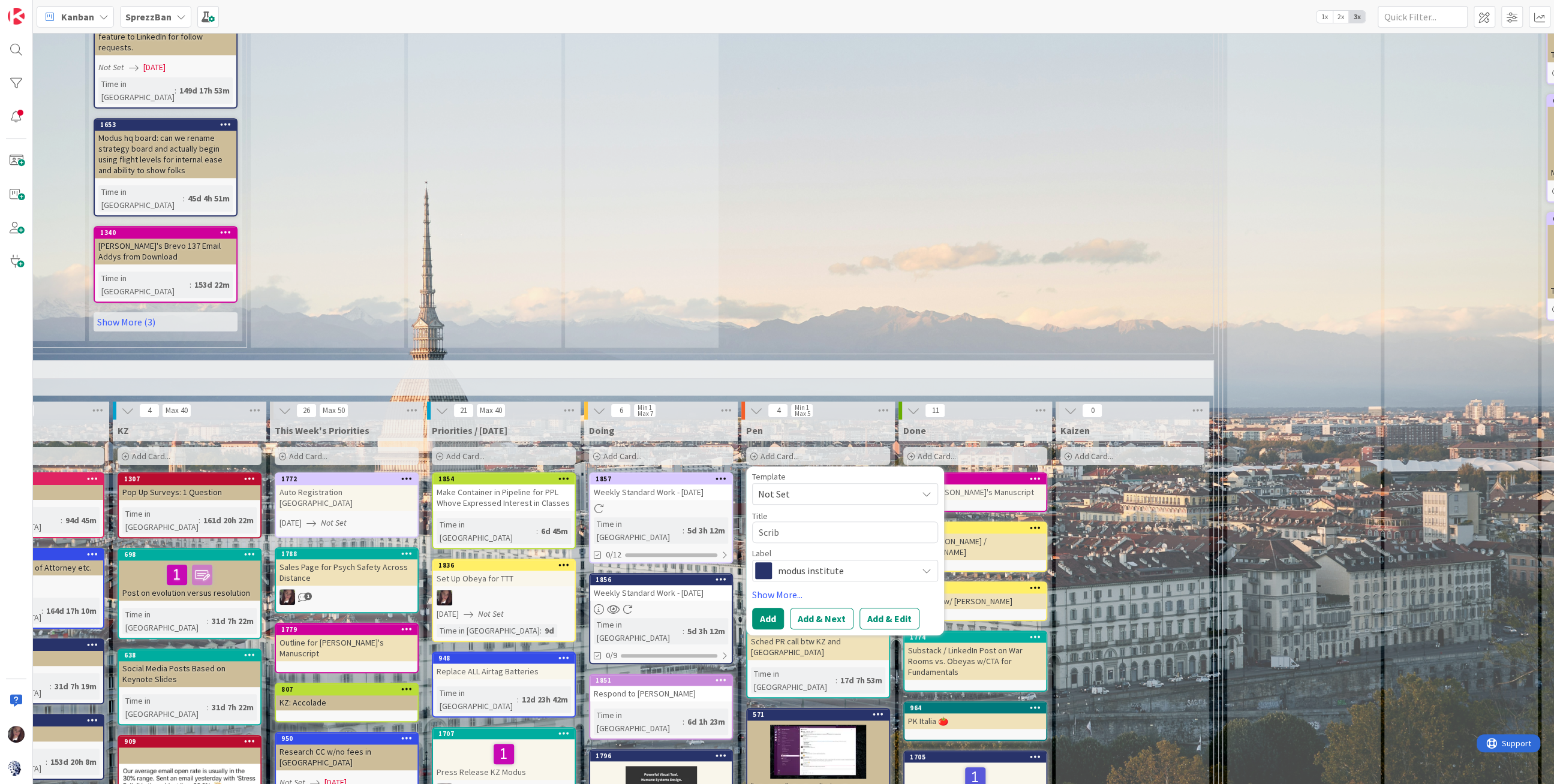
type textarea "Scribd"
type textarea "x"
type textarea "Scribd"
type textarea "x"
type textarea "Scribd C"
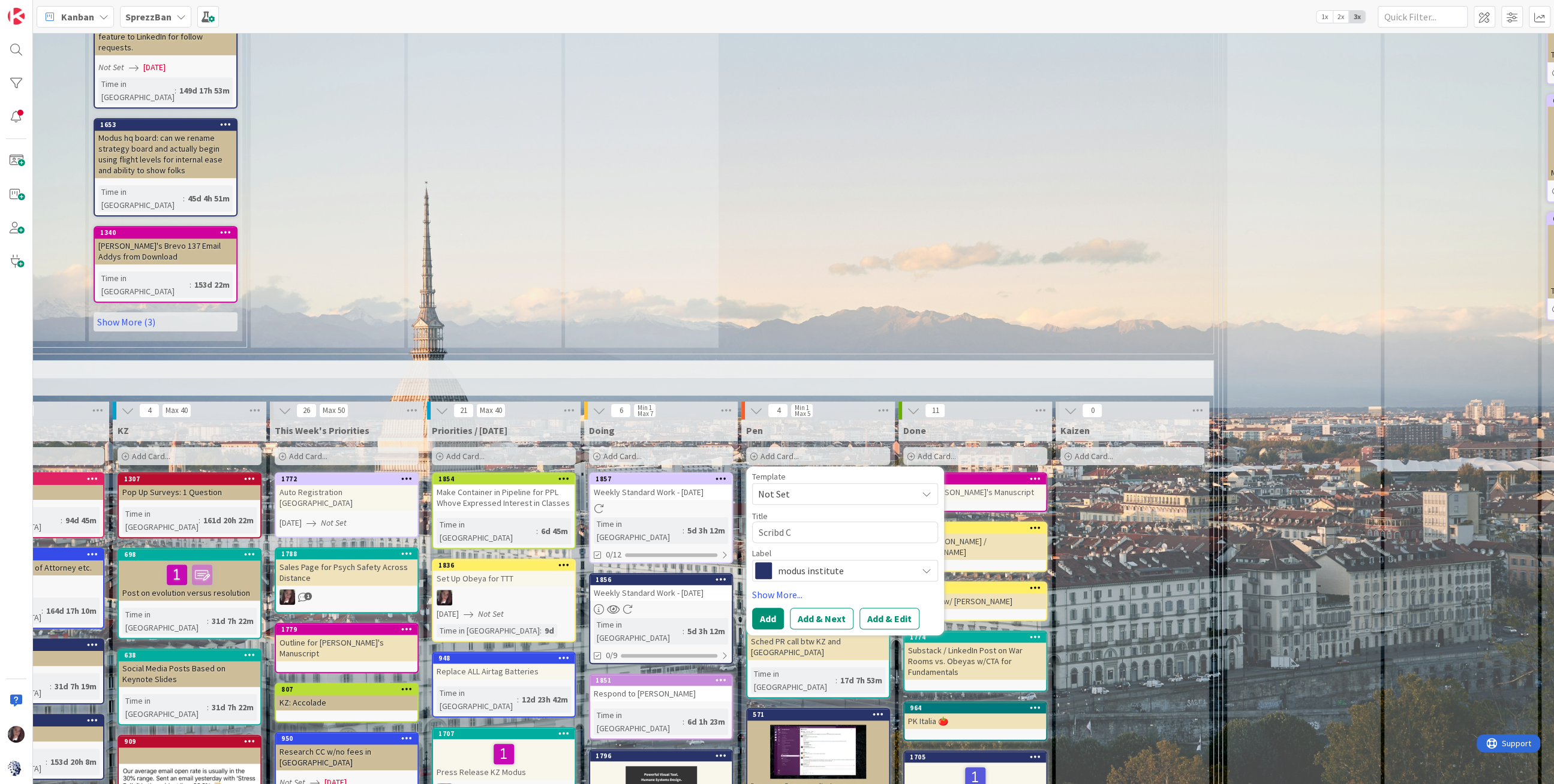
type textarea "x"
type textarea "Scribd Cl"
type textarea "x"
type textarea "Scribd Cla"
type textarea "x"
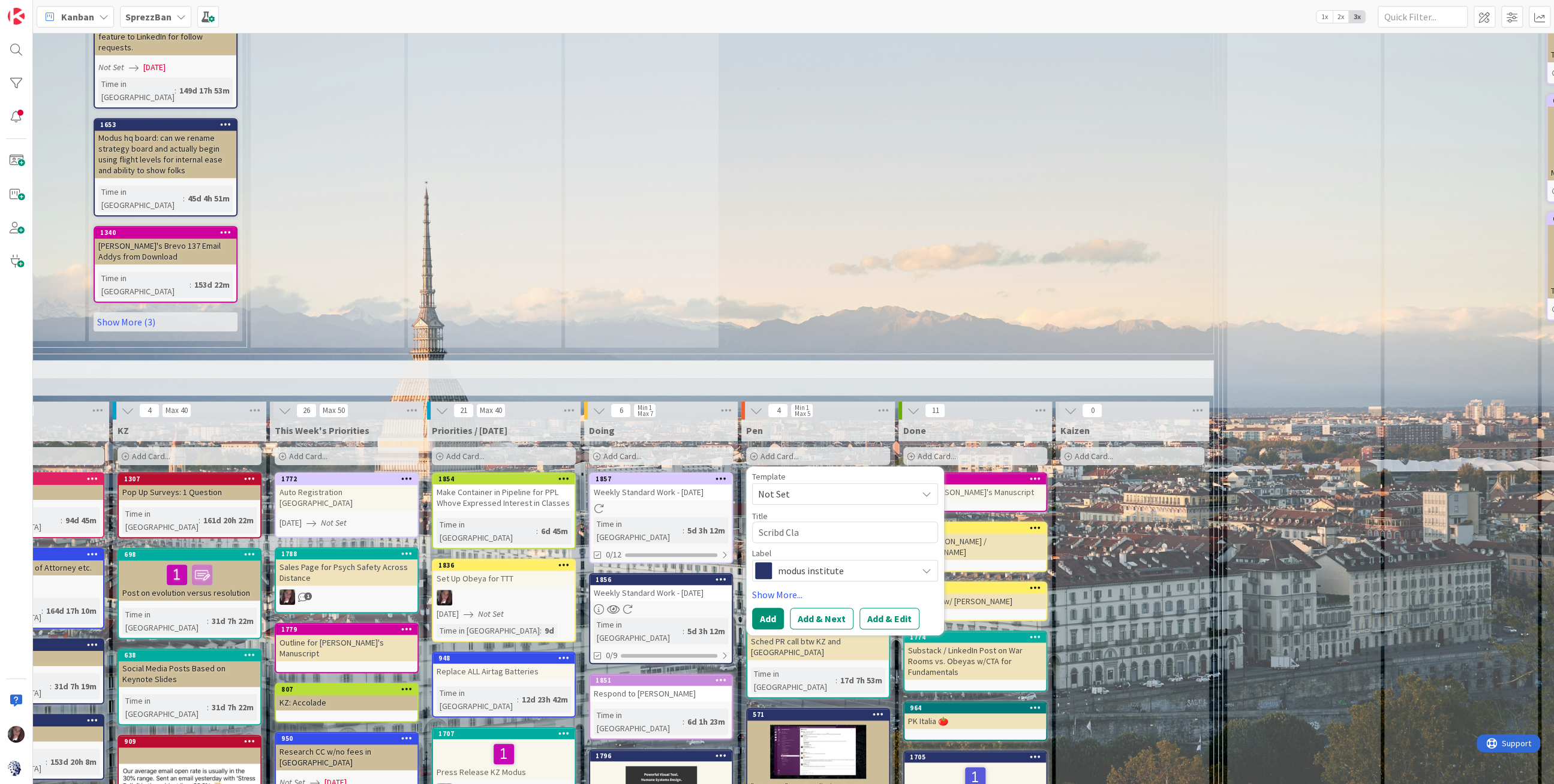
type textarea "Scribd Clai"
type textarea "x"
type textarea "Scribd Claim"
type textarea "x"
type textarea "Scribd Claim"
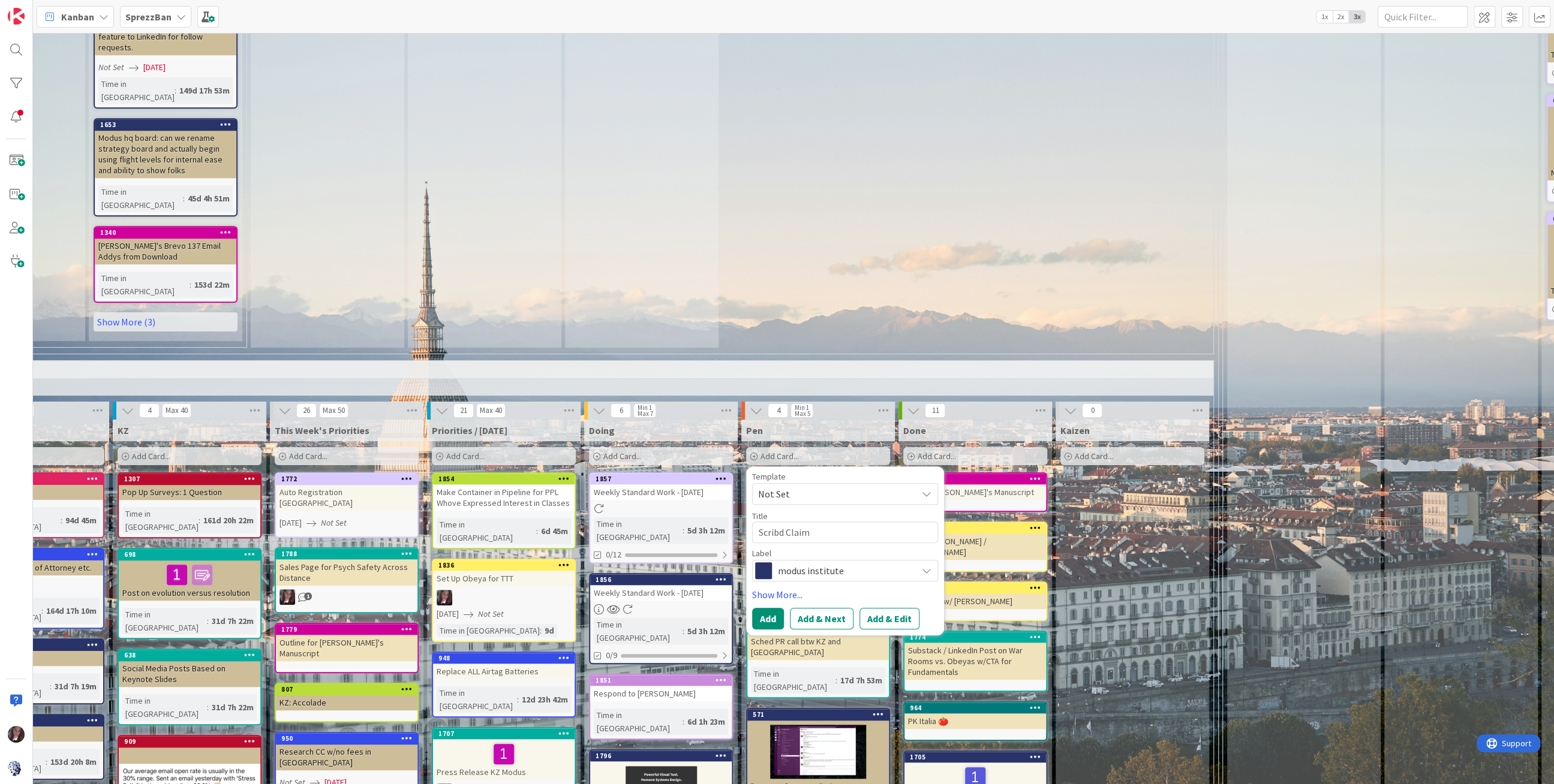
type textarea "x"
type textarea "Scribd Claim f"
type textarea "x"
type textarea "Scribd Claim for"
type textarea "x"
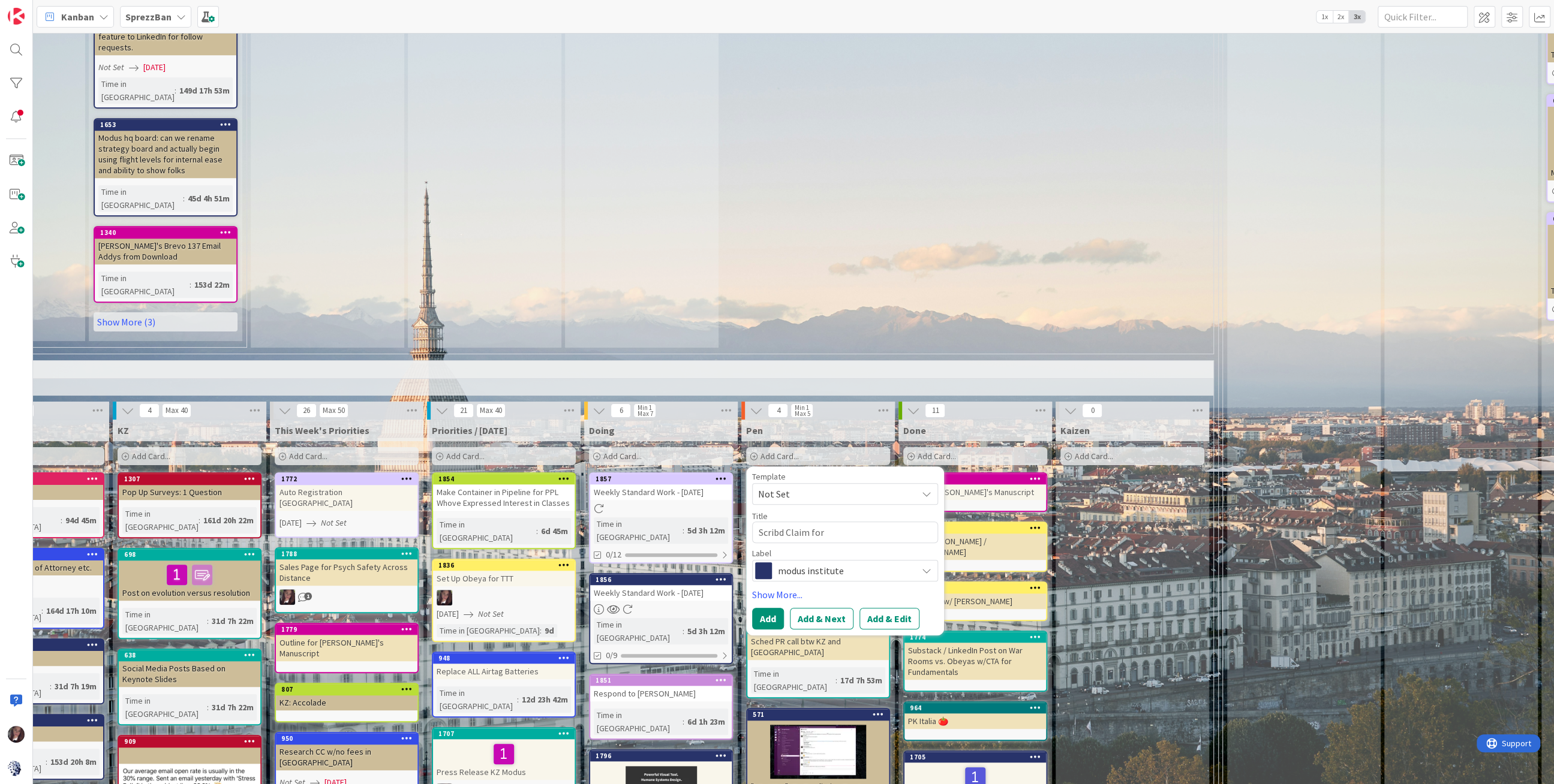
type textarea "Scribd Claim for"
type textarea "x"
type textarea "Scribd Claim for P"
type textarea "x"
type textarea "Scribd Claim for PK"
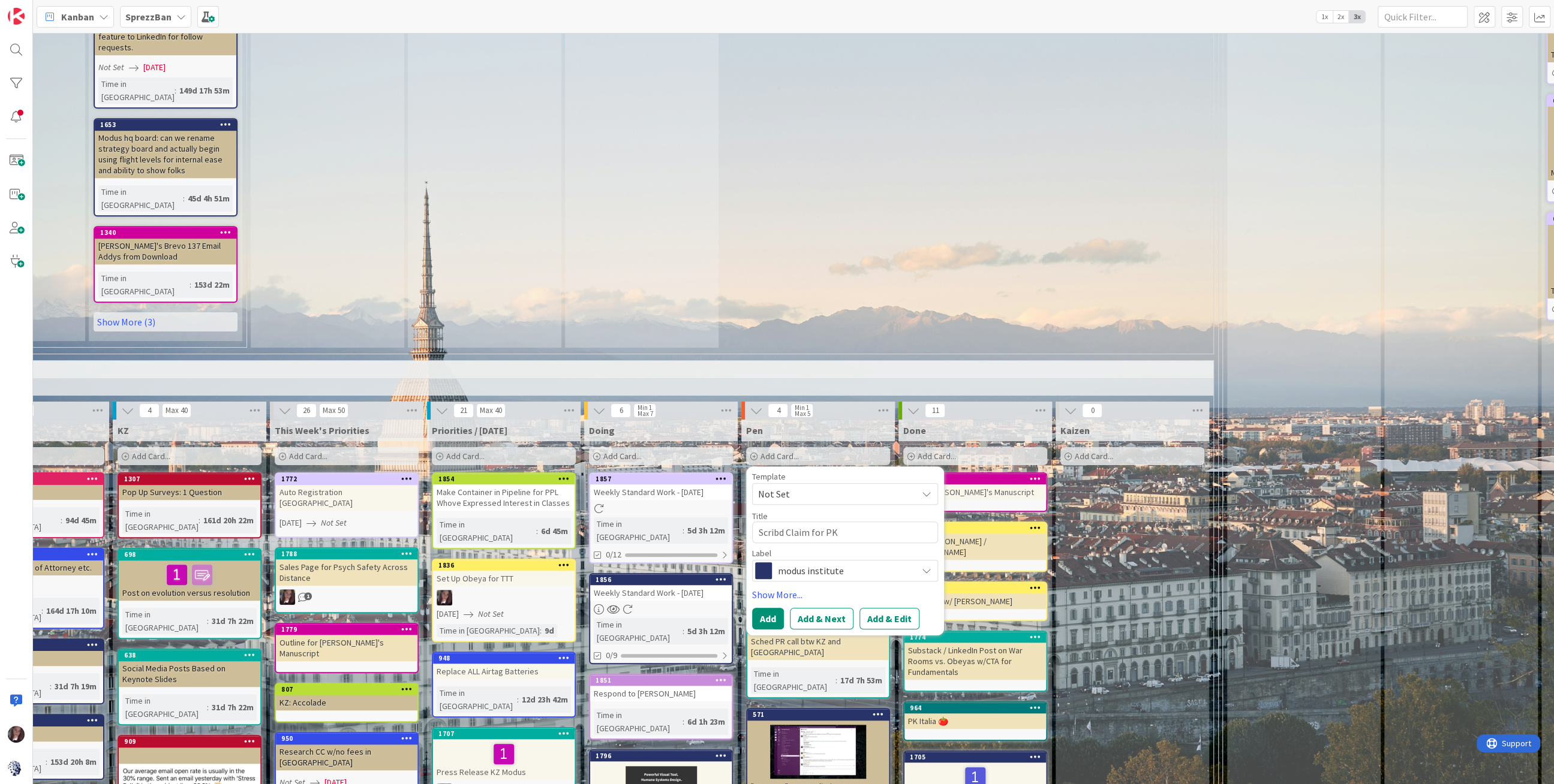
type textarea "x"
type textarea "Scribd Claim for PK"
type textarea "x"
type textarea "Scribd Claim for PK P"
type textarea "x"
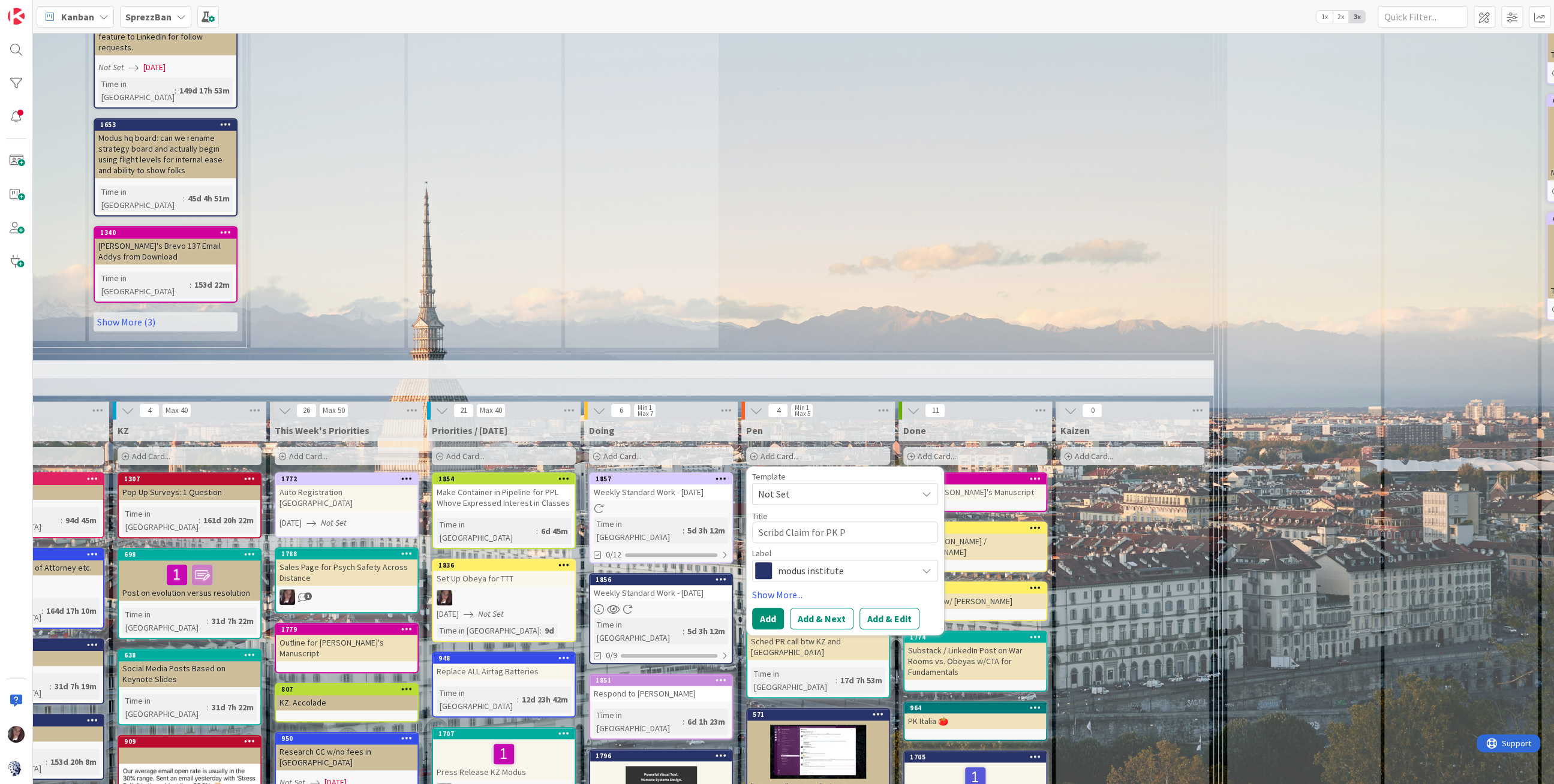
type textarea "Scribd Claim for PK PD"
type textarea "x"
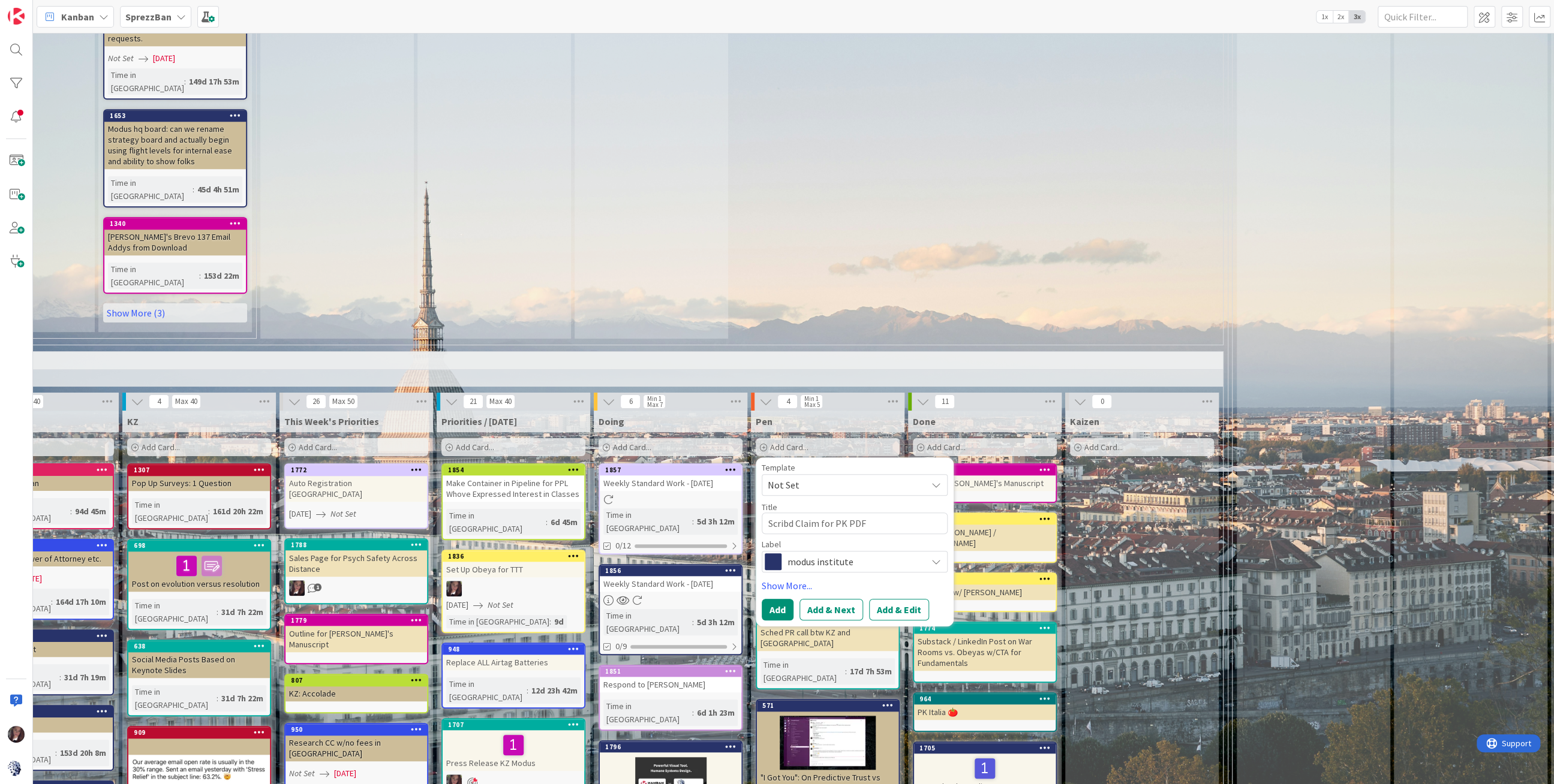
type textarea "Scribd Claim for PK PDF"
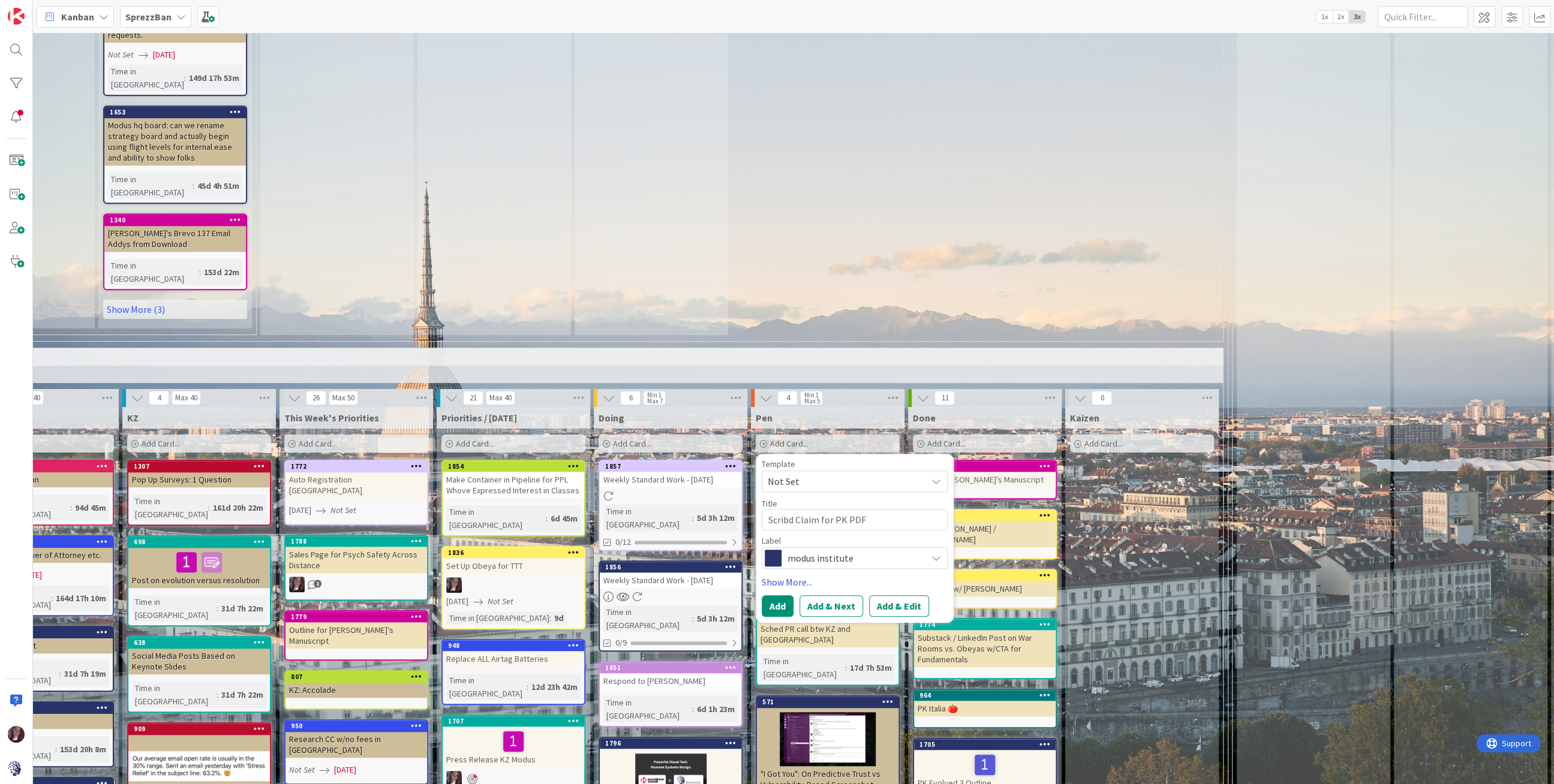
click at [814, 550] on span "modus institute" at bounding box center [854, 558] width 133 height 16
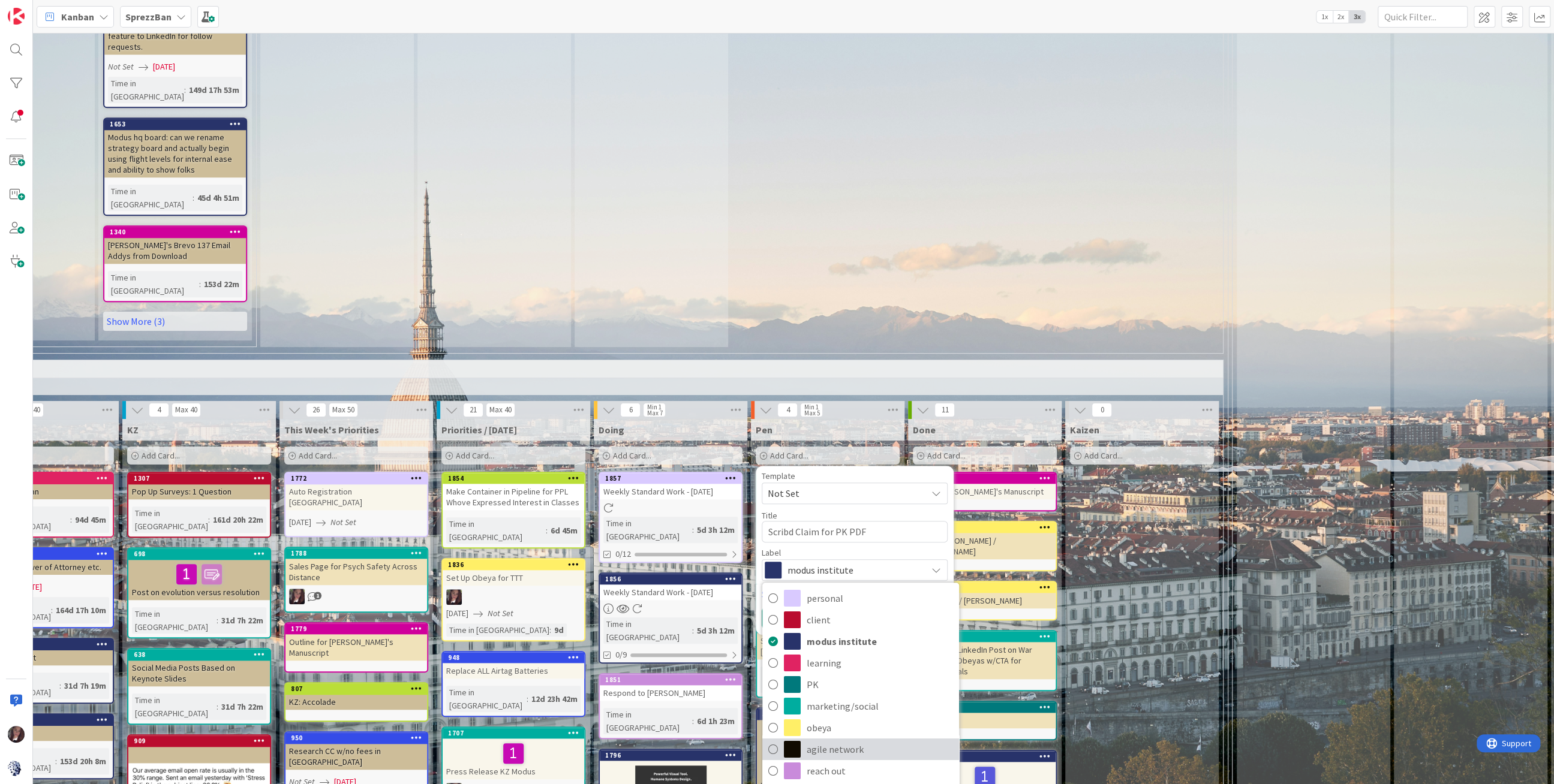
scroll to position [917, 334]
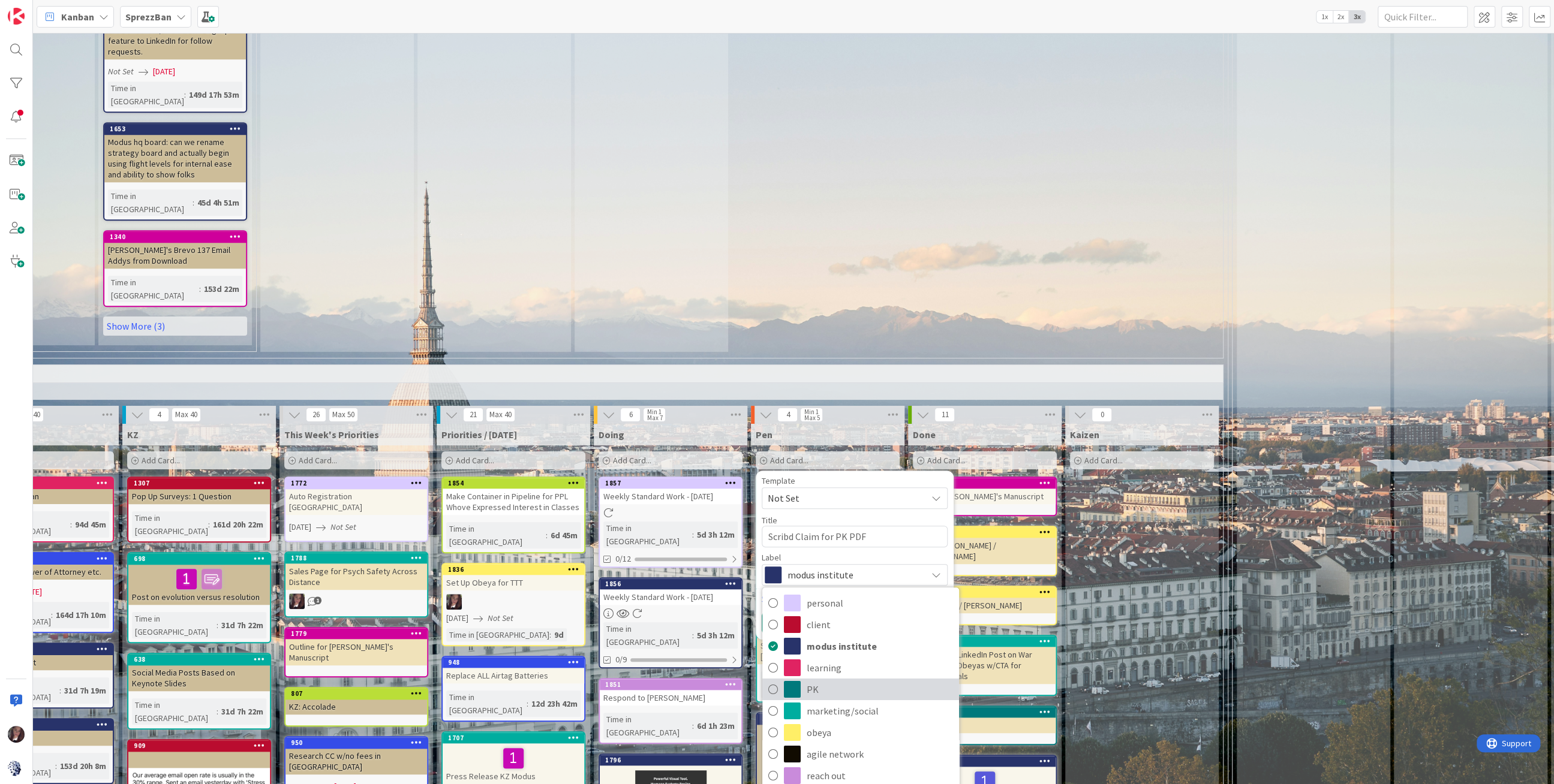
click at [772, 680] on icon at bounding box center [773, 689] width 10 height 18
type textarea "x"
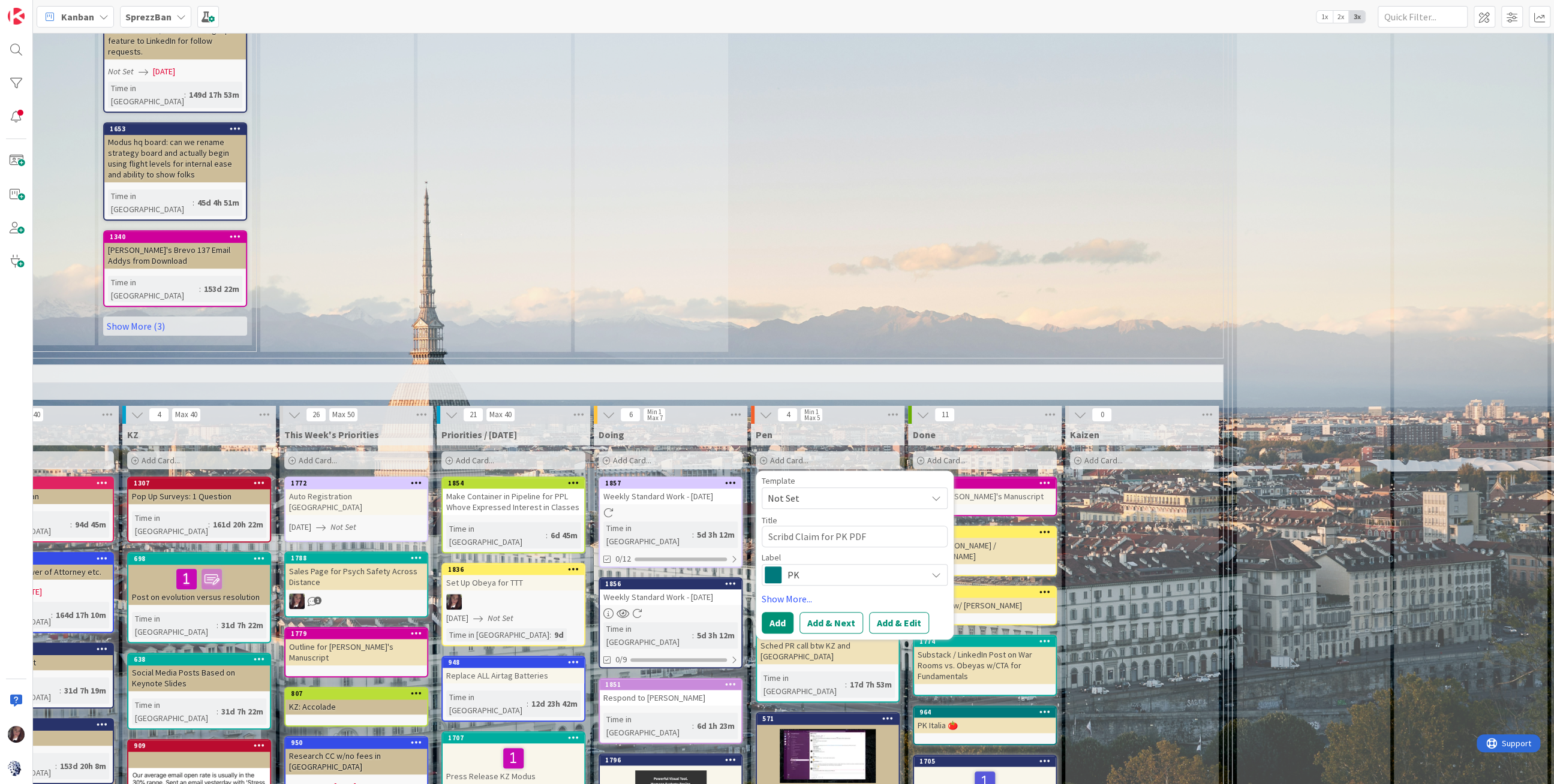
scroll to position [917, 334]
click at [890, 612] on button "Add & Edit" at bounding box center [899, 623] width 60 height 22
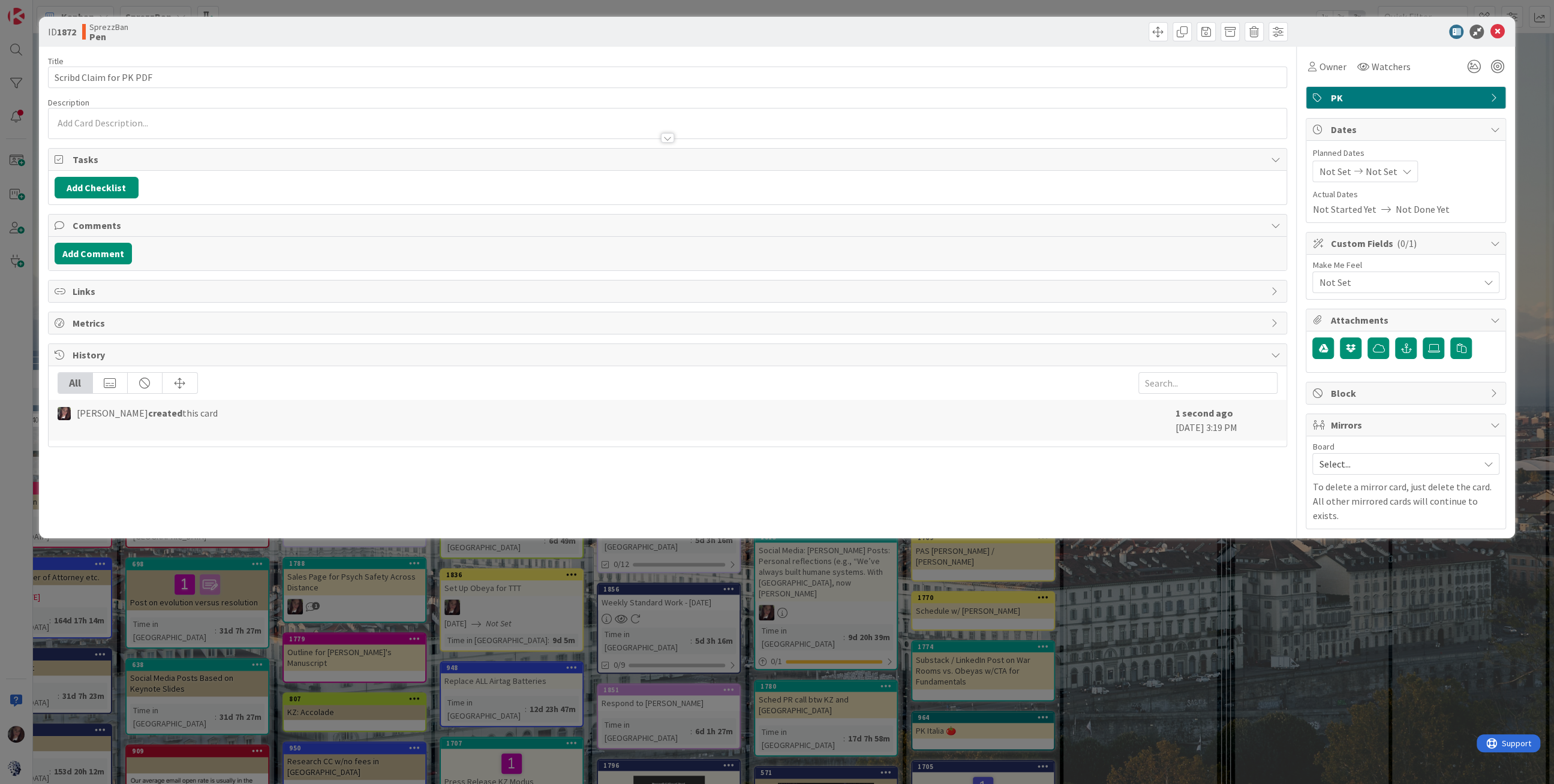
scroll to position [912, 337]
click at [1388, 169] on span "Not Set" at bounding box center [1381, 171] width 32 height 14
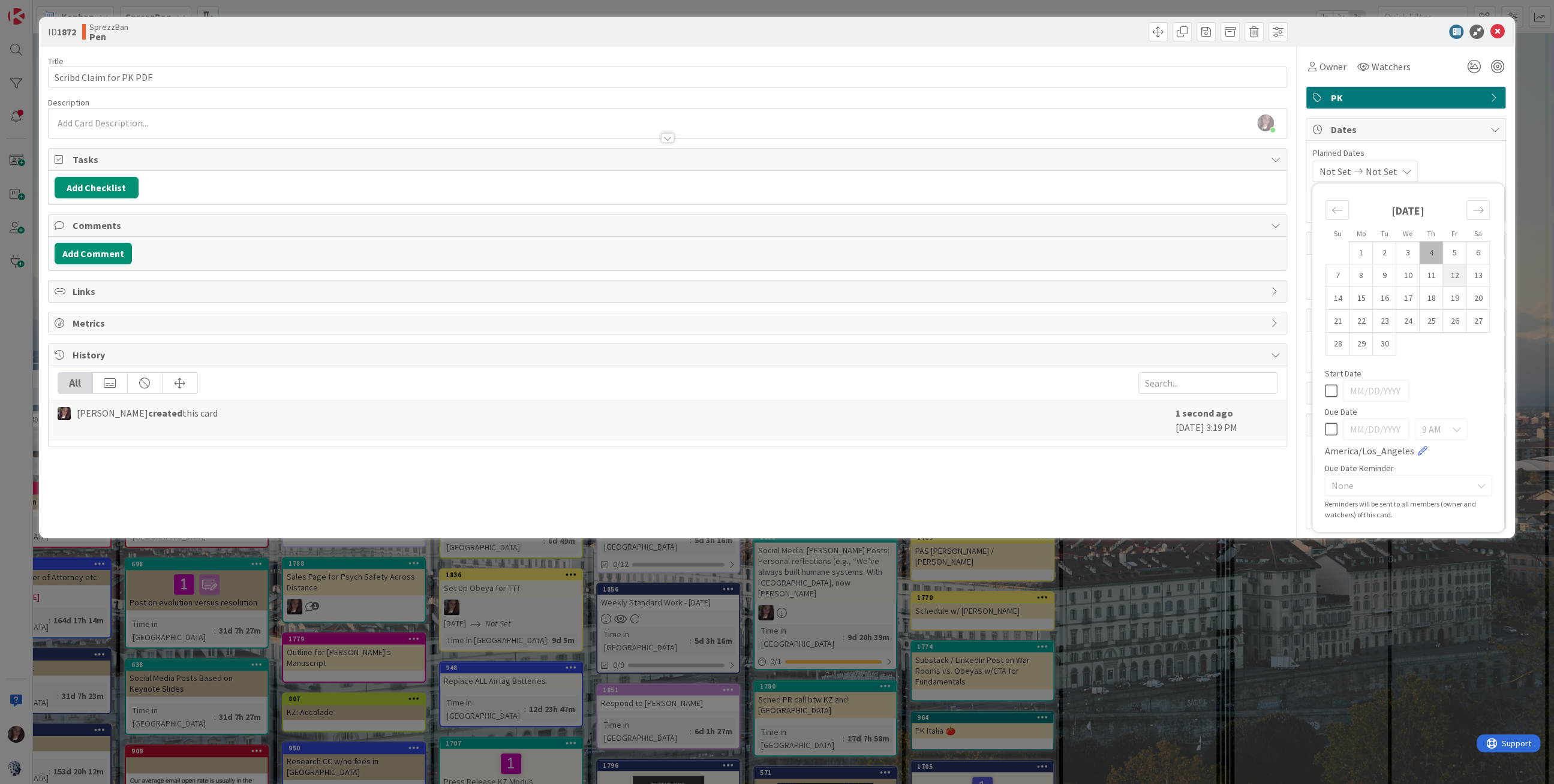
click at [1460, 275] on td "12" at bounding box center [1454, 275] width 23 height 23
type input "[DATE]"
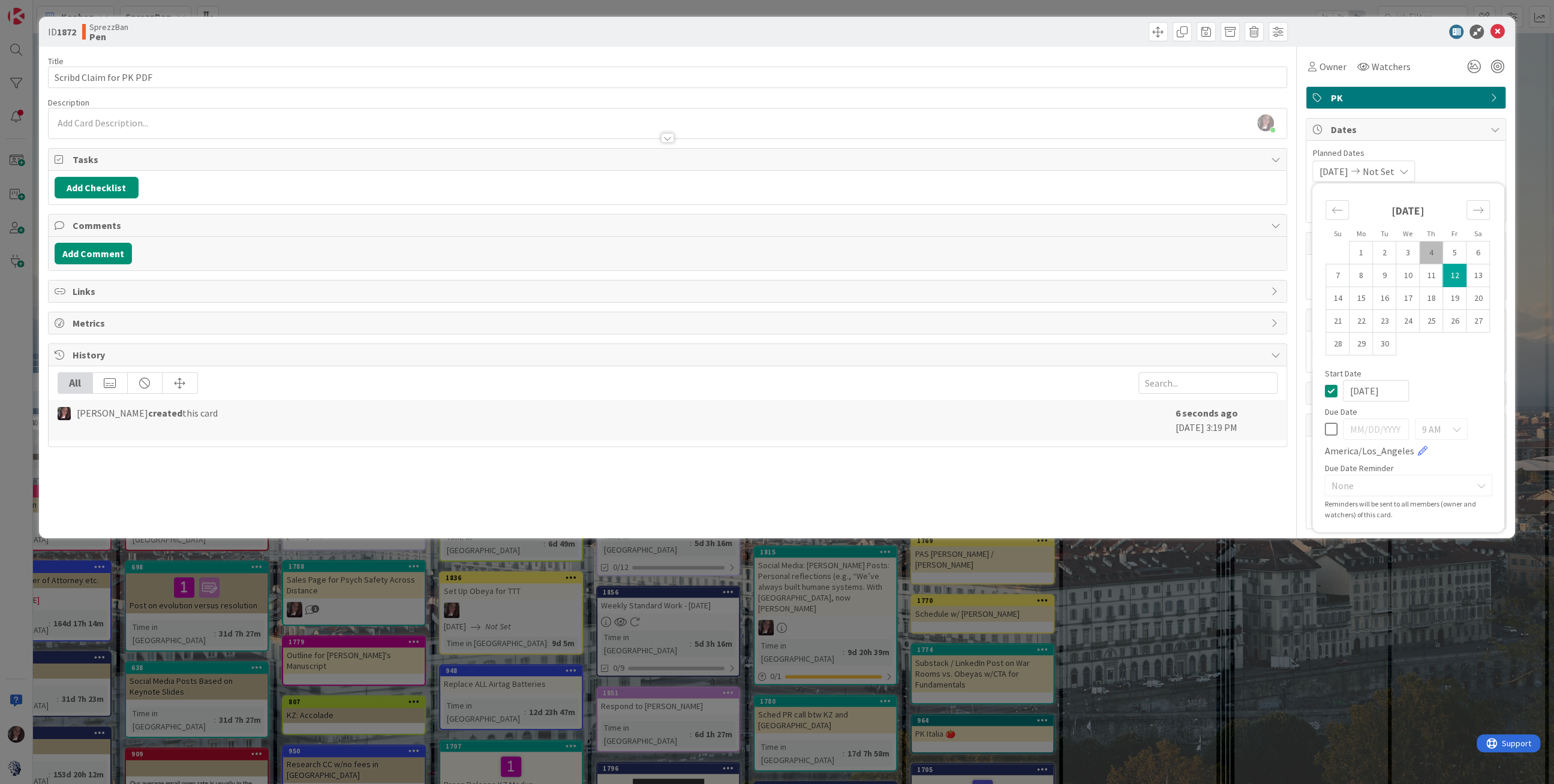
scroll to position [907, 337]
click at [1323, 67] on span "Owner" at bounding box center [1332, 66] width 27 height 14
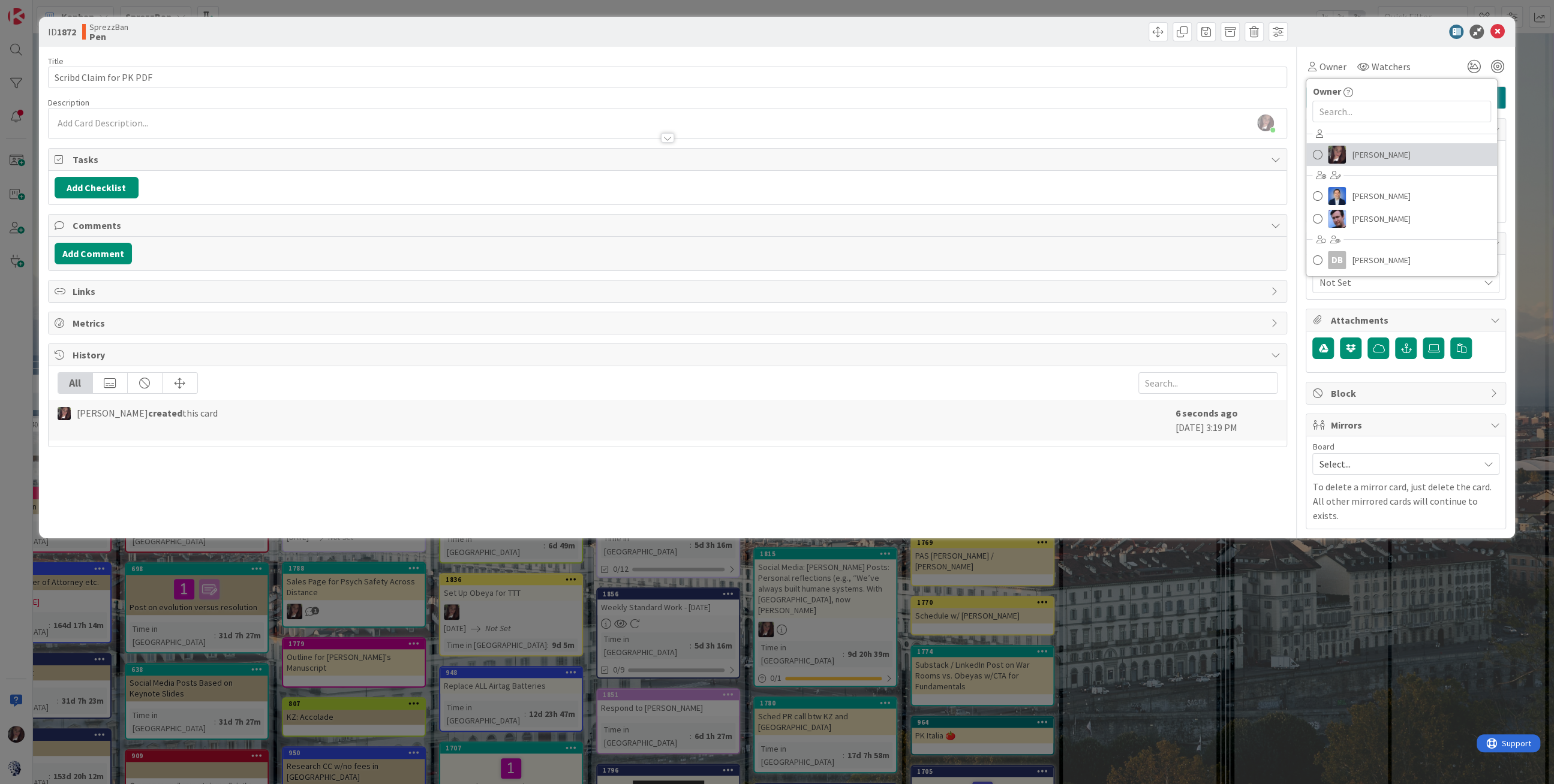
drag, startPoint x: 1317, startPoint y: 152, endPoint x: 1325, endPoint y: 149, distance: 8.5
click at [1317, 153] on span at bounding box center [1317, 154] width 10 height 18
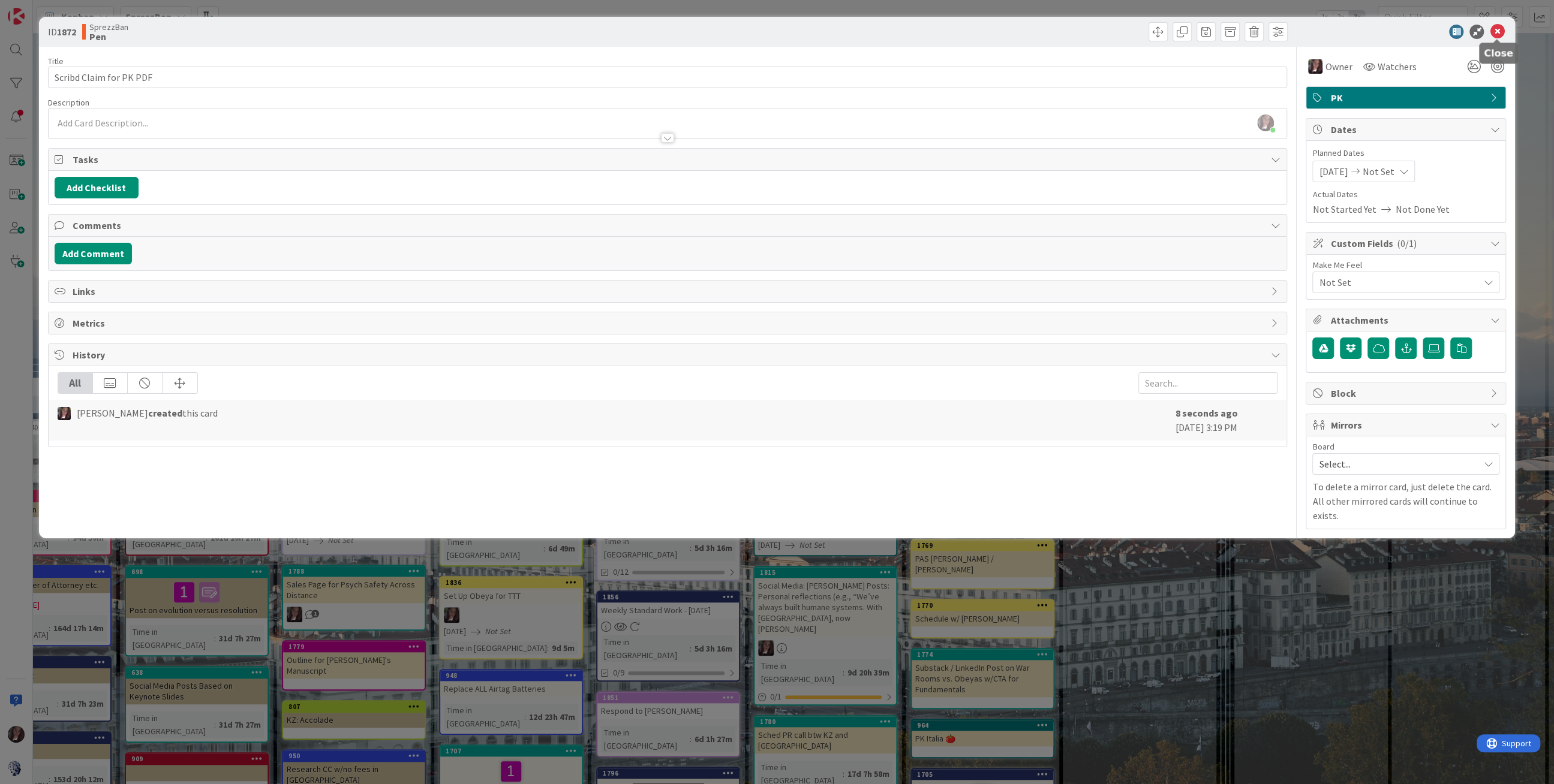
click at [1496, 29] on icon at bounding box center [1497, 31] width 14 height 14
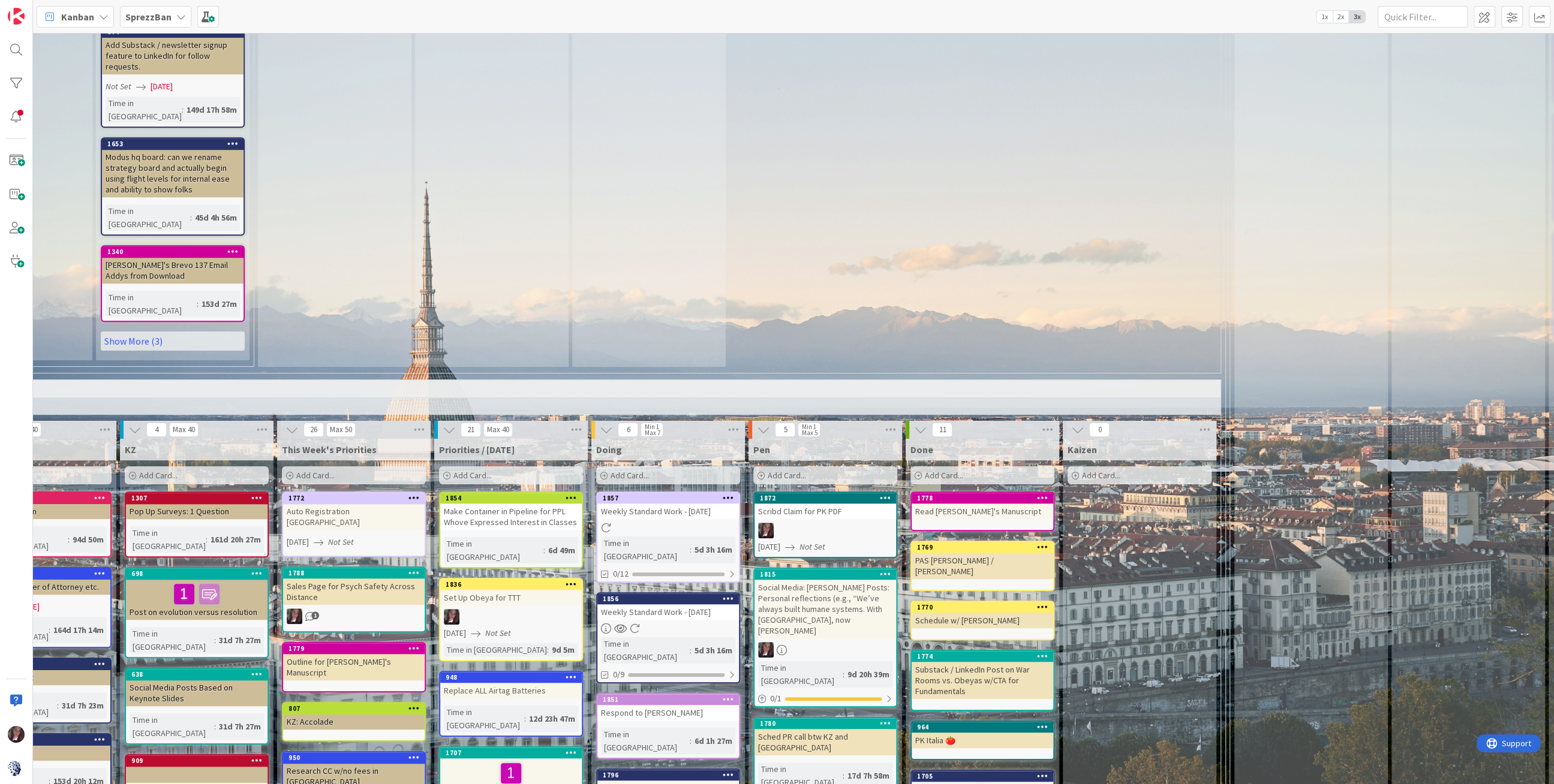
click at [808, 466] on div "Add Card..." at bounding box center [825, 475] width 144 height 18
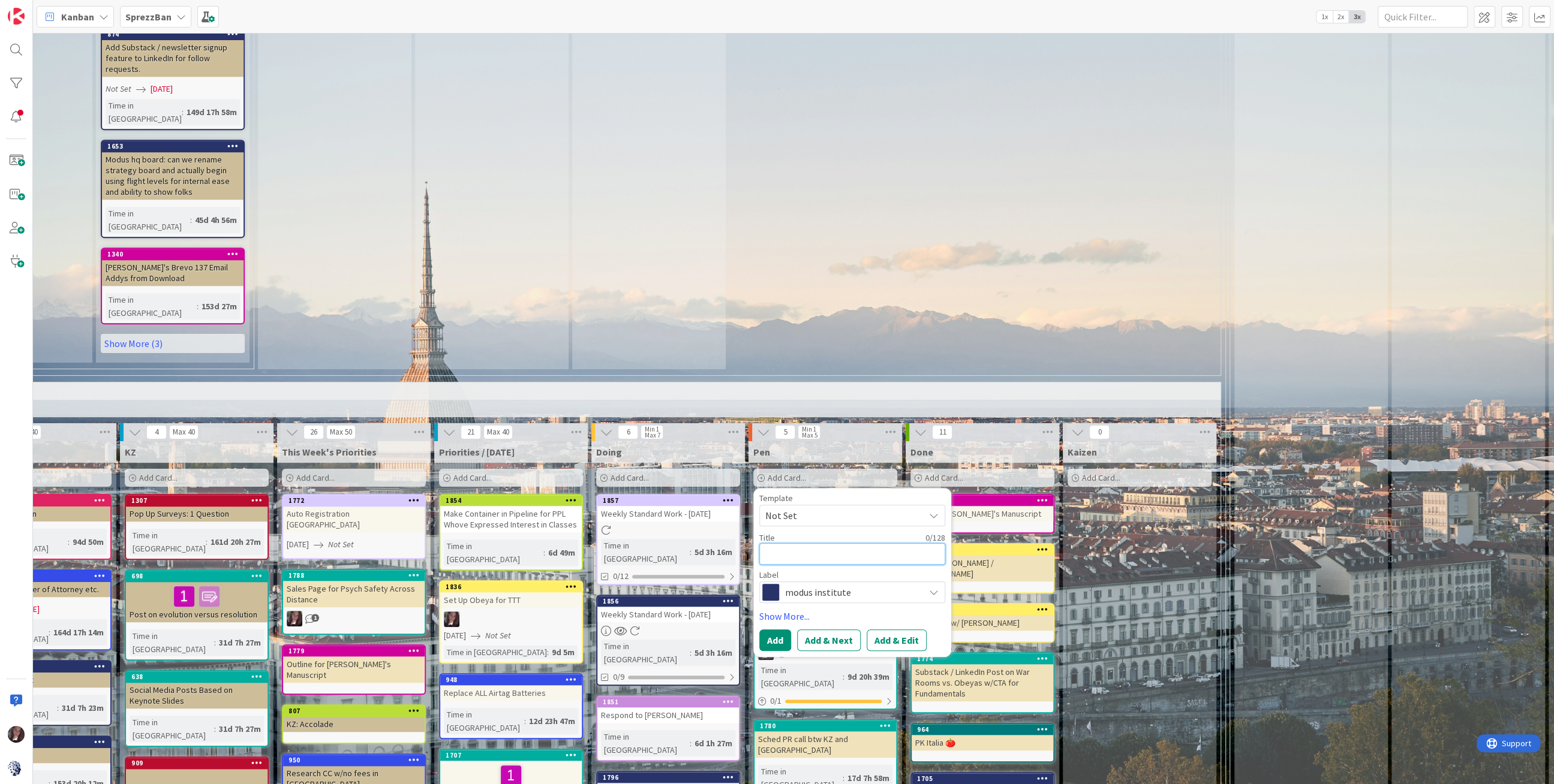
scroll to position [898, 337]
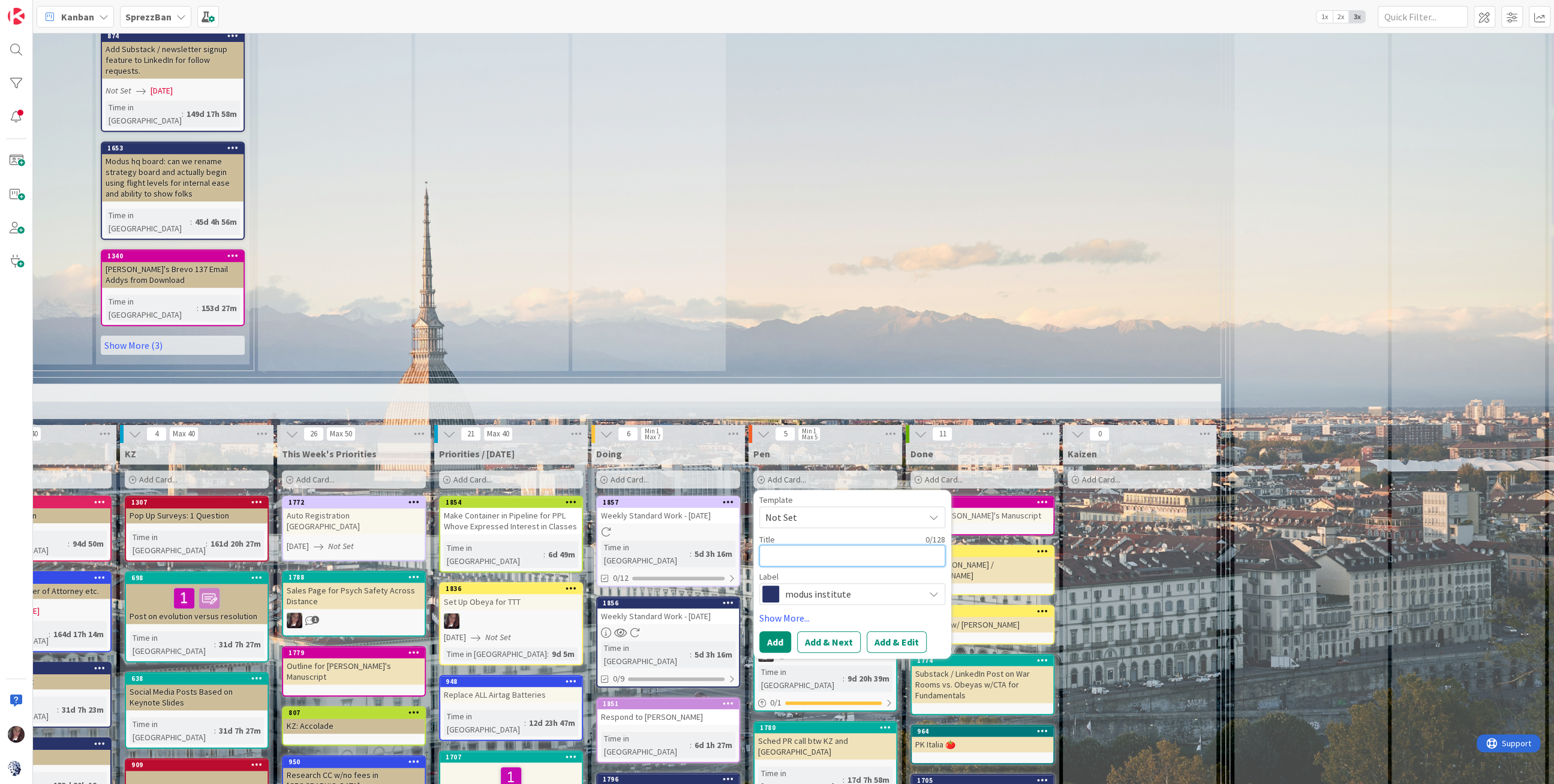
type textarea "x"
type textarea "S"
type textarea "x"
type textarea "Sc"
type textarea "x"
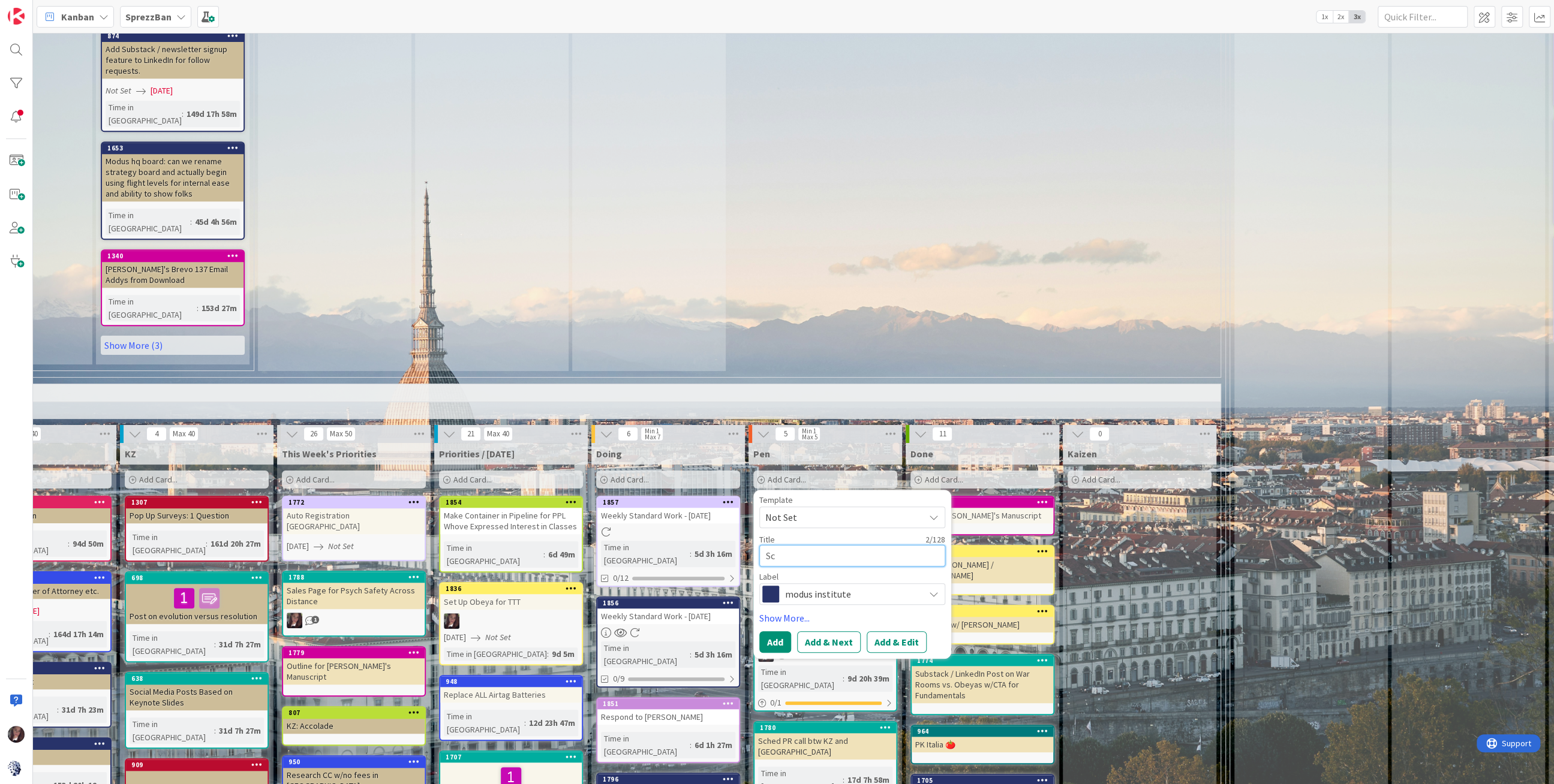
type textarea "Sch"
type textarea "x"
type textarea "Sche"
type textarea "x"
type textarea "Sched"
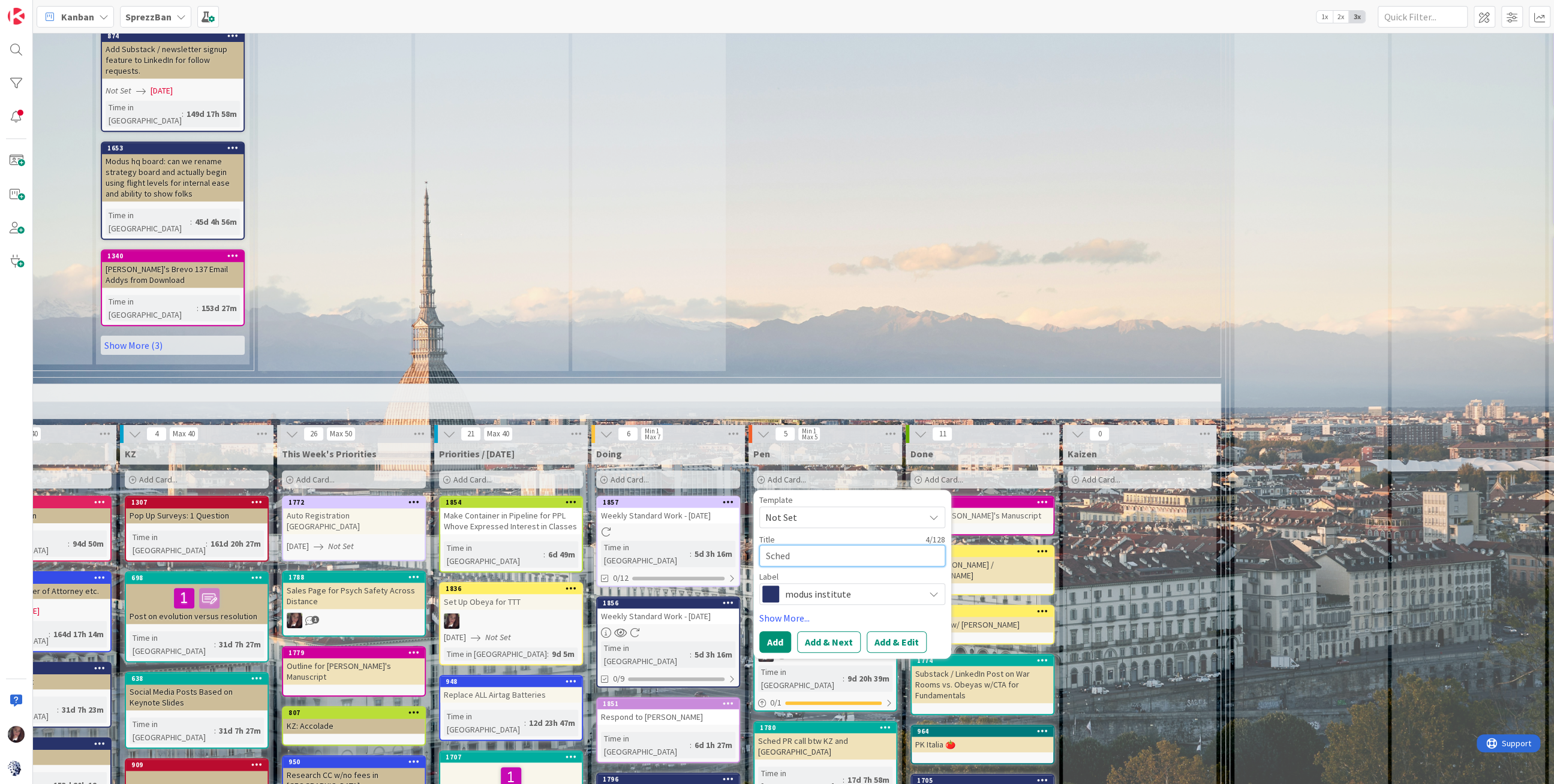
type textarea "x"
type textarea "Schedu"
type textarea "x"
type textarea "Schedul"
type textarea "x"
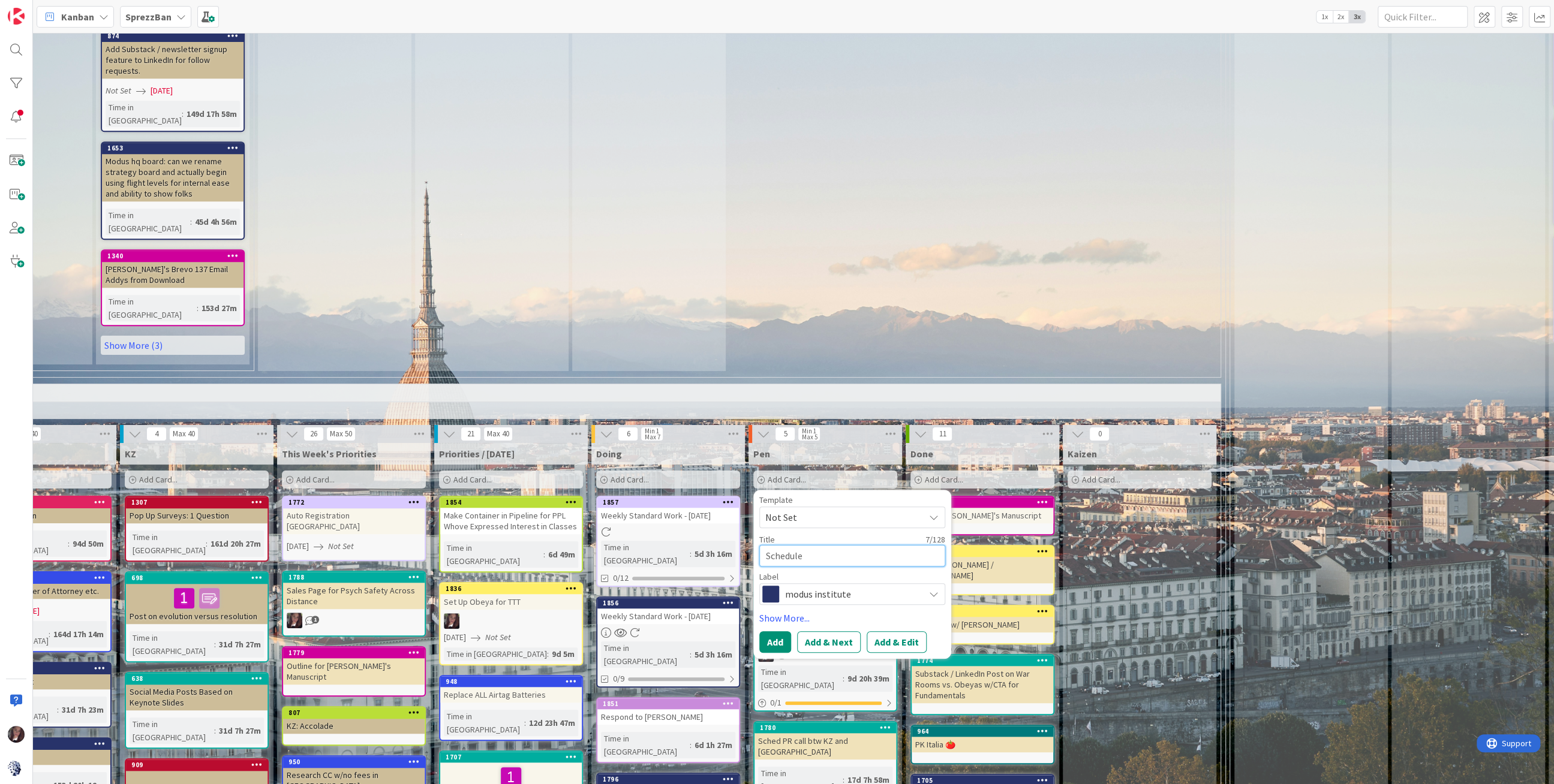
type textarea "Schedule"
type textarea "x"
type textarea "Schedule c"
type textarea "x"
type textarea "Schedule ca"
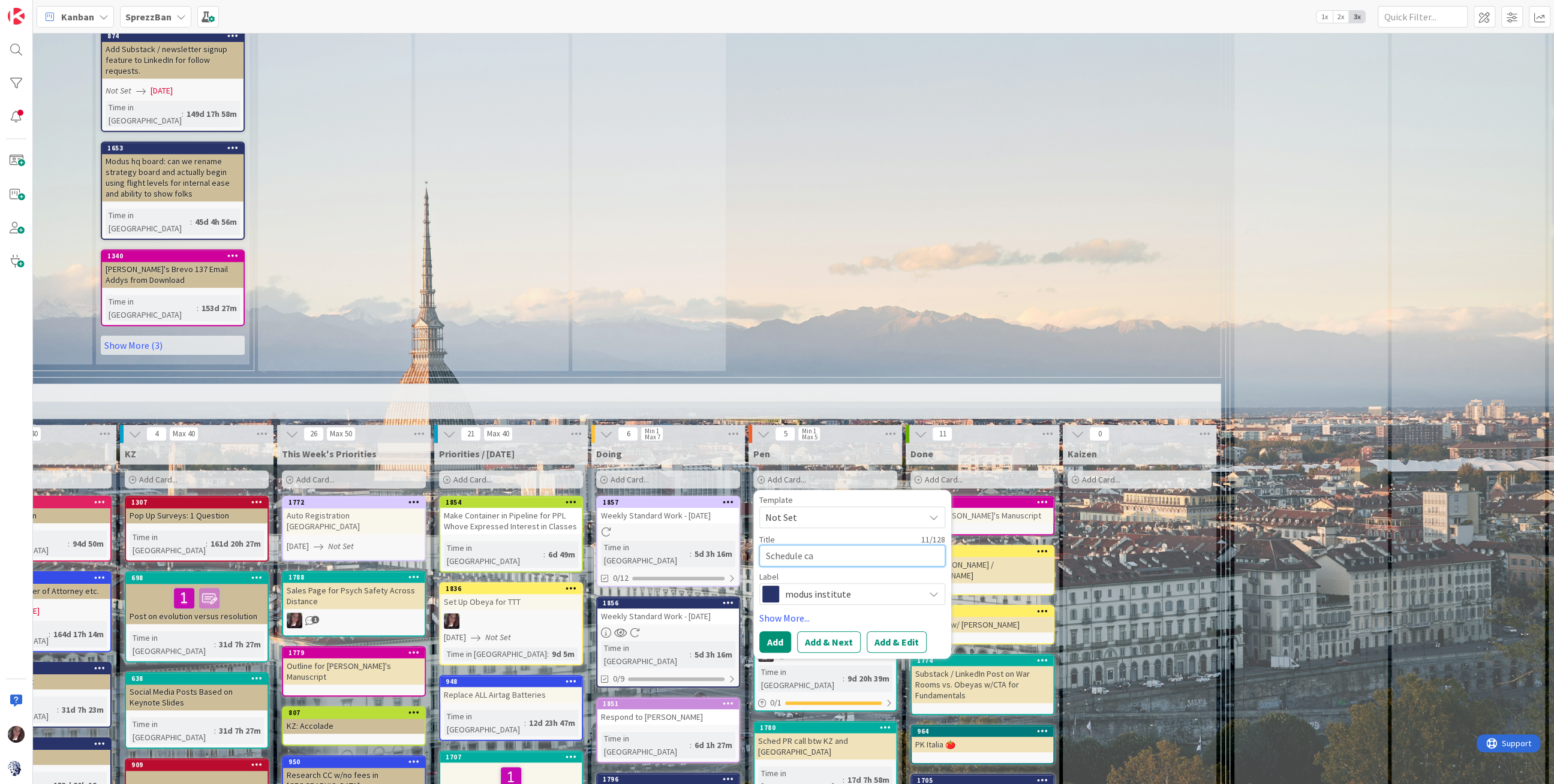
type textarea "x"
type textarea "Schedule cal"
type textarea "x"
type textarea "Schedule call"
type textarea "x"
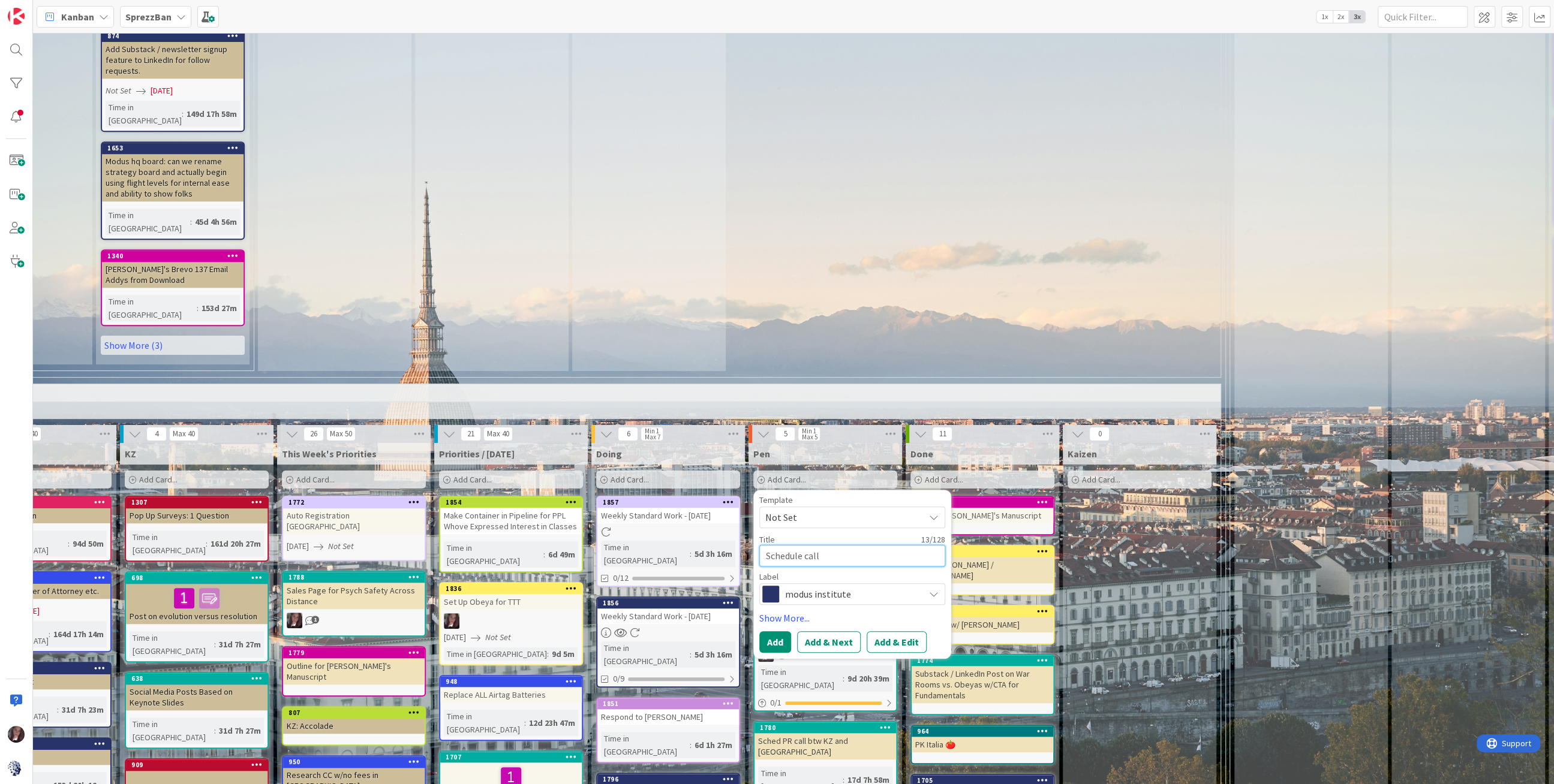
type textarea "Schedule call"
type textarea "x"
type textarea "Schedule call w"
type textarea "x"
type textarea "Schedule call wi"
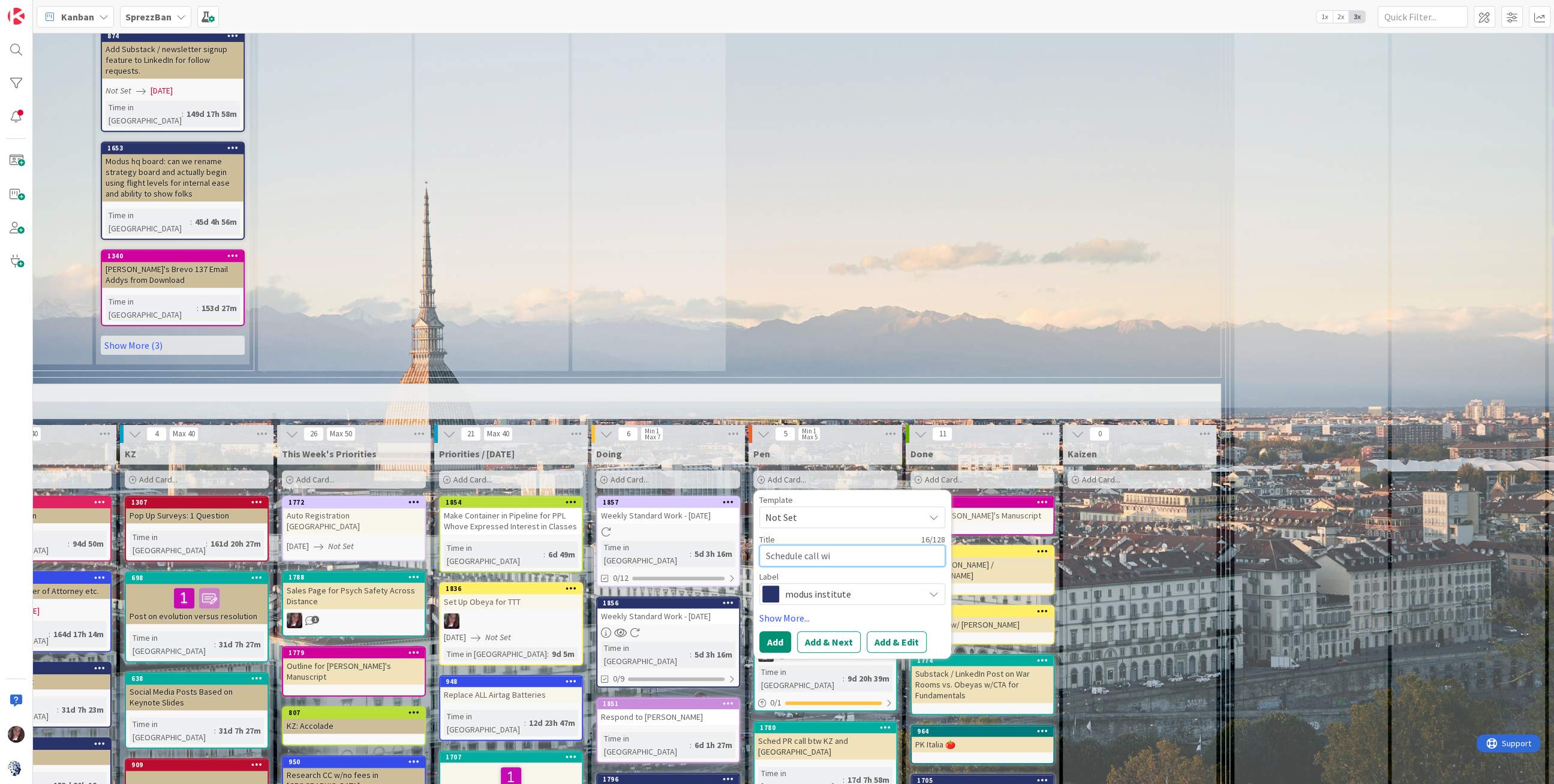
type textarea "x"
type textarea "Schedule call wit"
type textarea "x"
type textarea "Schedule call with"
type textarea "x"
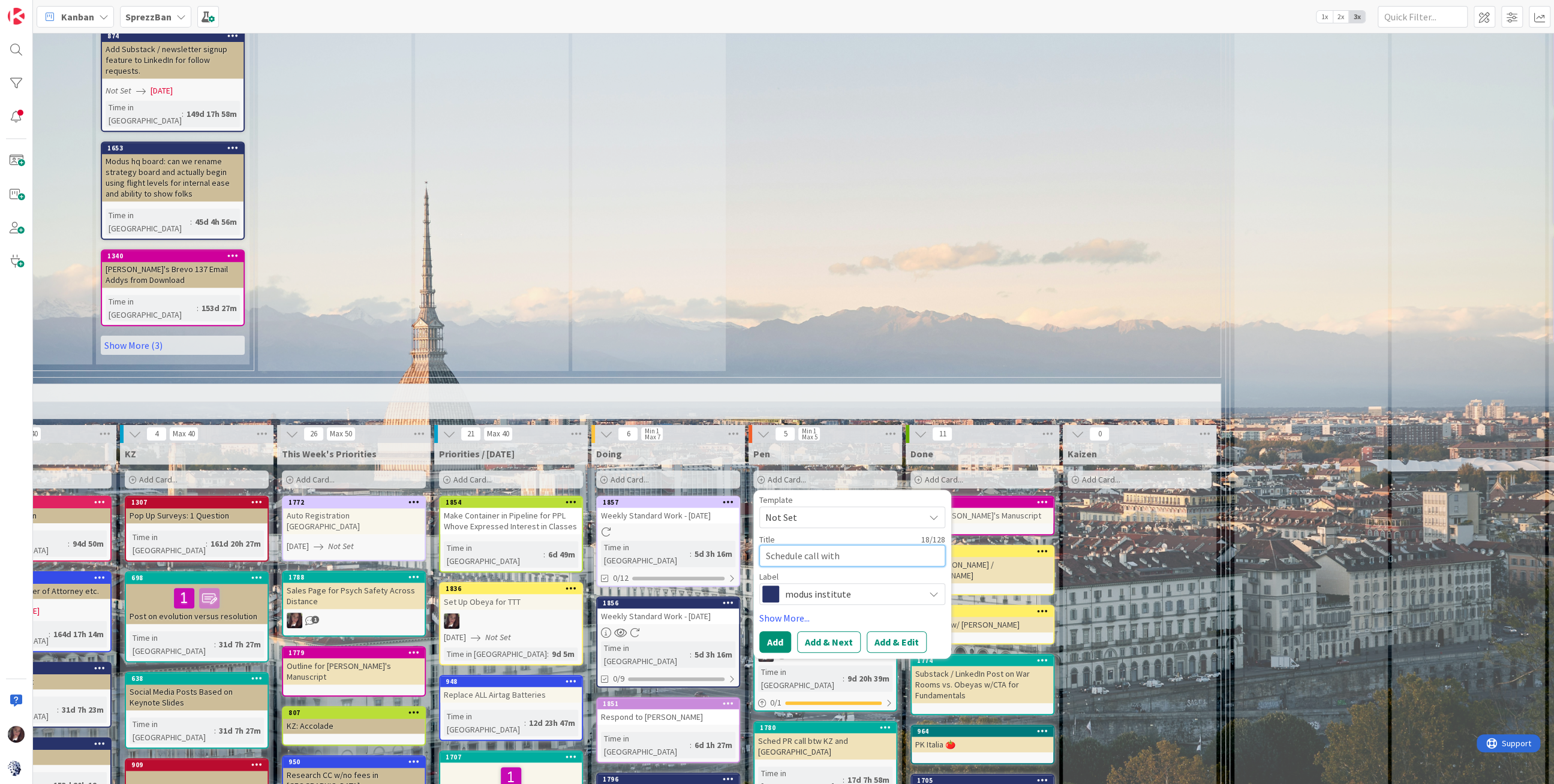
type textarea "Schedule call with"
type textarea "x"
type textarea "Schedule call with Y"
type textarea "x"
type textarea "Schedule call with [PERSON_NAME]"
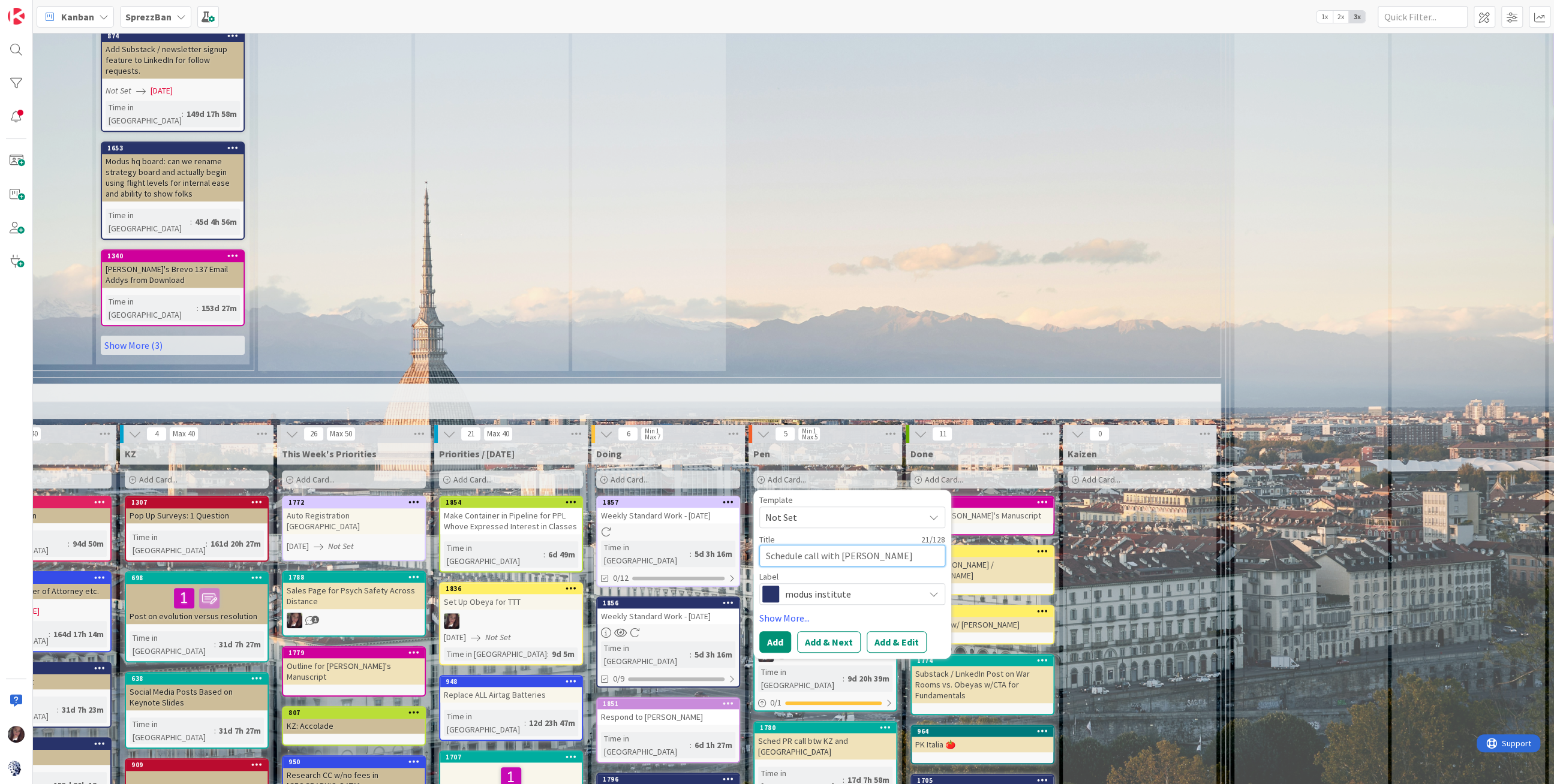
type textarea "x"
type textarea "Schedule call with Yuv"
type textarea "x"
type textarea "Schedule call with [PERSON_NAME]"
type textarea "x"
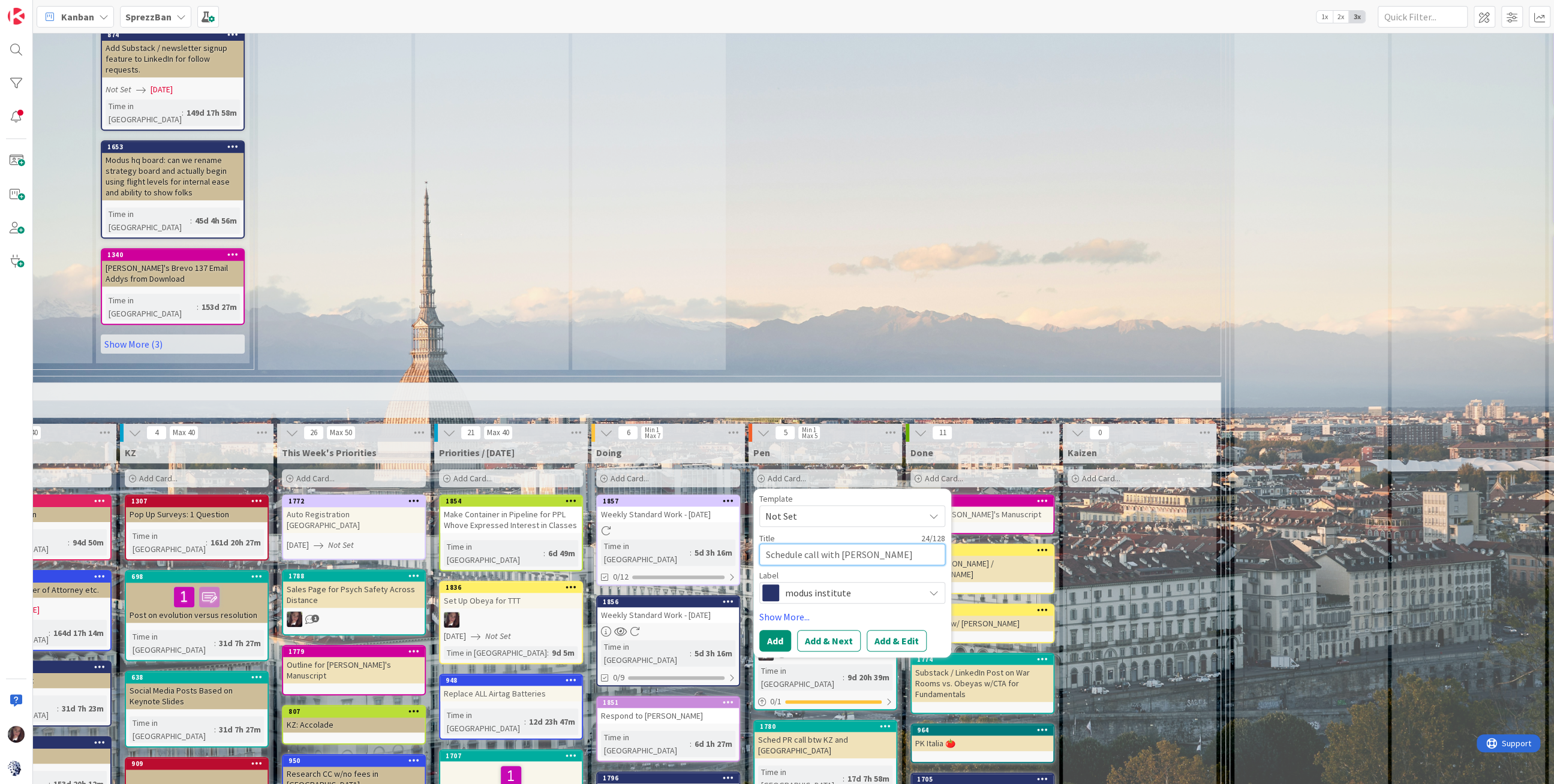
type textarea "Schedule call with [PERSON_NAME]"
click at [827, 584] on span "modus institute" at bounding box center [852, 592] width 133 height 16
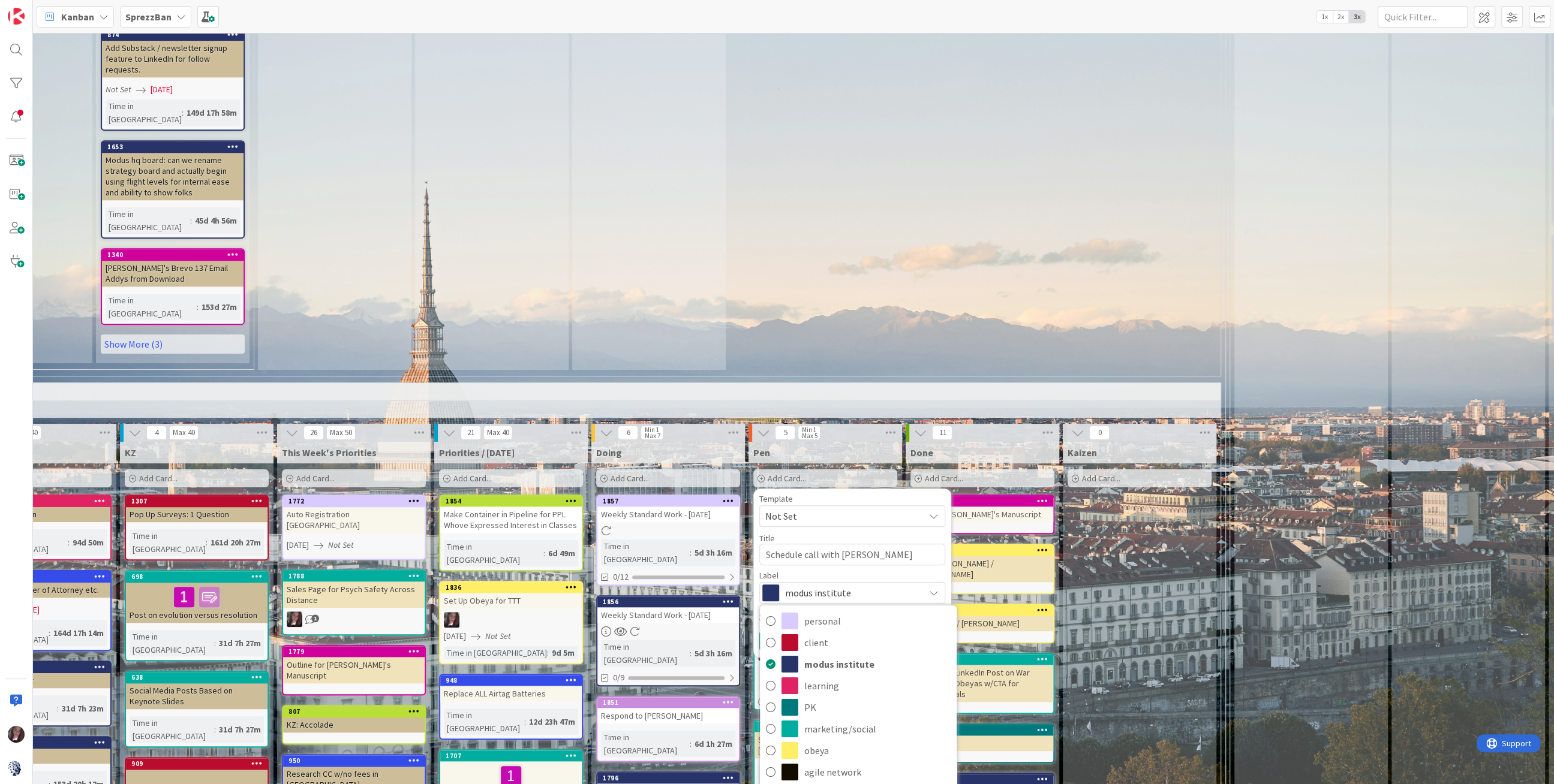
scroll to position [895, 337]
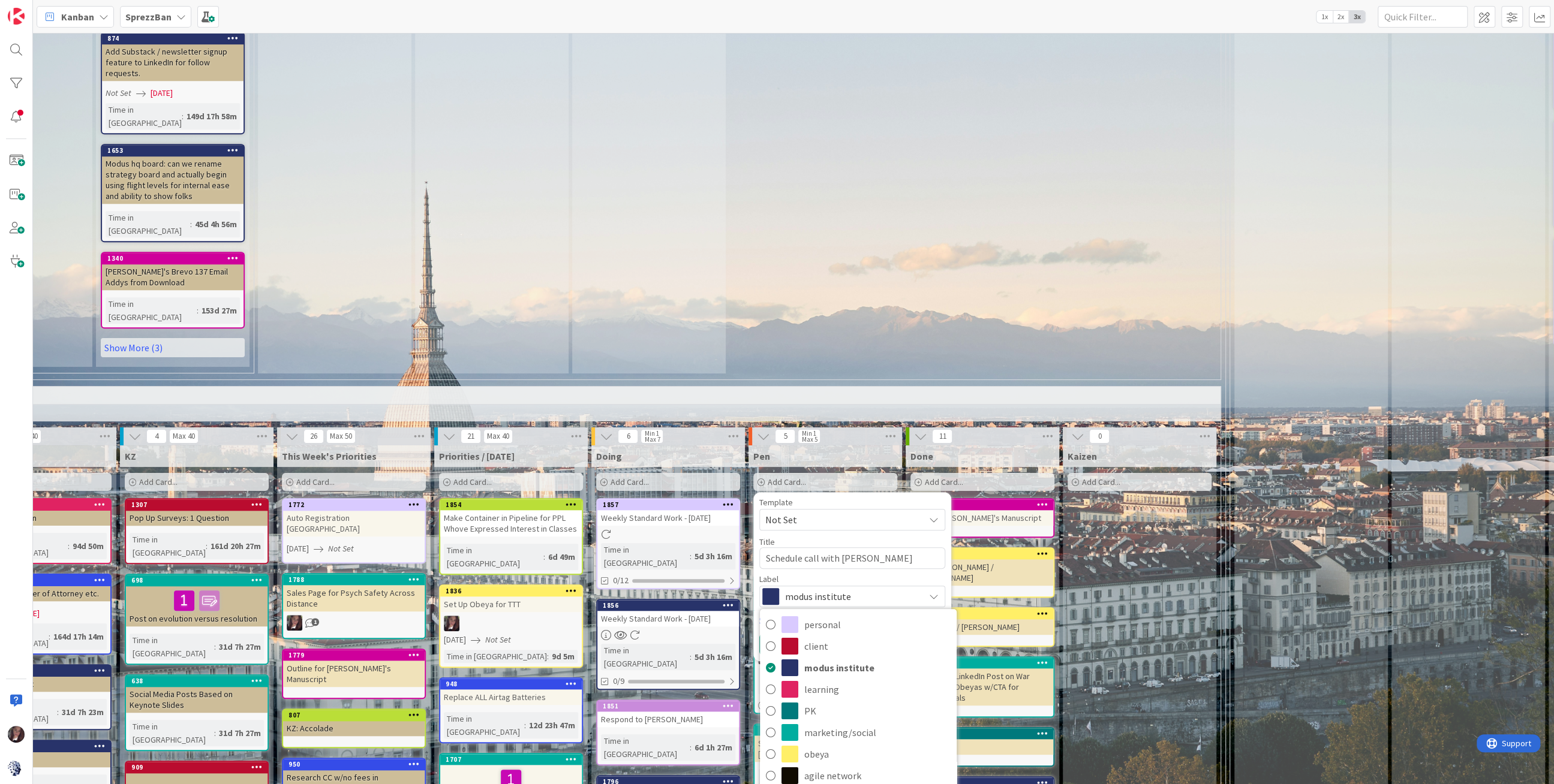
click at [770, 783] on icon at bounding box center [770, 797] width 10 height 18
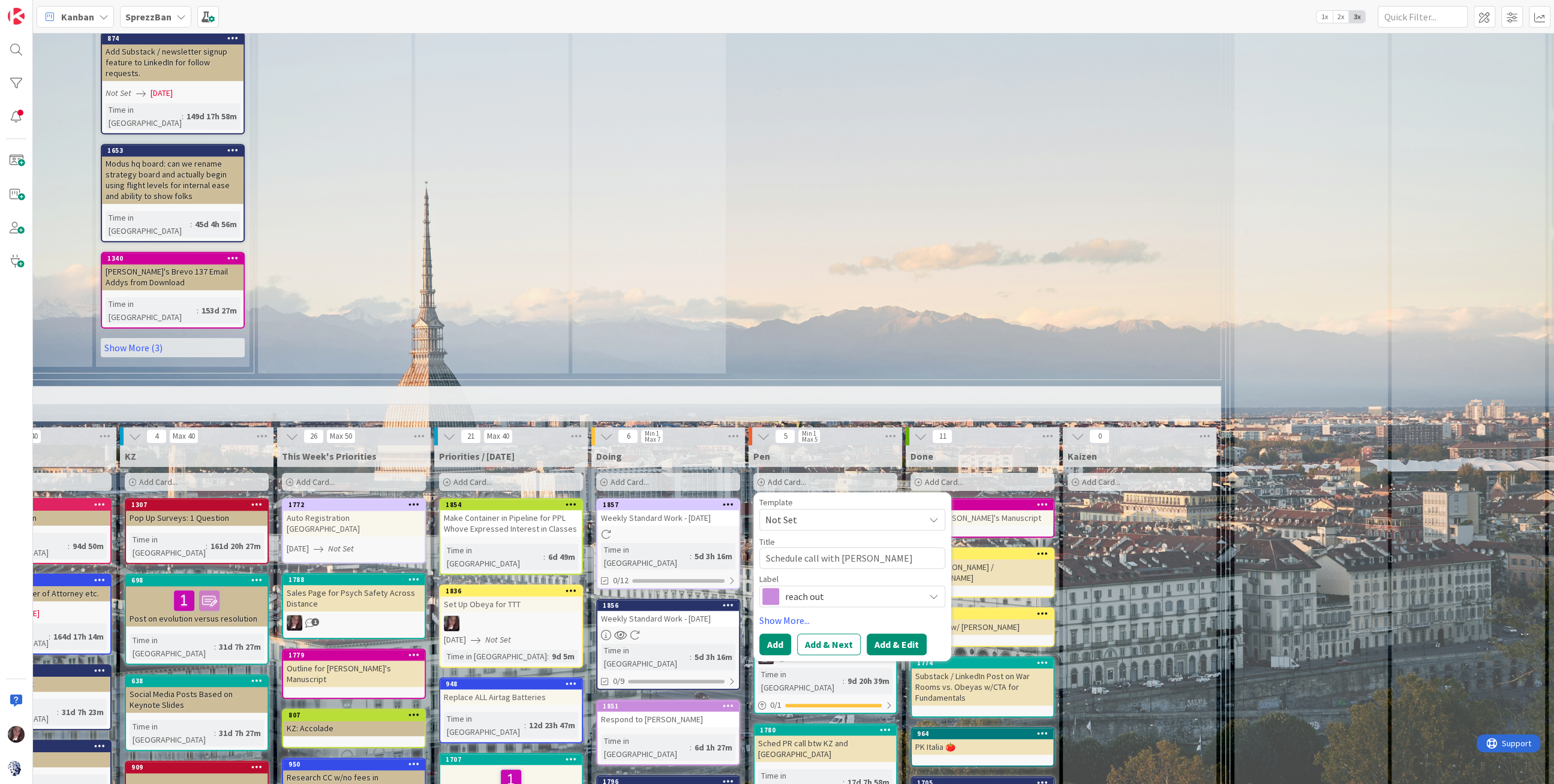
click at [884, 633] on button "Add & Edit" at bounding box center [896, 644] width 60 height 22
type textarea "x"
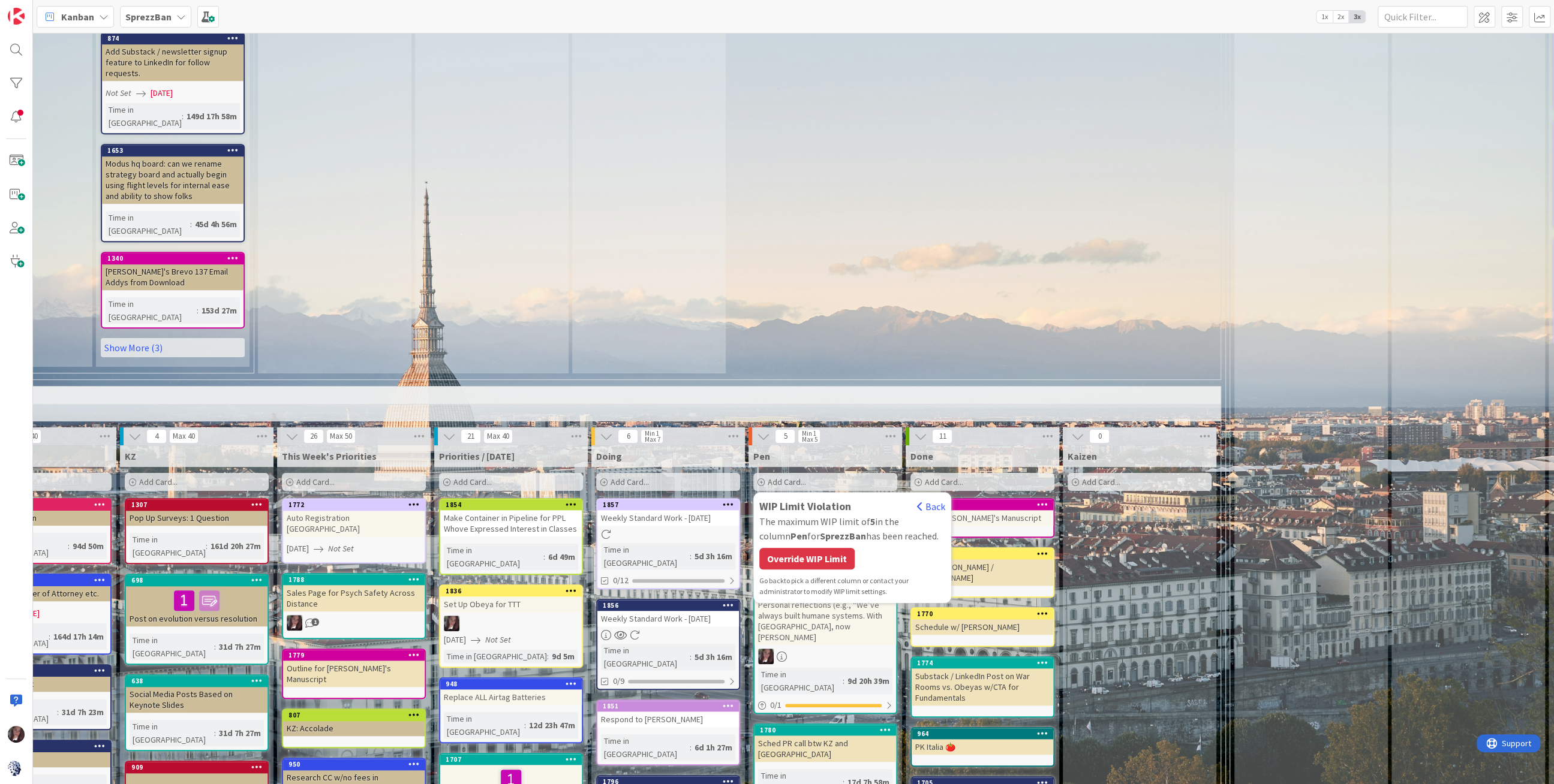
scroll to position [892, 337]
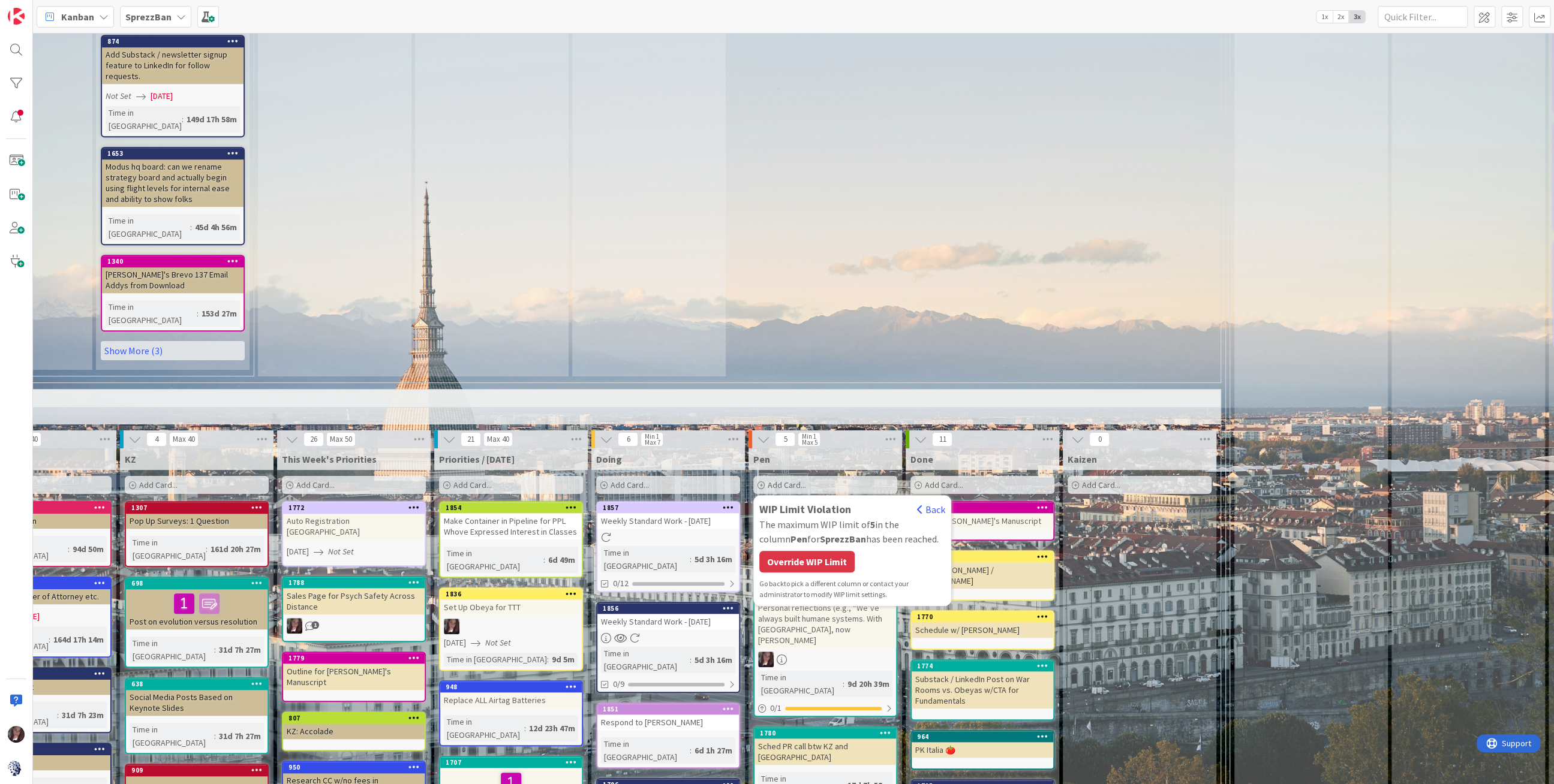
click at [811, 551] on div "Override WIP Limit" at bounding box center [807, 561] width 96 height 22
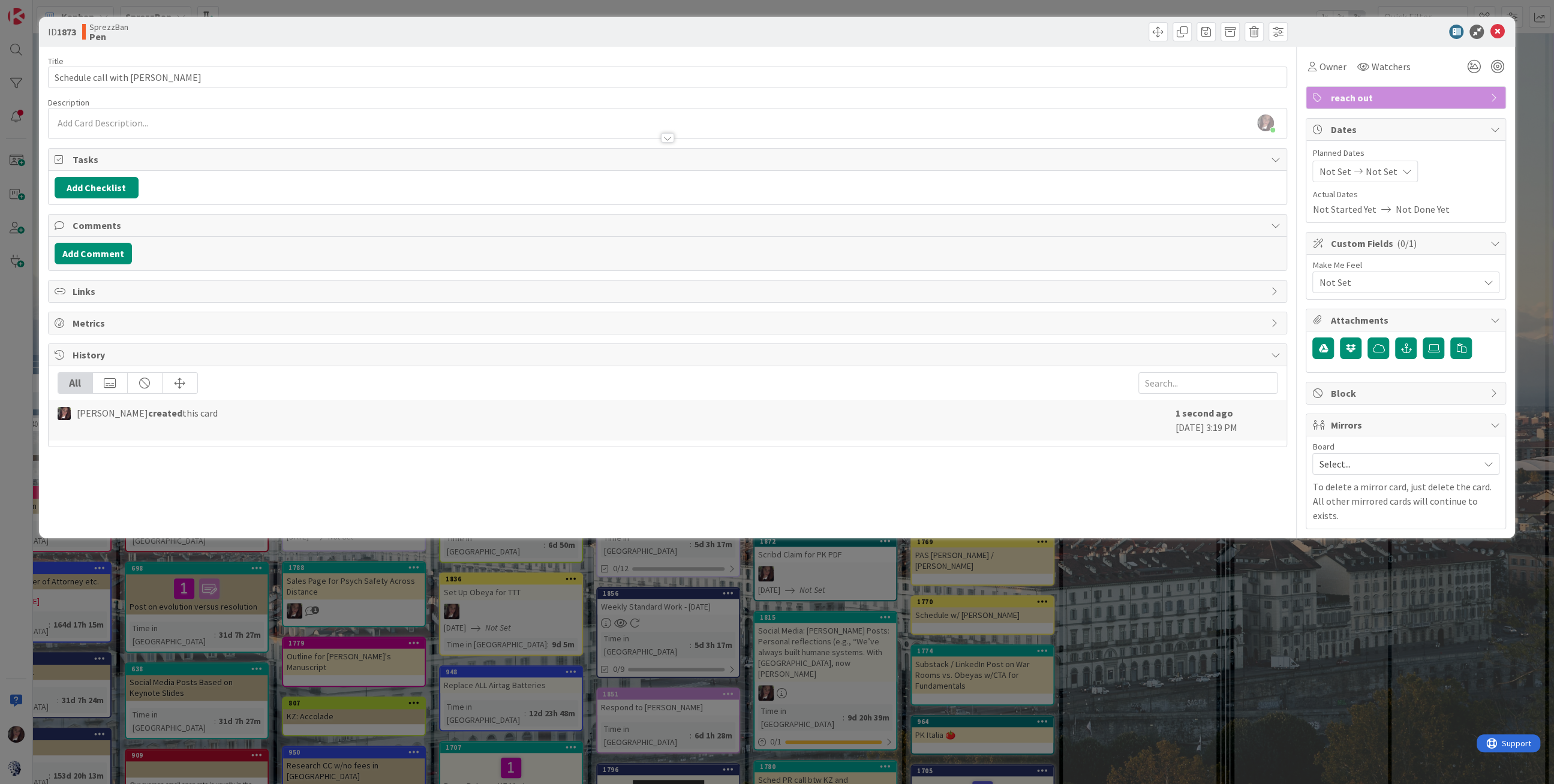
click at [1372, 169] on span "Not Set" at bounding box center [1381, 171] width 32 height 14
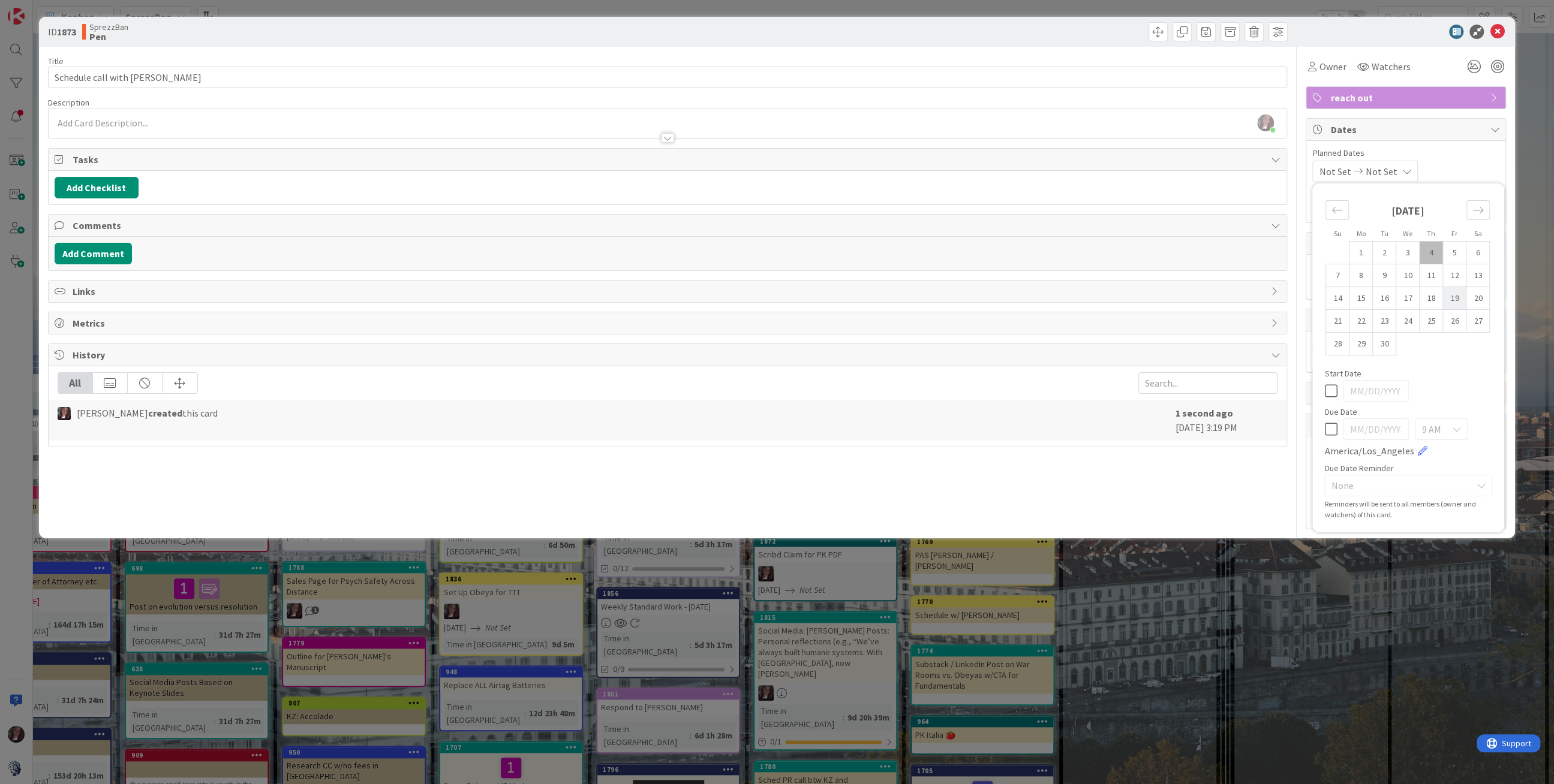
click at [1457, 290] on td "19" at bounding box center [1454, 298] width 23 height 23
type input "[DATE]"
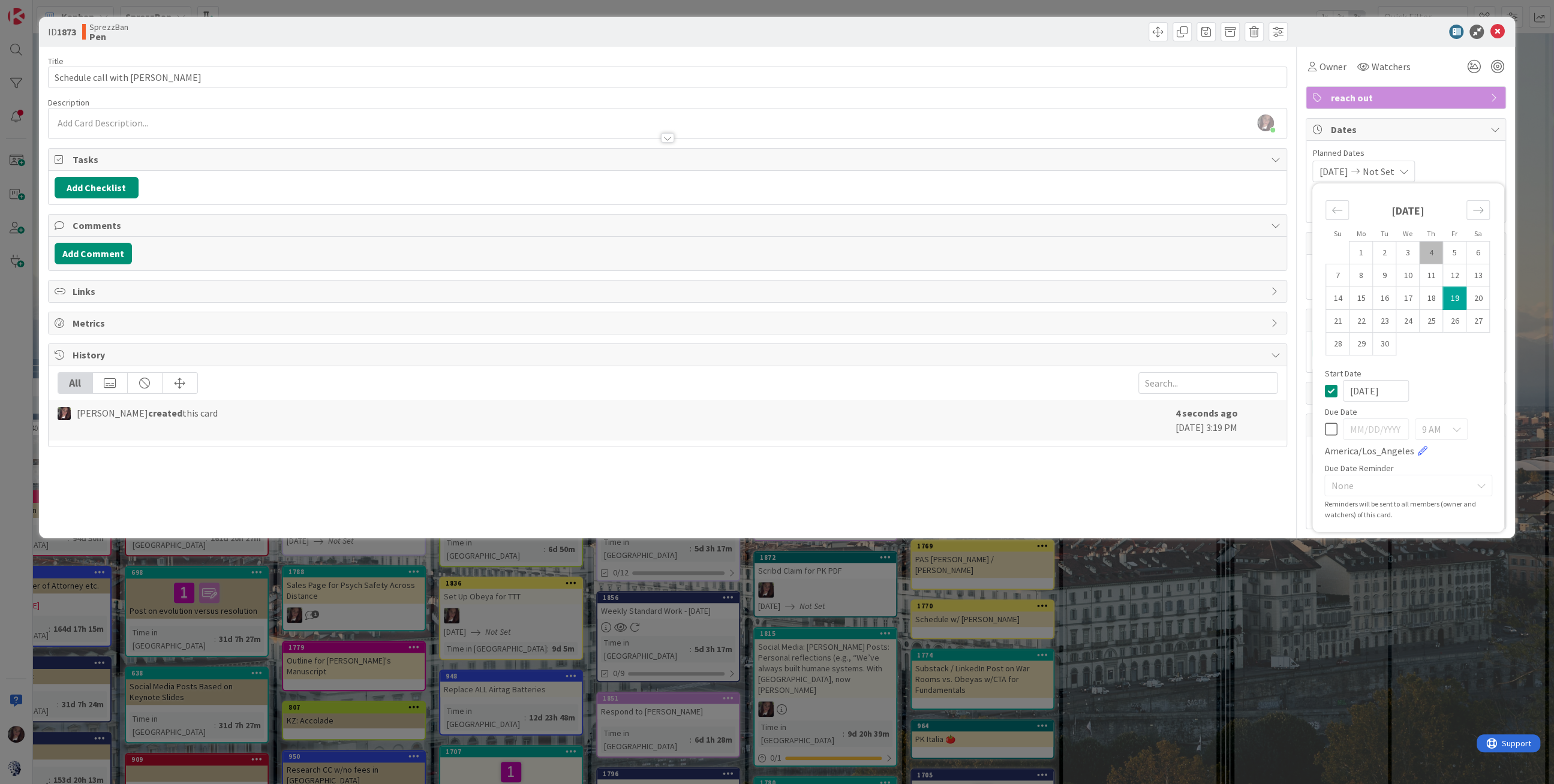
scroll to position [888, 337]
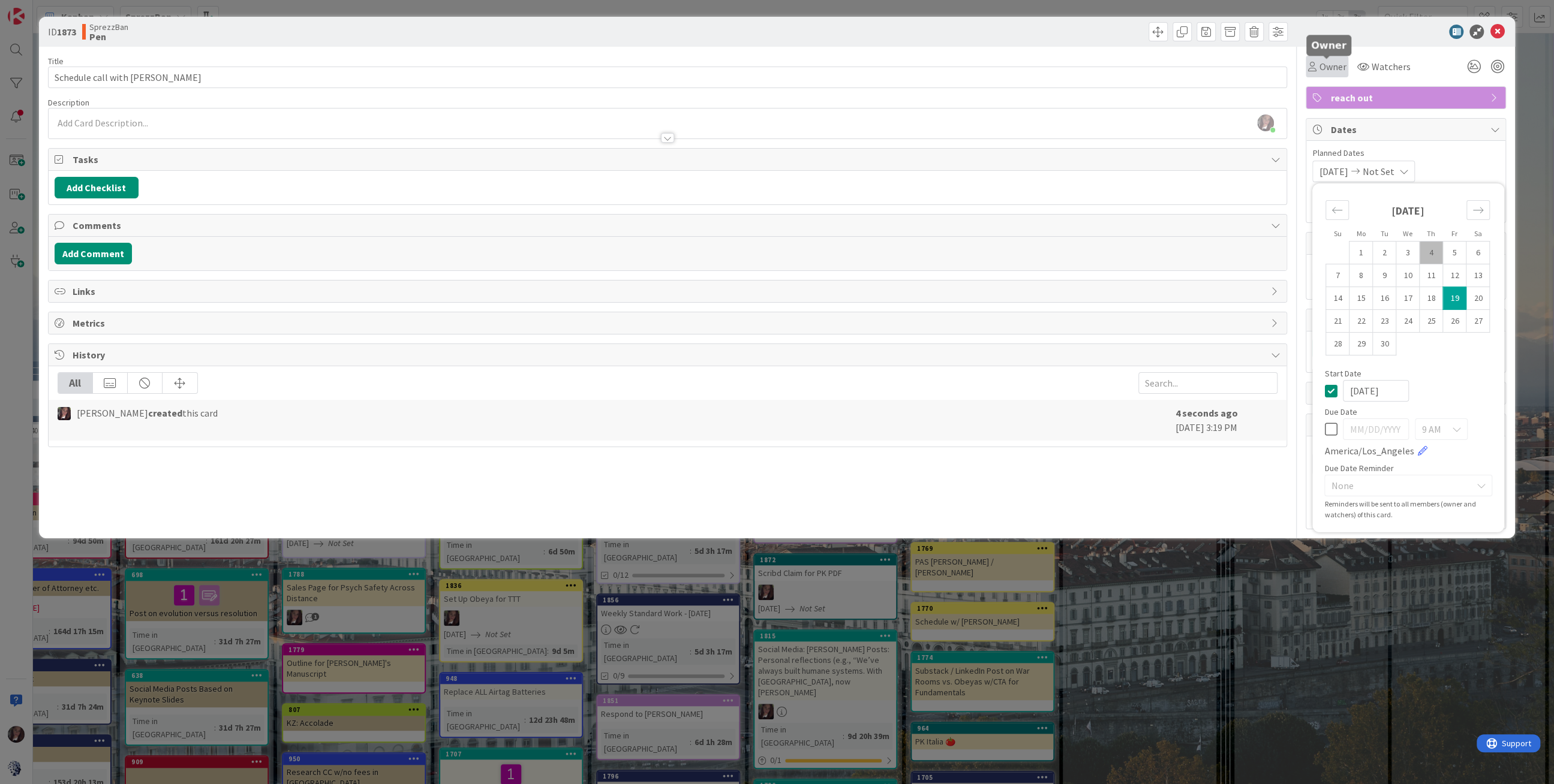
click at [1326, 65] on span "Owner" at bounding box center [1332, 66] width 27 height 14
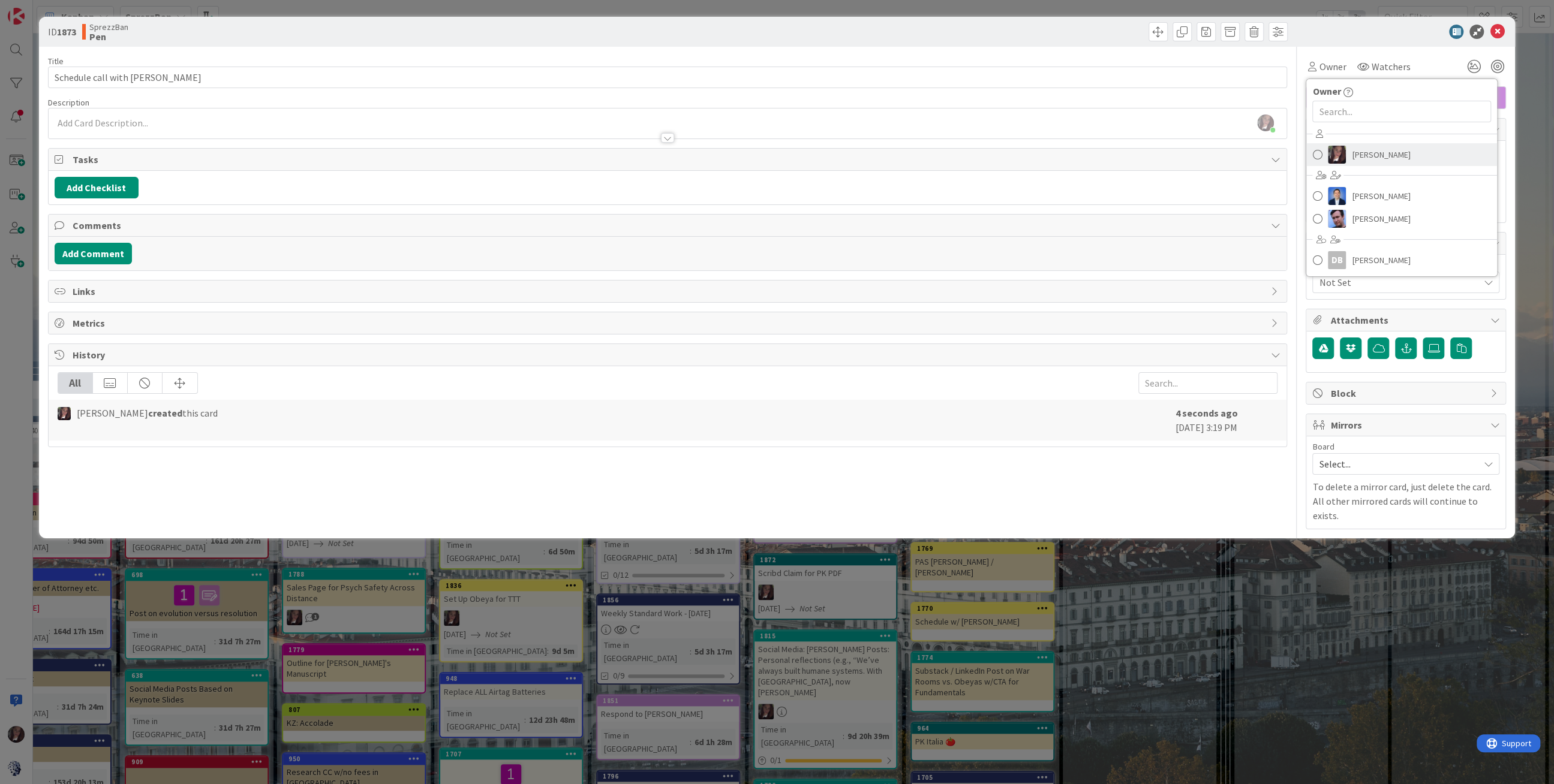
click at [1349, 155] on link "[PERSON_NAME]" at bounding box center [1402, 154] width 191 height 23
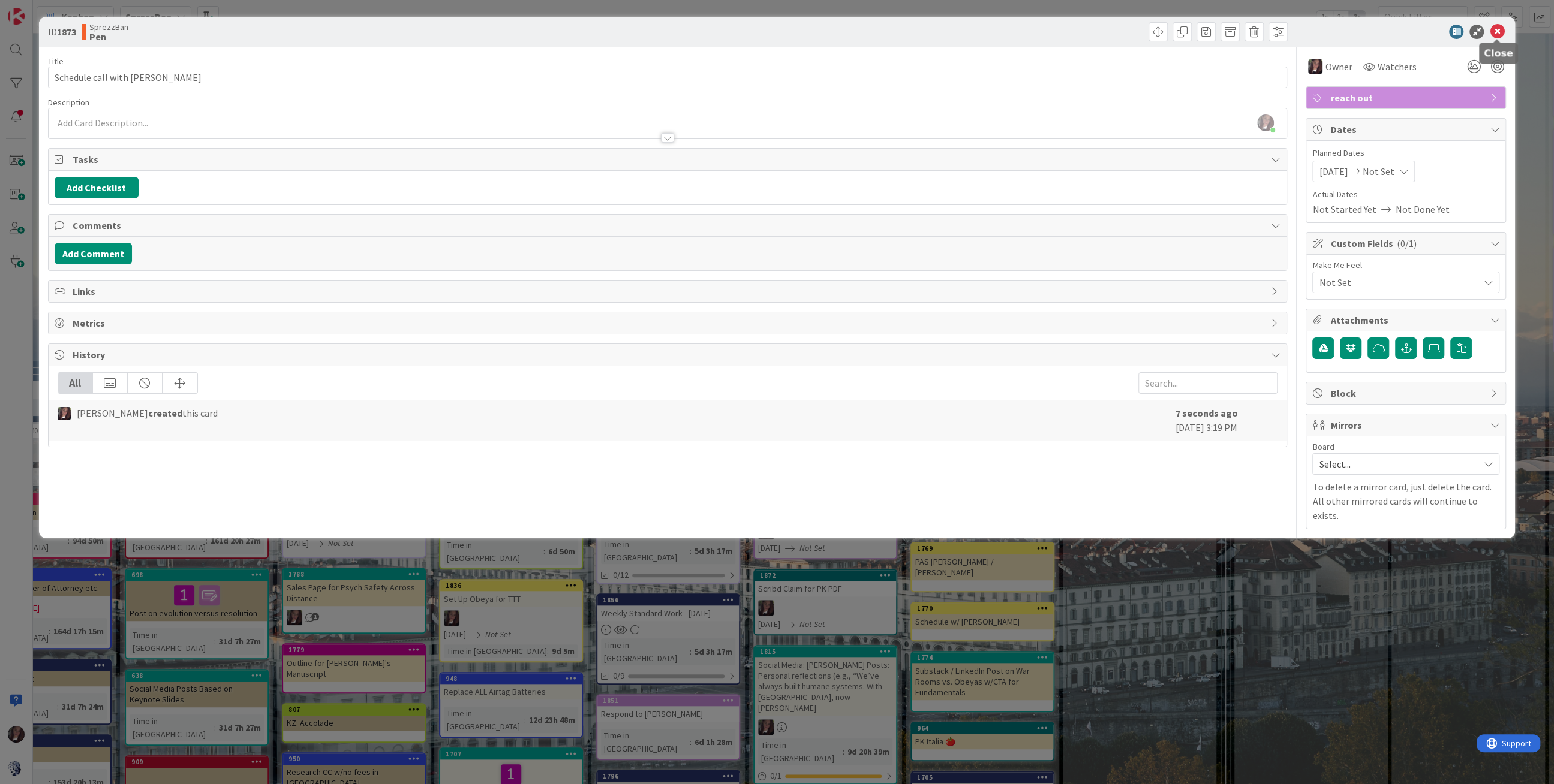
click at [1494, 29] on icon at bounding box center [1497, 31] width 14 height 14
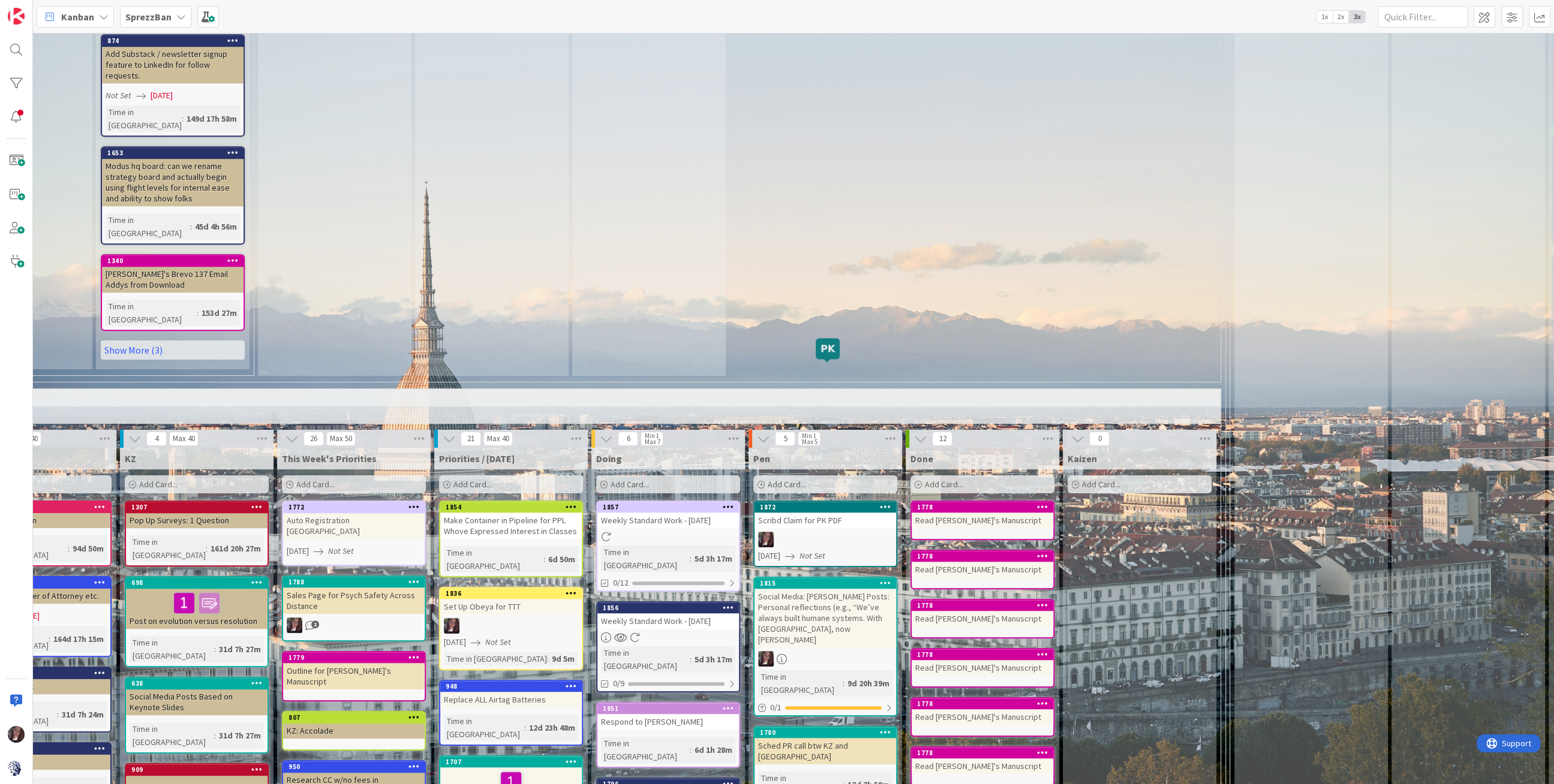
scroll to position [878, 337]
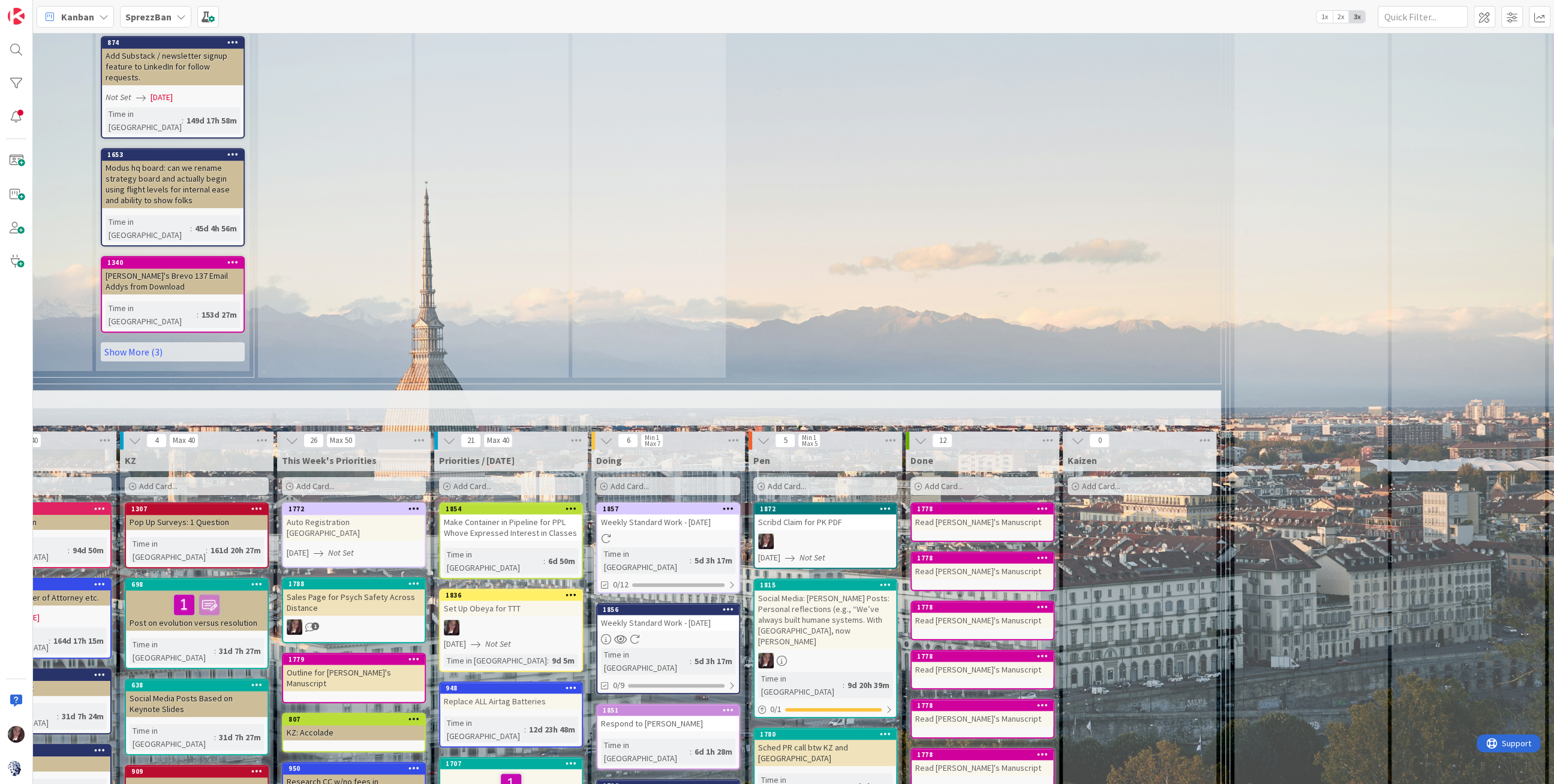
click at [800, 590] on div "Social Media: [PERSON_NAME] Posts: Personal reflections (e.g., “We’ve always bu…" at bounding box center [826, 619] width 142 height 59
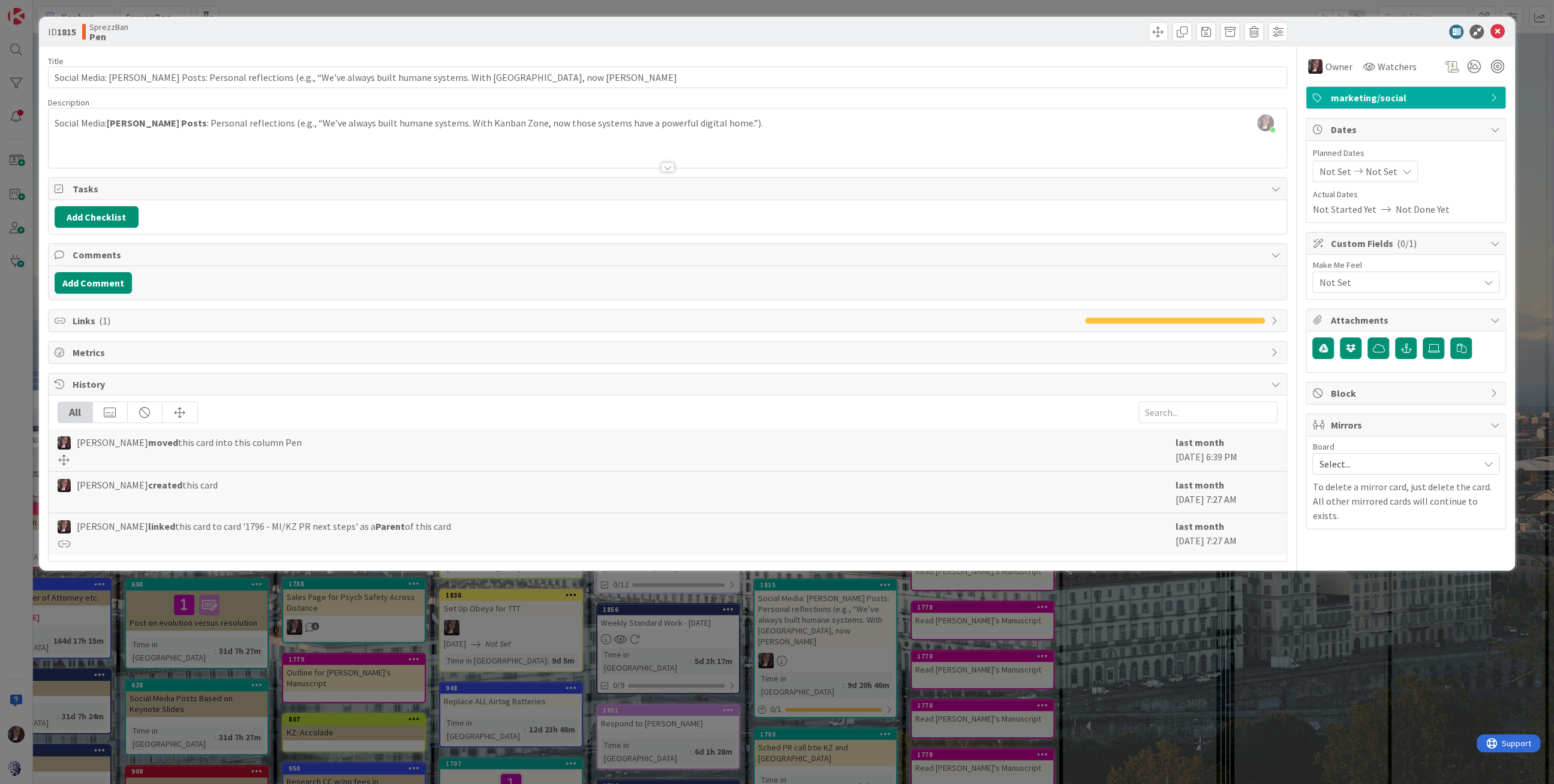
click at [83, 318] on span "Links ( 1 )" at bounding box center [575, 320] width 1006 height 14
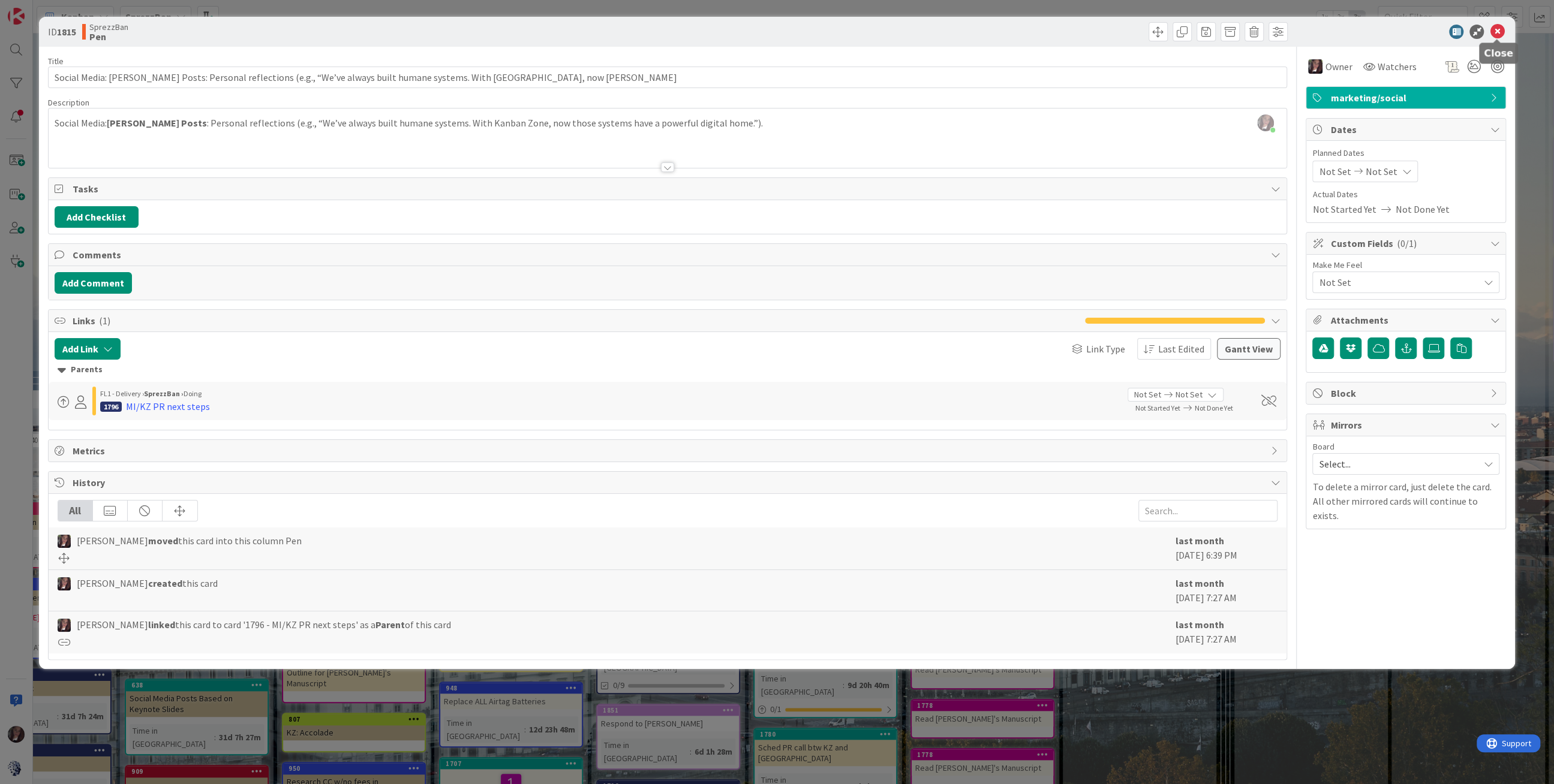
click at [1500, 29] on icon at bounding box center [1497, 31] width 14 height 14
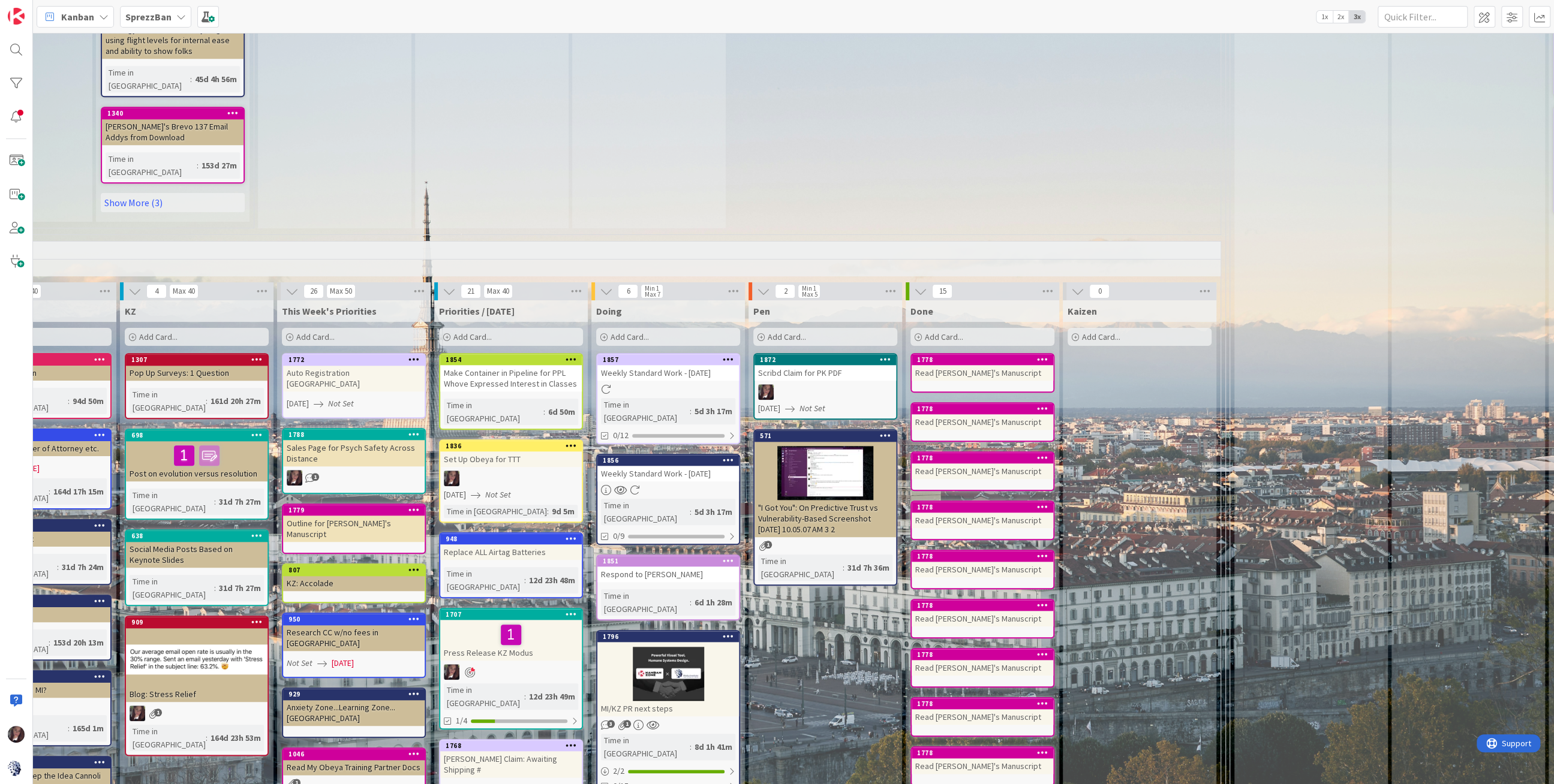
scroll to position [1025, 337]
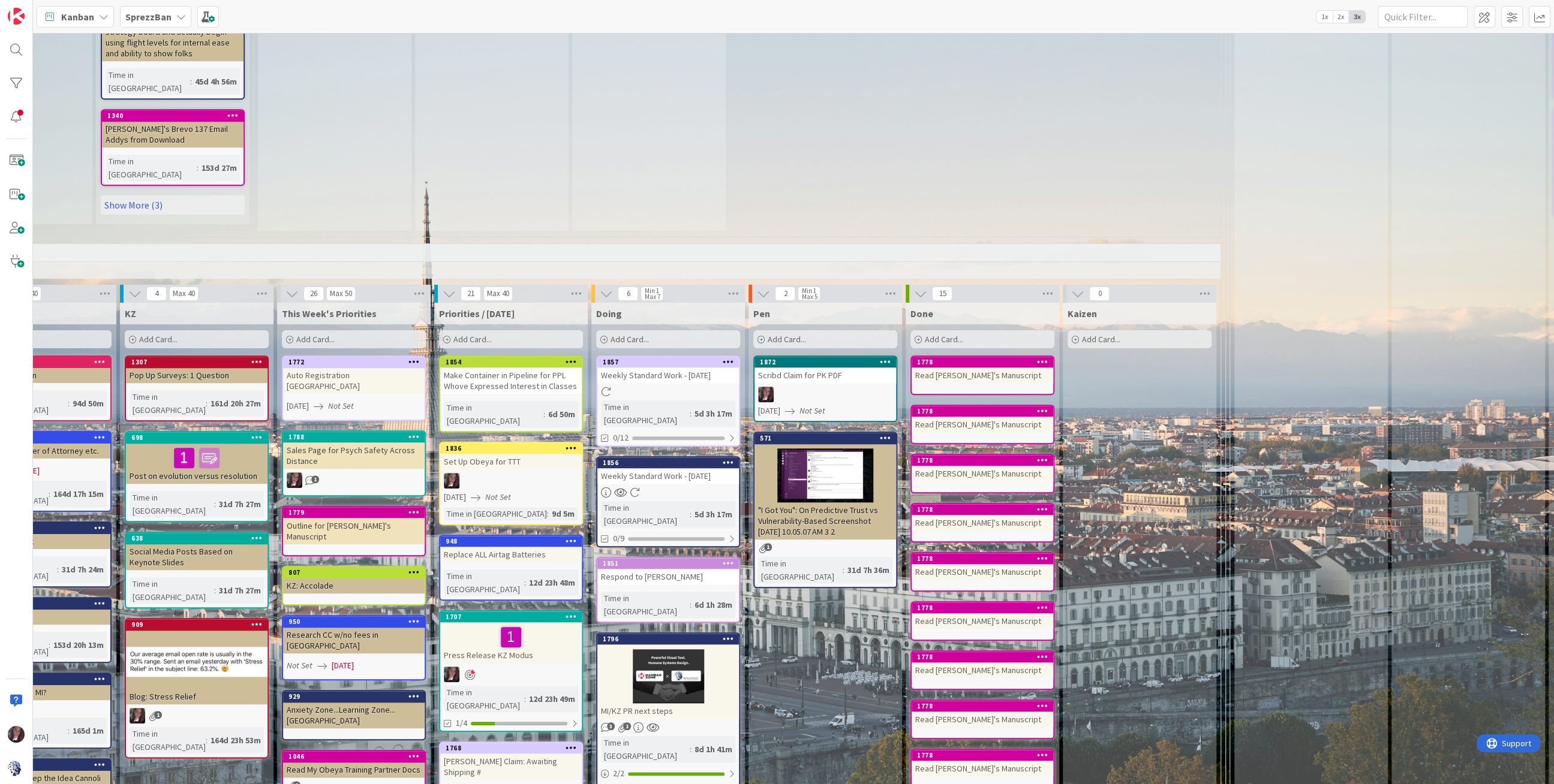
click at [621, 569] on div "Respond to [PERSON_NAME]" at bounding box center [668, 577] width 142 height 16
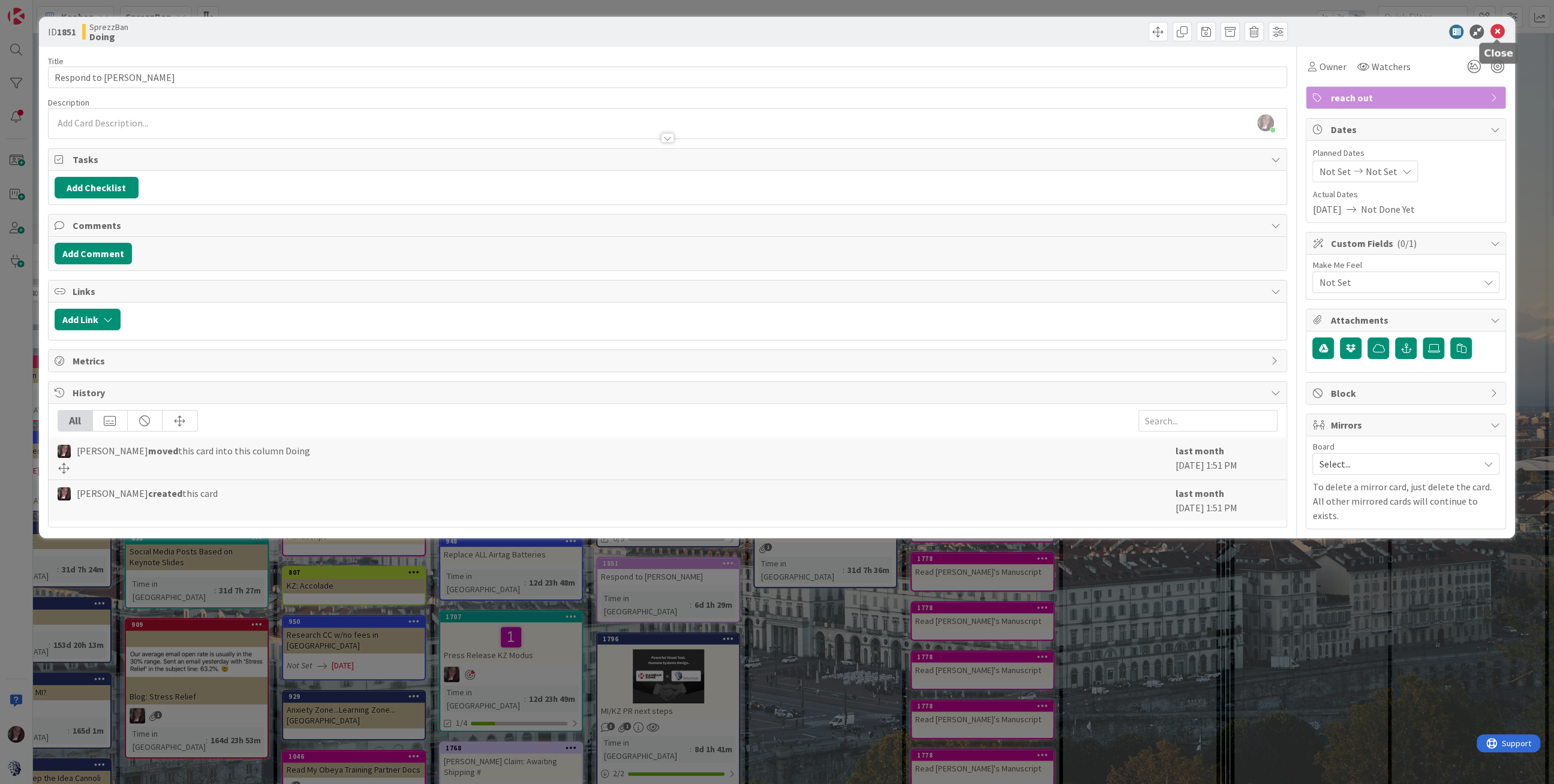
click at [1497, 30] on icon at bounding box center [1497, 31] width 14 height 14
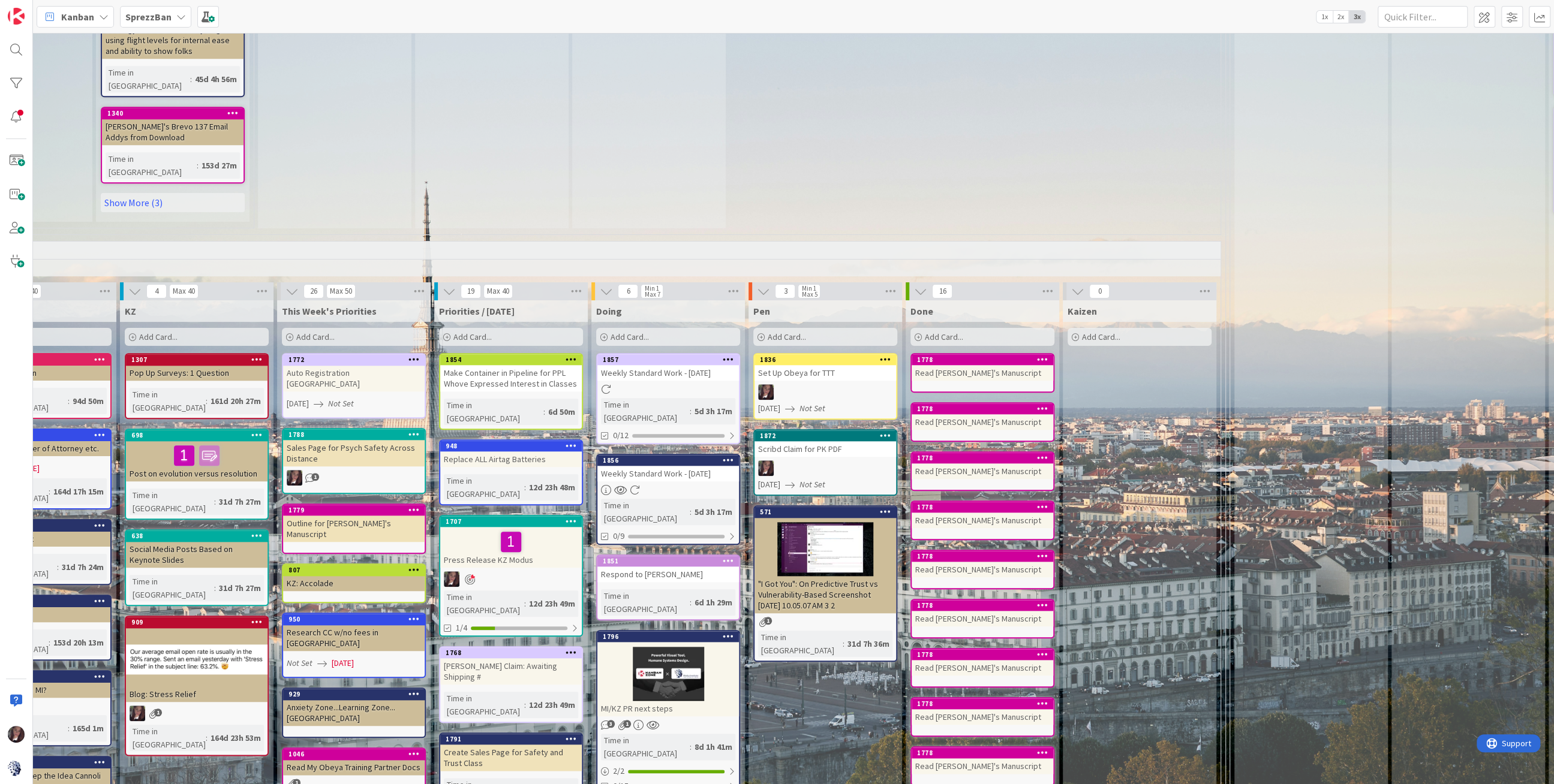
scroll to position [1026, 337]
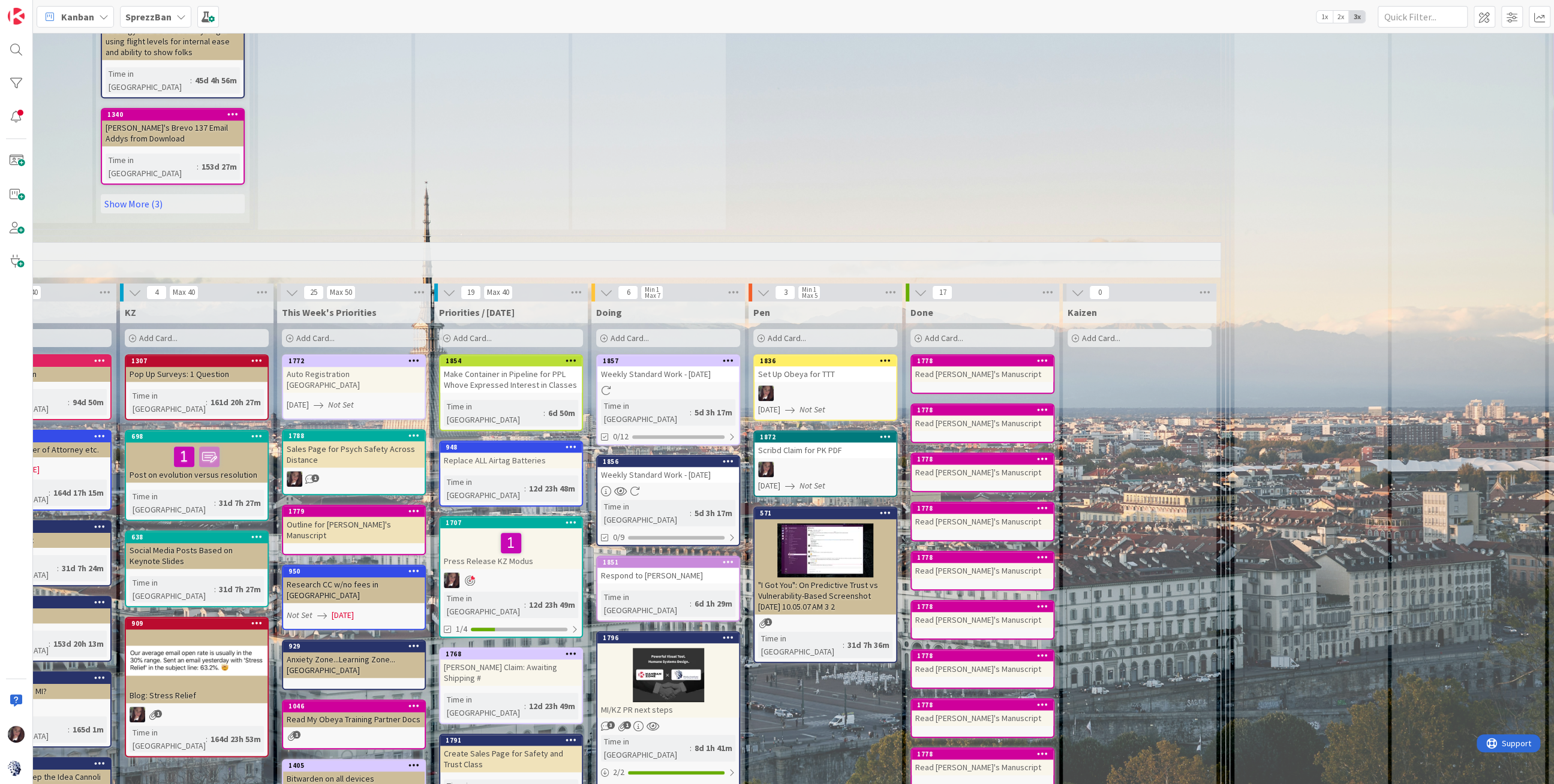
click at [798, 462] on div at bounding box center [826, 469] width 142 height 16
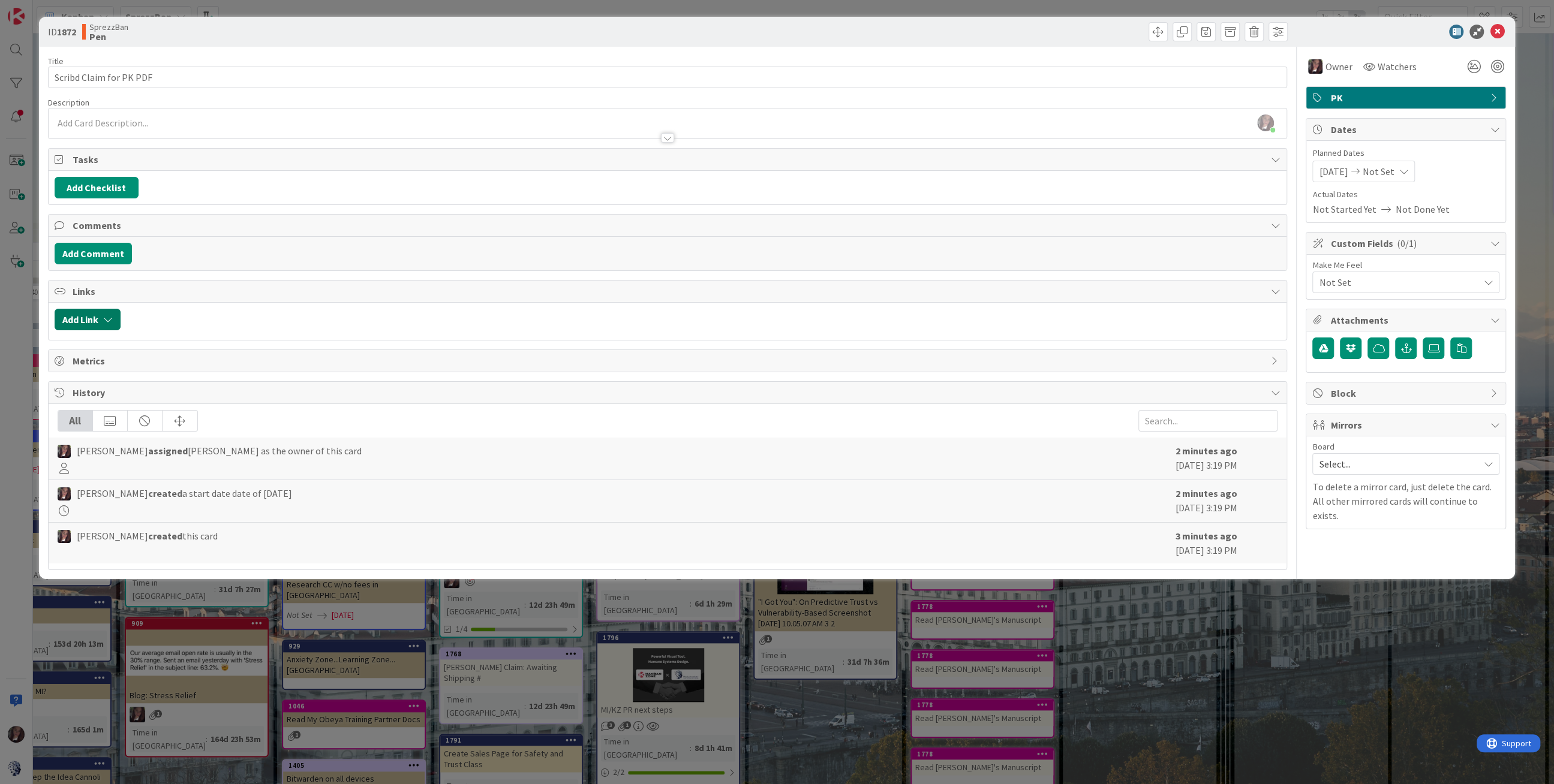
click at [78, 312] on button "Add Link" at bounding box center [87, 319] width 66 height 22
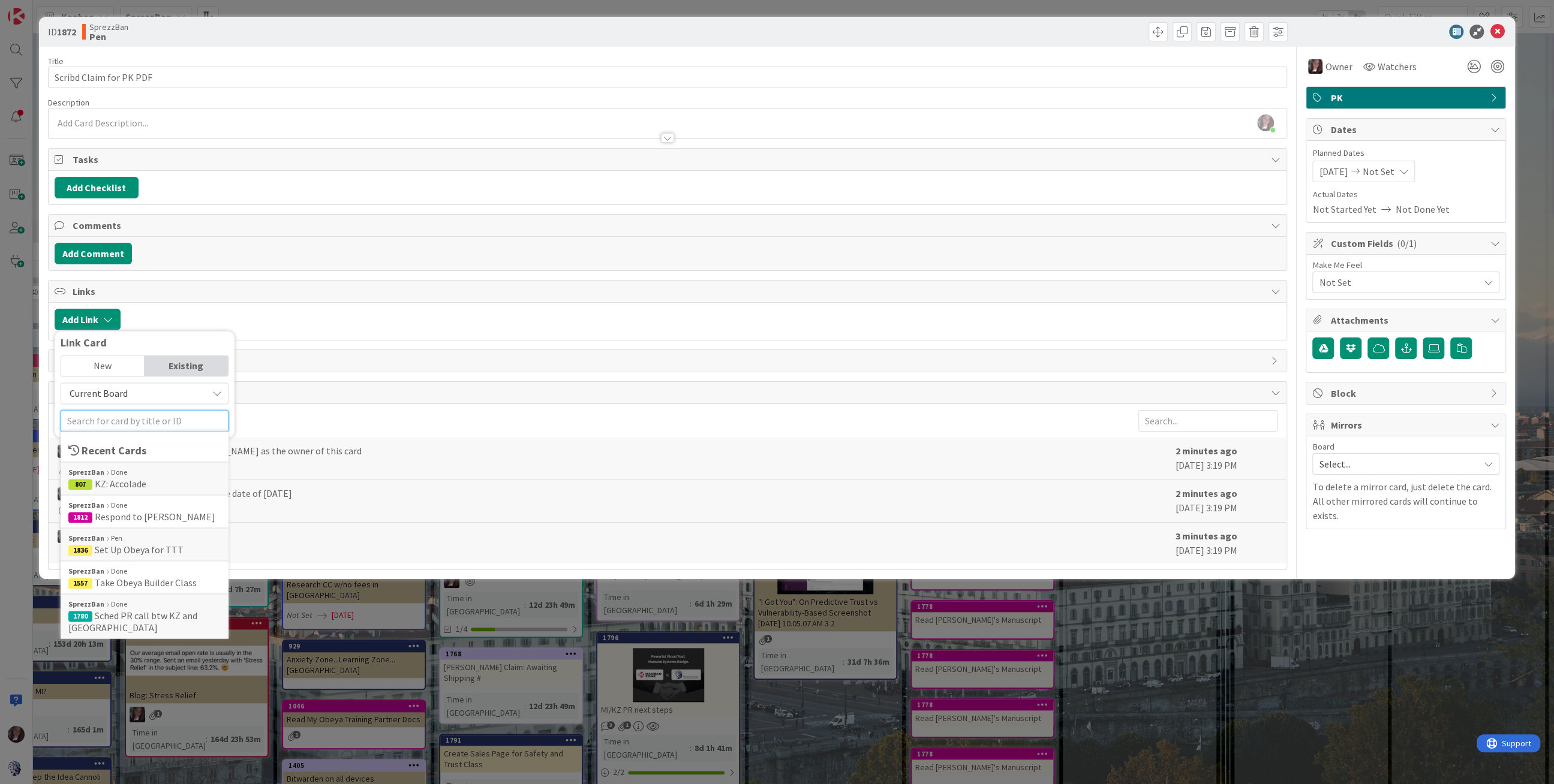
click at [114, 413] on input "text" at bounding box center [144, 421] width 168 height 22
click at [103, 360] on div "New" at bounding box center [103, 365] width 84 height 20
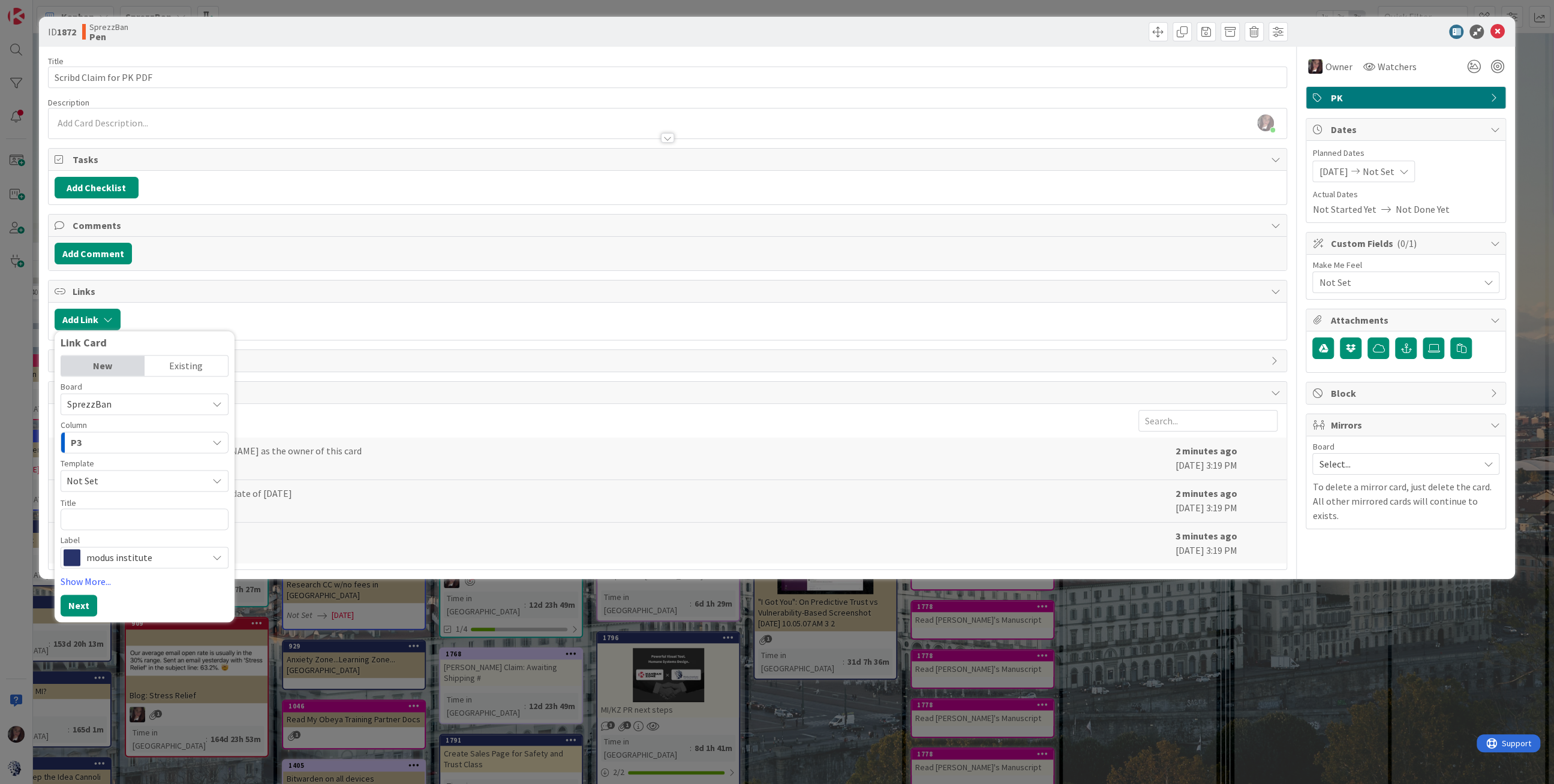
click at [247, 276] on div "Title 23 / 128 Scribd Claim for PK PDF Description [PERSON_NAME] just joined Ow…" at bounding box center [667, 308] width 1239 height 523
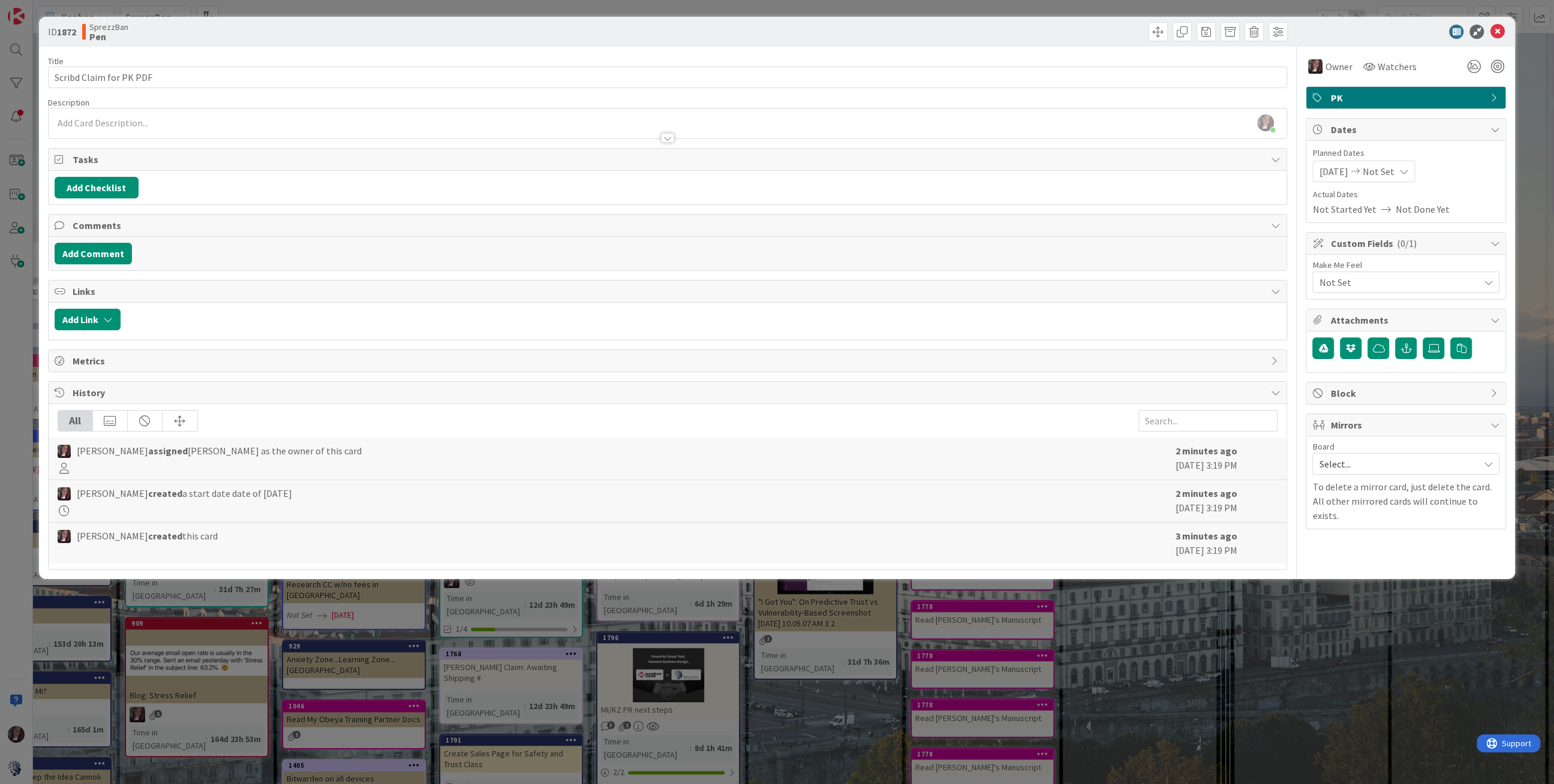
click at [115, 120] on div "[PERSON_NAME] just joined" at bounding box center [667, 123] width 1238 height 30
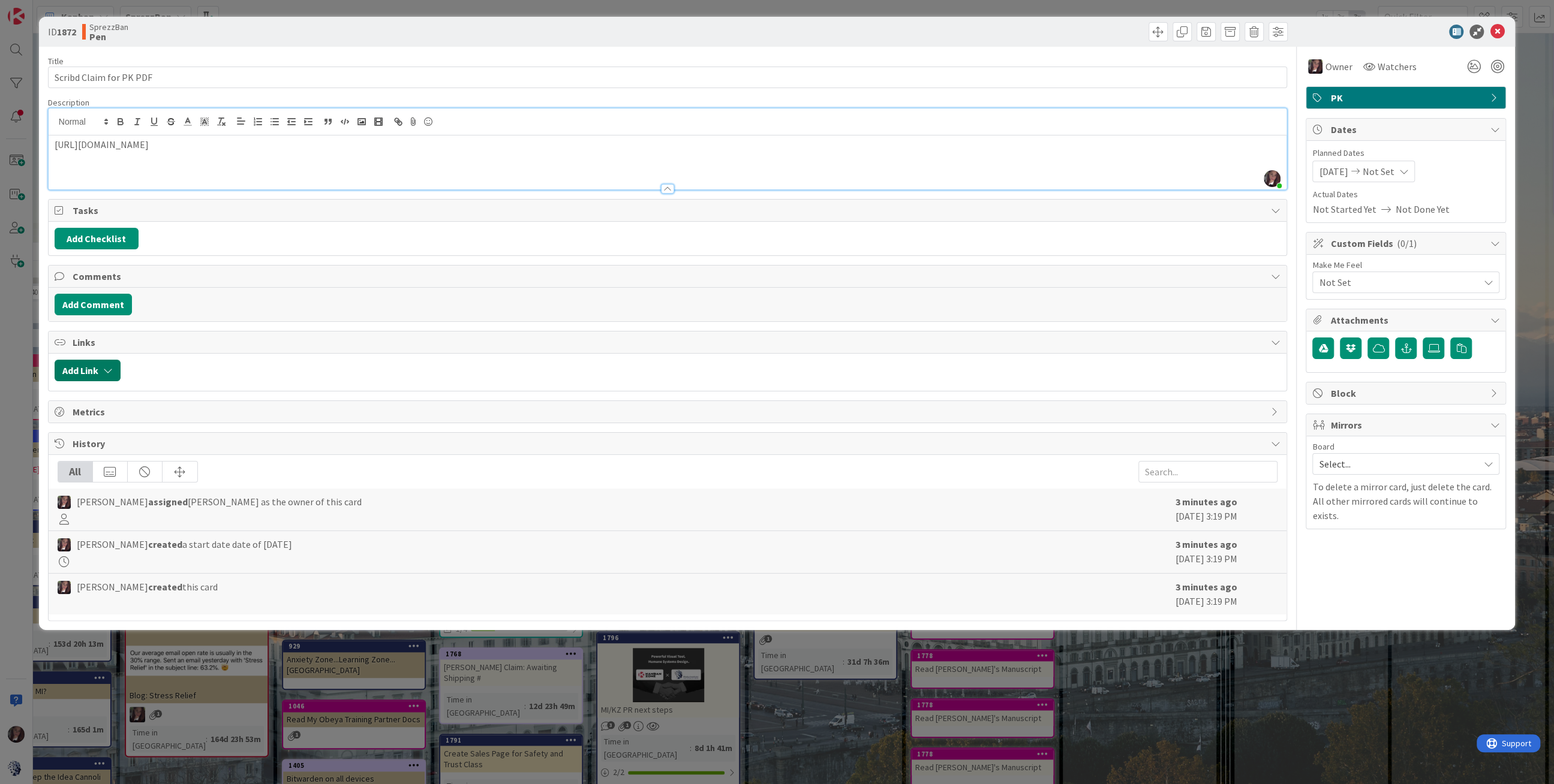
click at [89, 365] on button "Add Link" at bounding box center [87, 370] width 66 height 22
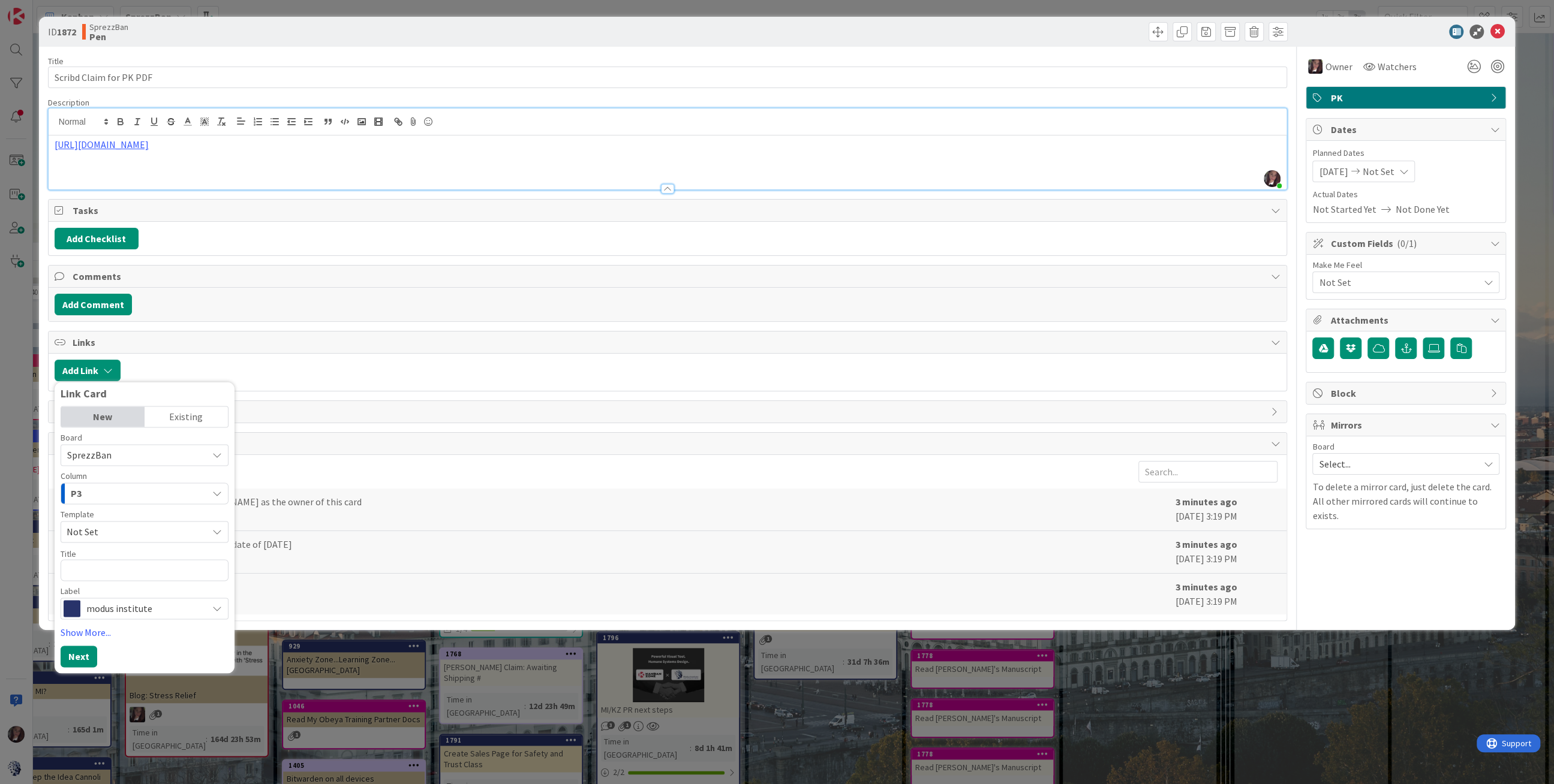
click at [216, 320] on div "Title 23 / 128 Scribd Claim for PK PDF Description [PERSON_NAME] just joined [U…" at bounding box center [667, 334] width 1239 height 574
